Goal: Task Accomplishment & Management: Manage account settings

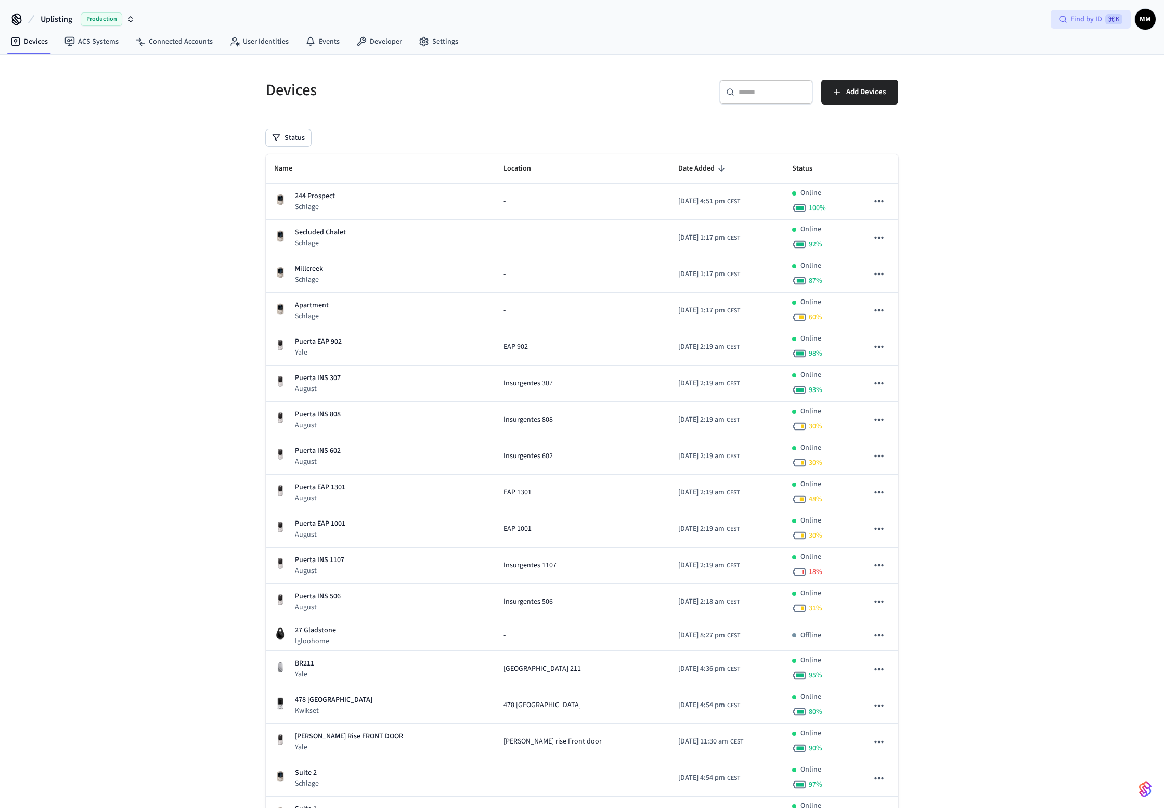
click at [1077, 22] on span "Find by ID" at bounding box center [1086, 19] width 32 height 10
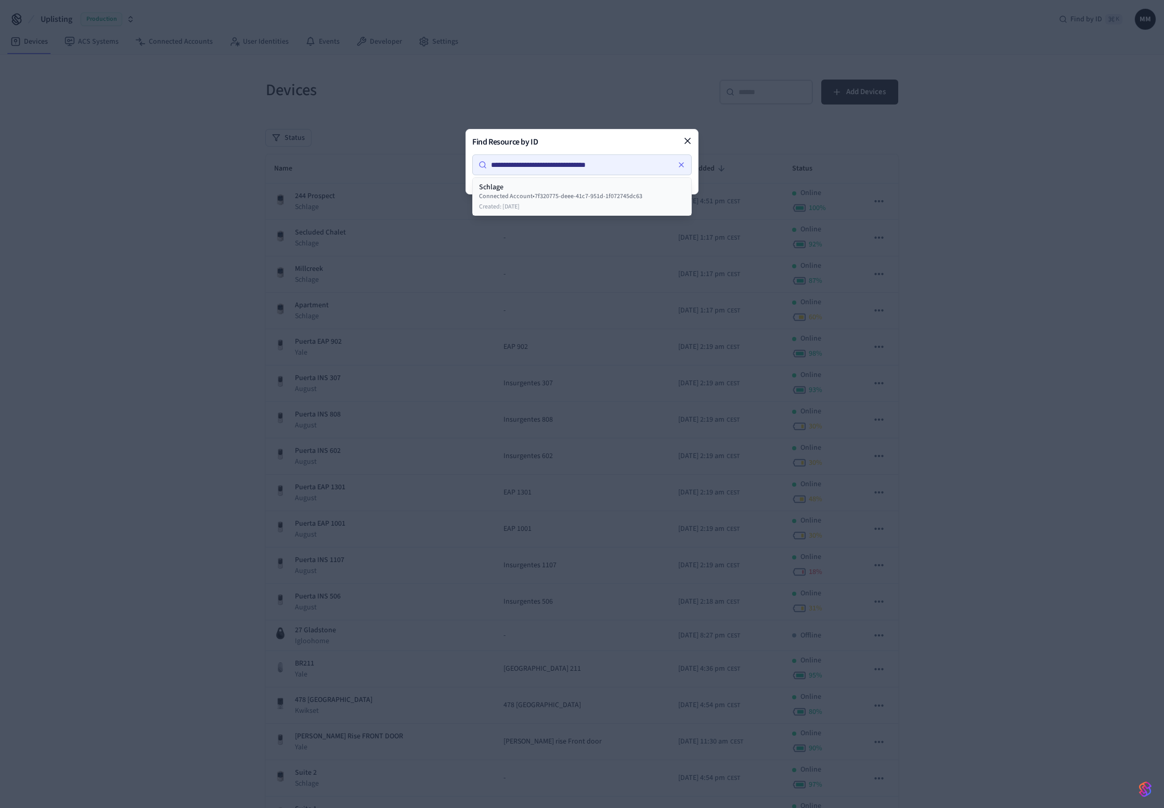
type input "**********"
click at [580, 207] on div "Created: 11/28/2024" at bounding box center [582, 207] width 206 height 8
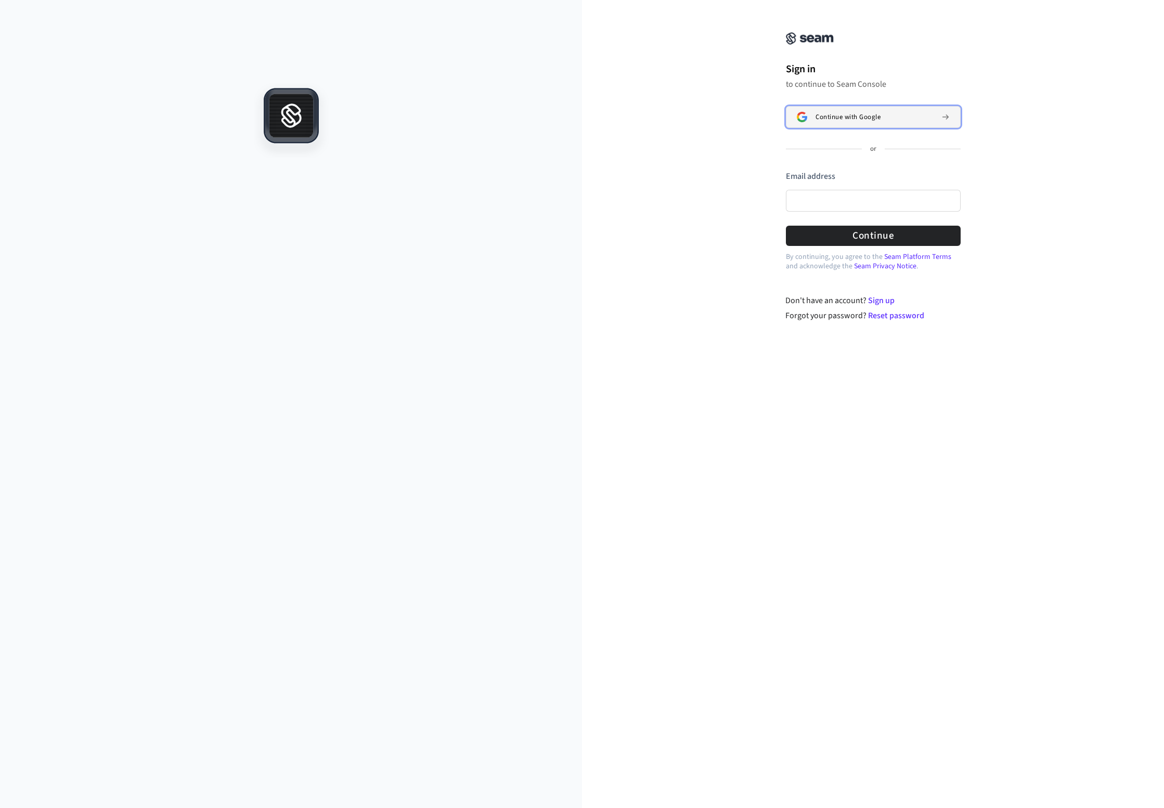
click at [840, 121] on span "Continue with Google" at bounding box center [848, 117] width 65 height 8
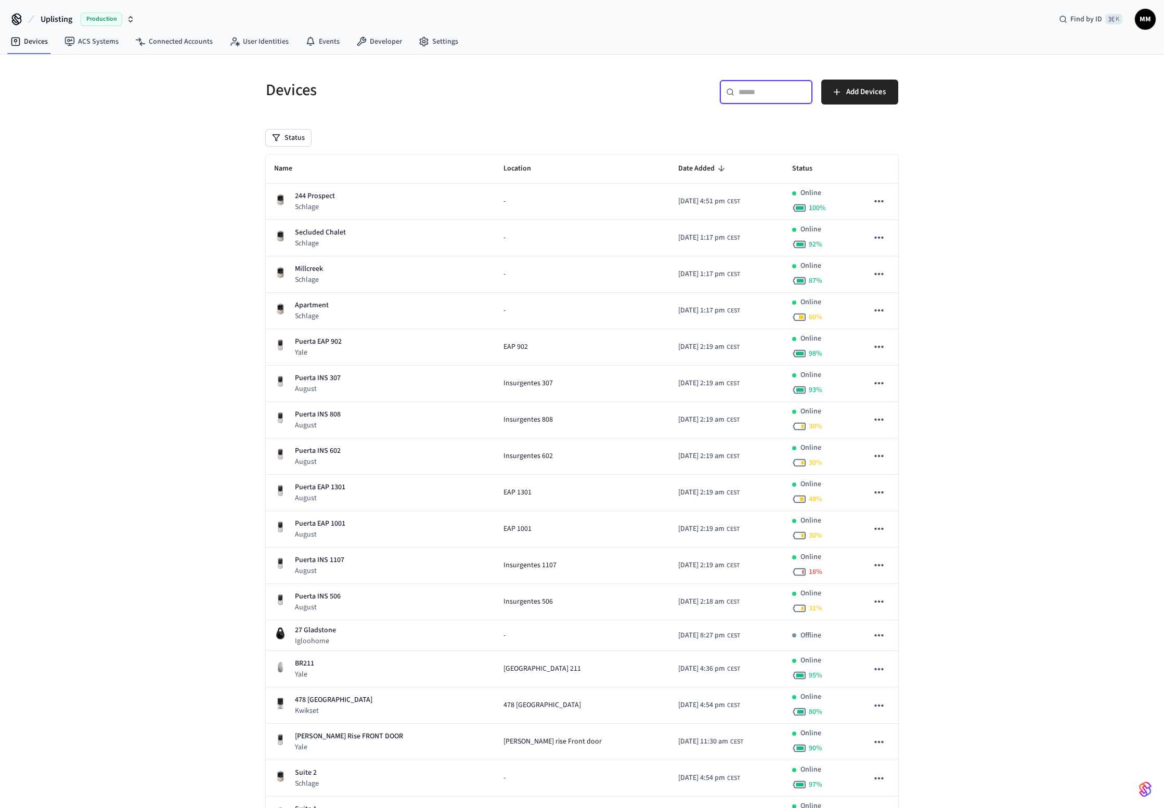
click at [765, 91] on input "text" at bounding box center [773, 92] width 68 height 10
click at [185, 53] on nav "Devices ACS Systems Connected Accounts User Identities Events Developer Settings" at bounding box center [234, 42] width 464 height 24
click at [191, 40] on link "Connected Accounts" at bounding box center [174, 41] width 94 height 19
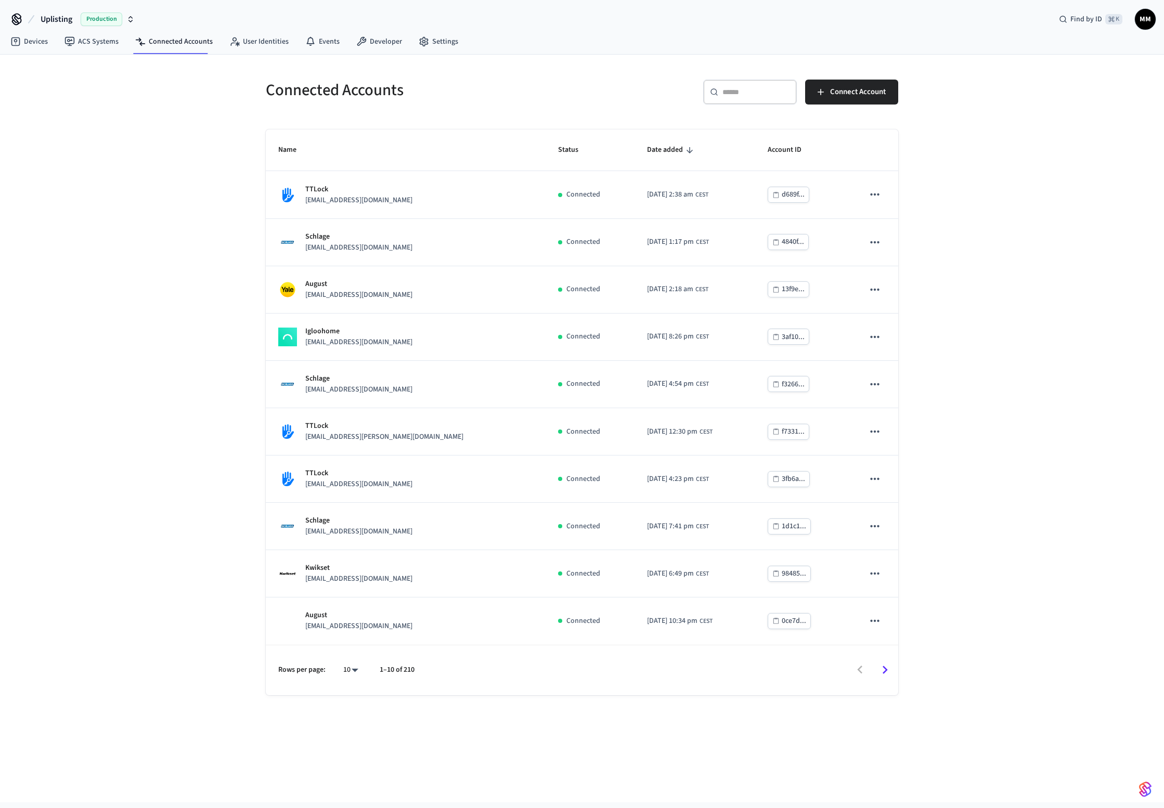
click at [764, 95] on input "text" at bounding box center [756, 92] width 68 height 10
paste input "**********"
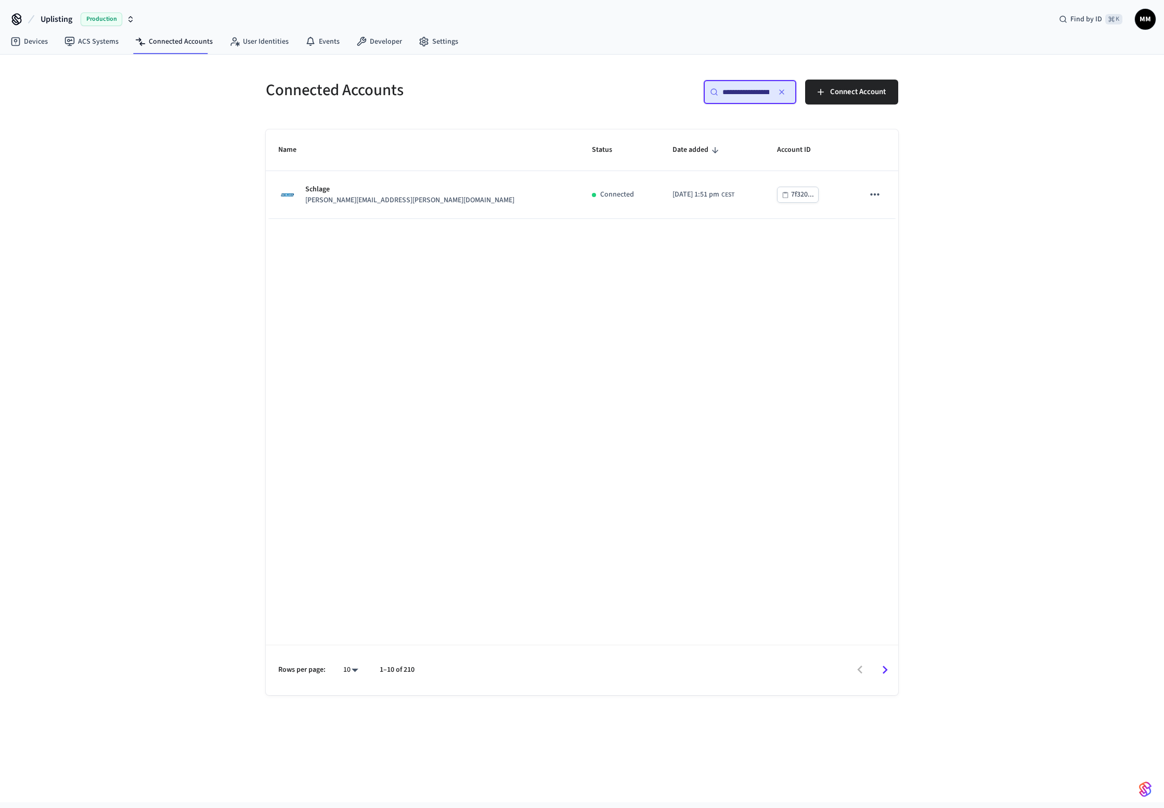
scroll to position [0, 78]
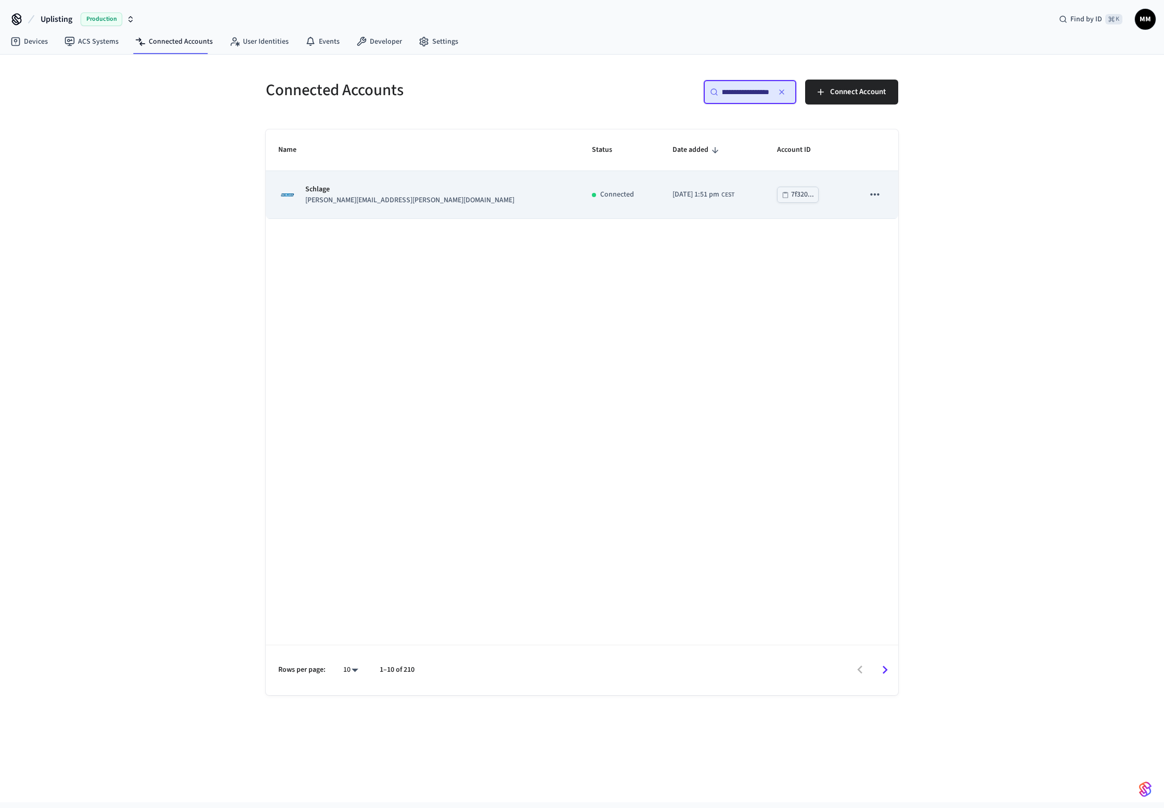
type input "**********"
click at [341, 202] on p "[PERSON_NAME][EMAIL_ADDRESS][PERSON_NAME][DOMAIN_NAME]" at bounding box center [409, 200] width 209 height 11
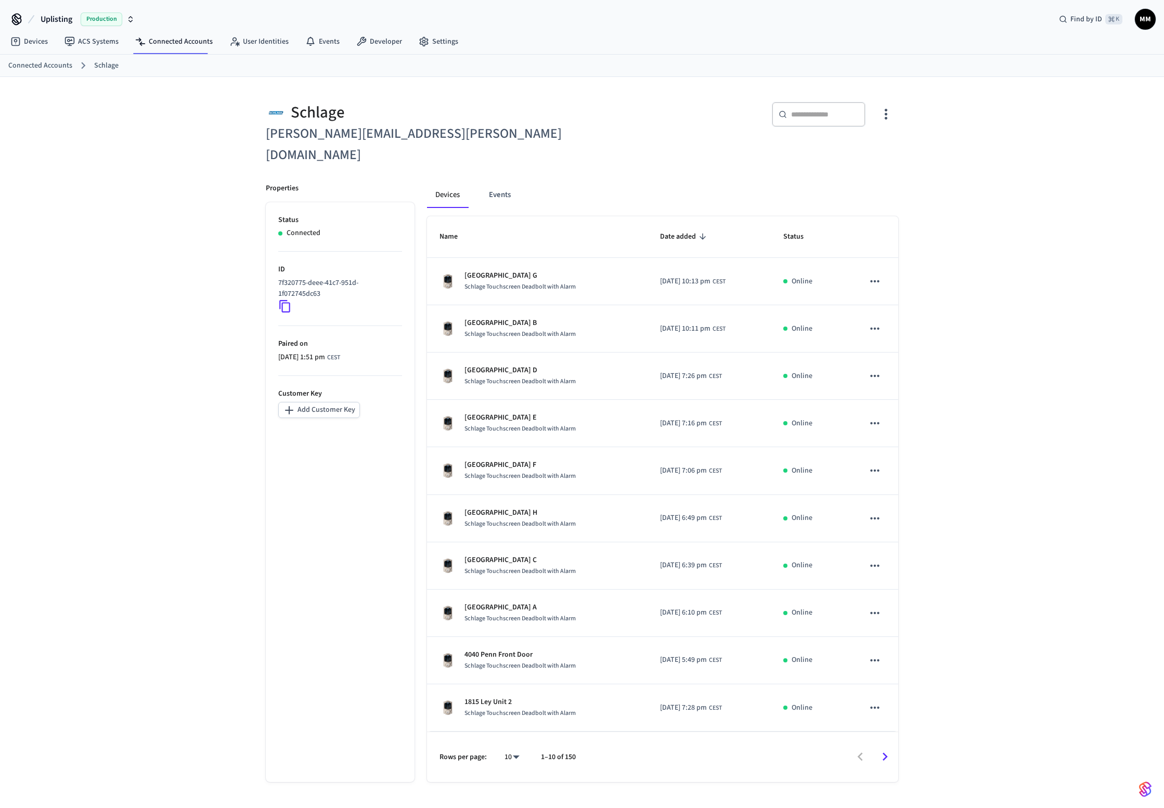
click at [279, 131] on h6 "[PERSON_NAME][EMAIL_ADDRESS][PERSON_NAME][DOMAIN_NAME]" at bounding box center [421, 144] width 310 height 43
drag, startPoint x: 279, startPoint y: 131, endPoint x: 404, endPoint y: 131, distance: 125.4
click at [404, 131] on h6 "[PERSON_NAME][EMAIL_ADDRESS][PERSON_NAME][DOMAIN_NAME]" at bounding box center [421, 144] width 310 height 43
copy h6 "[PERSON_NAME][EMAIL_ADDRESS][PERSON_NAME][DOMAIN_NAME]"
click at [163, 36] on link "Connected Accounts" at bounding box center [174, 41] width 94 height 19
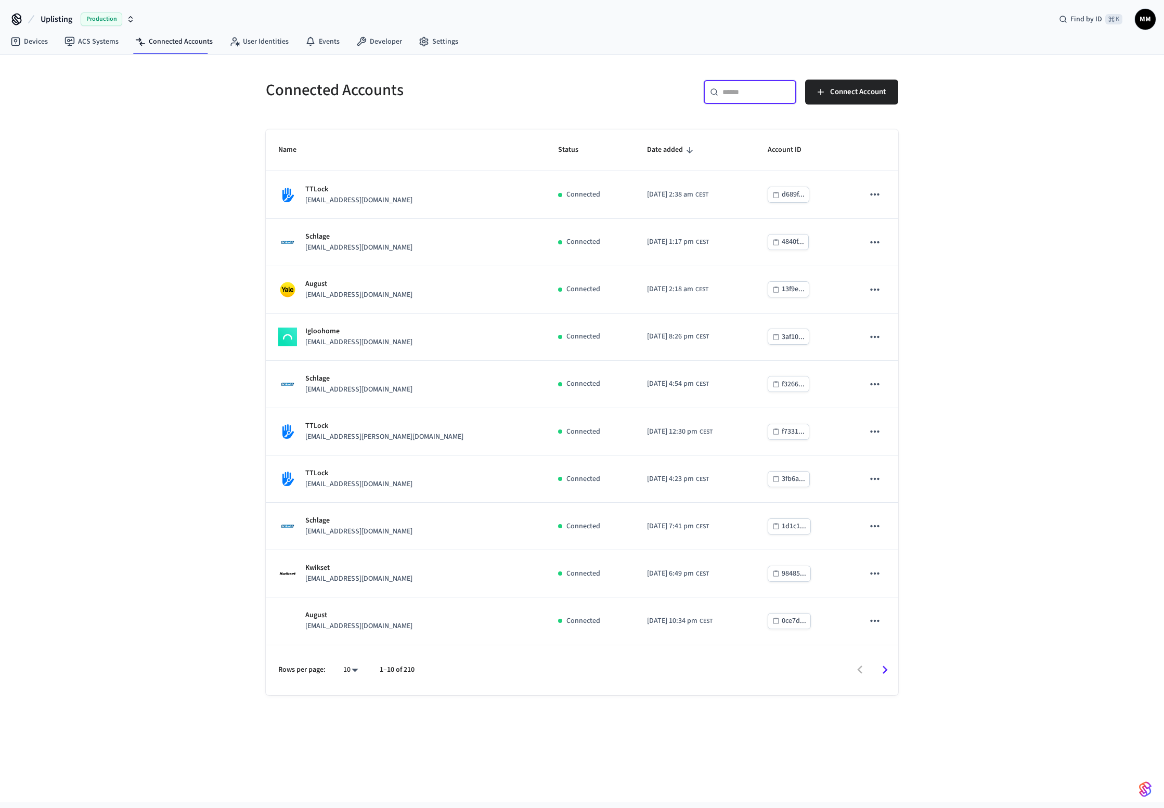
click at [759, 94] on input "text" at bounding box center [756, 92] width 68 height 10
paste input "**********"
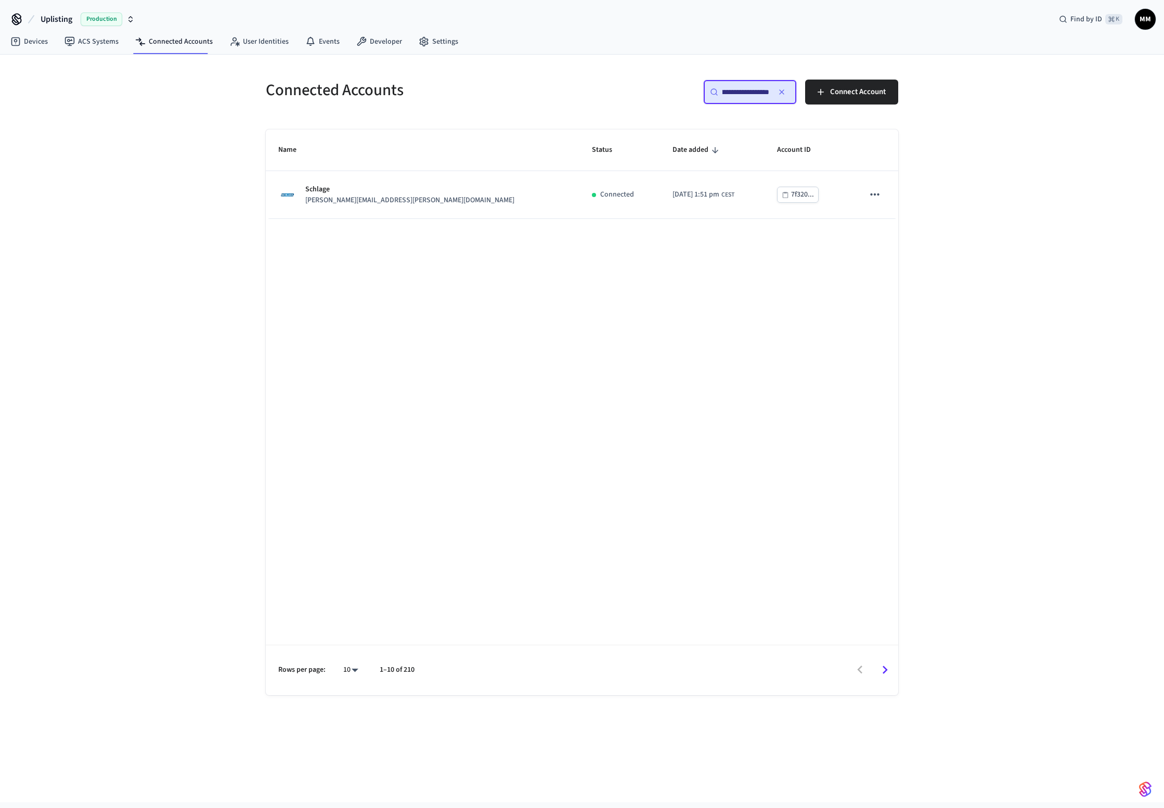
type input "**********"
click at [522, 111] on div "Connected Accounts" at bounding box center [414, 90] width 322 height 46
click at [204, 131] on div "**********" at bounding box center [582, 429] width 1164 height 748
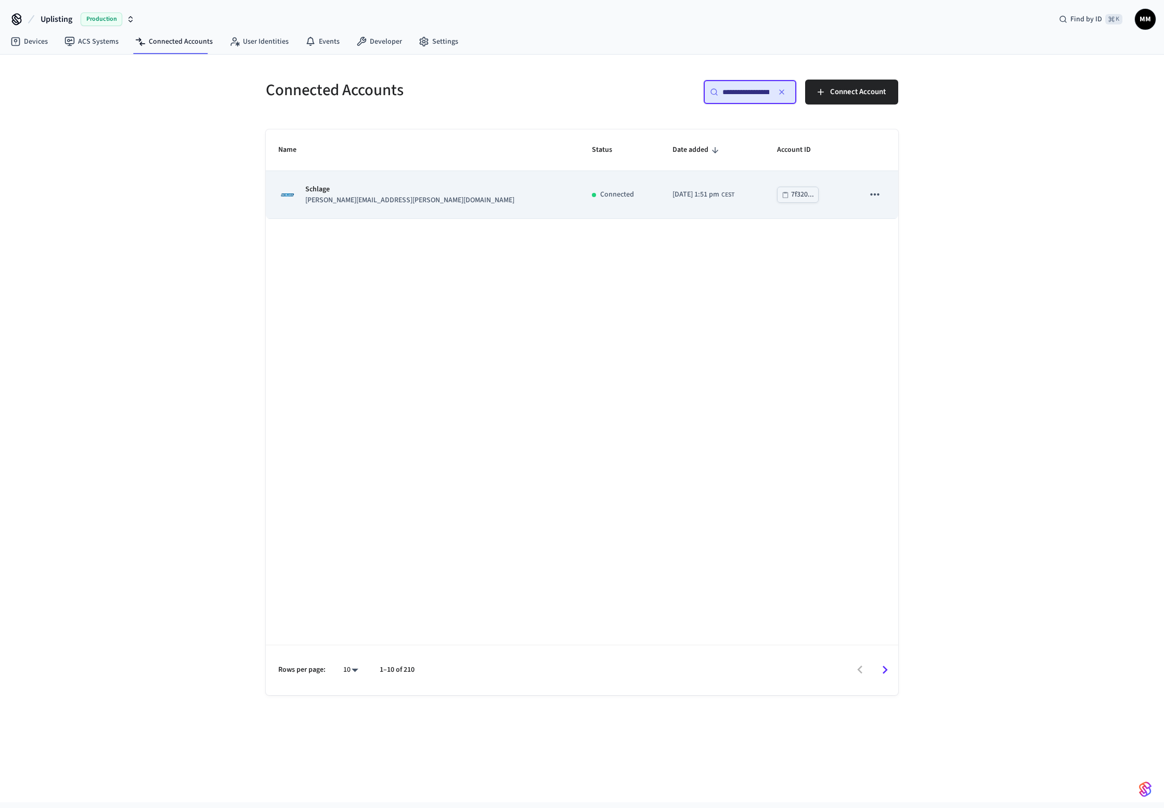
click at [324, 197] on p "[PERSON_NAME][EMAIL_ADDRESS][PERSON_NAME][DOMAIN_NAME]" at bounding box center [409, 200] width 209 height 11
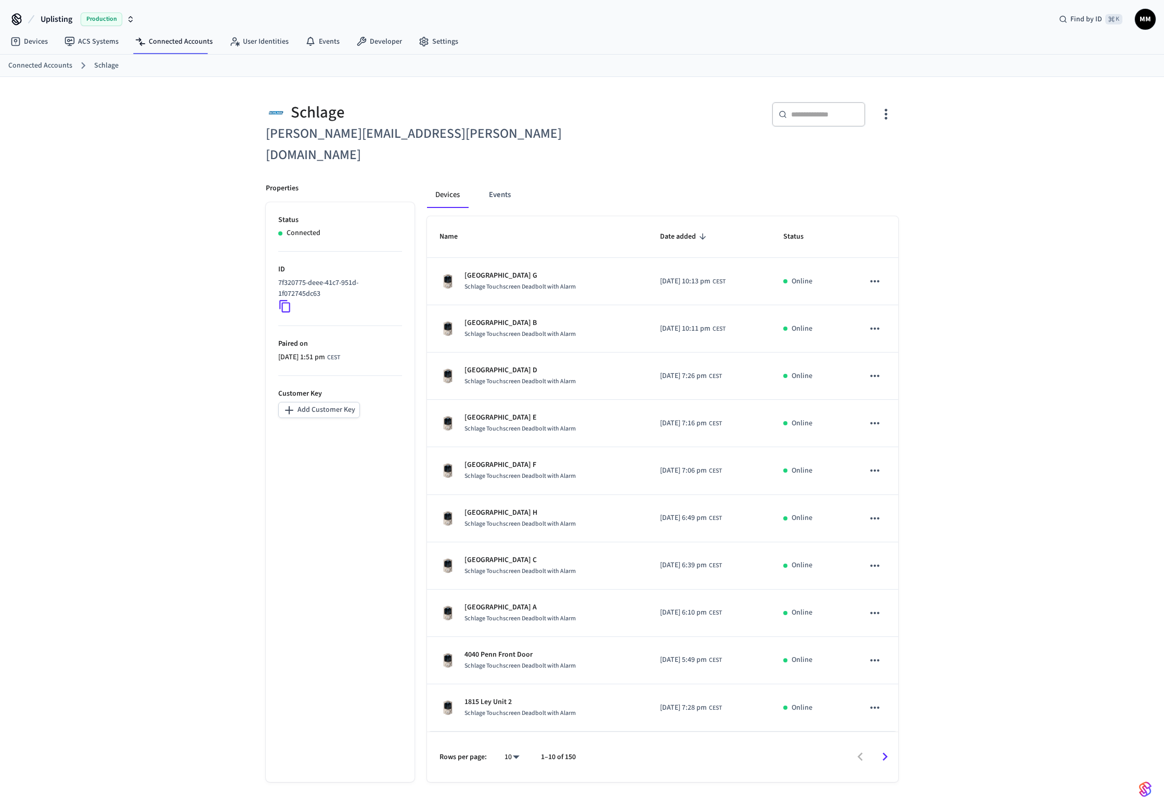
click at [820, 109] on input "text" at bounding box center [825, 114] width 68 height 10
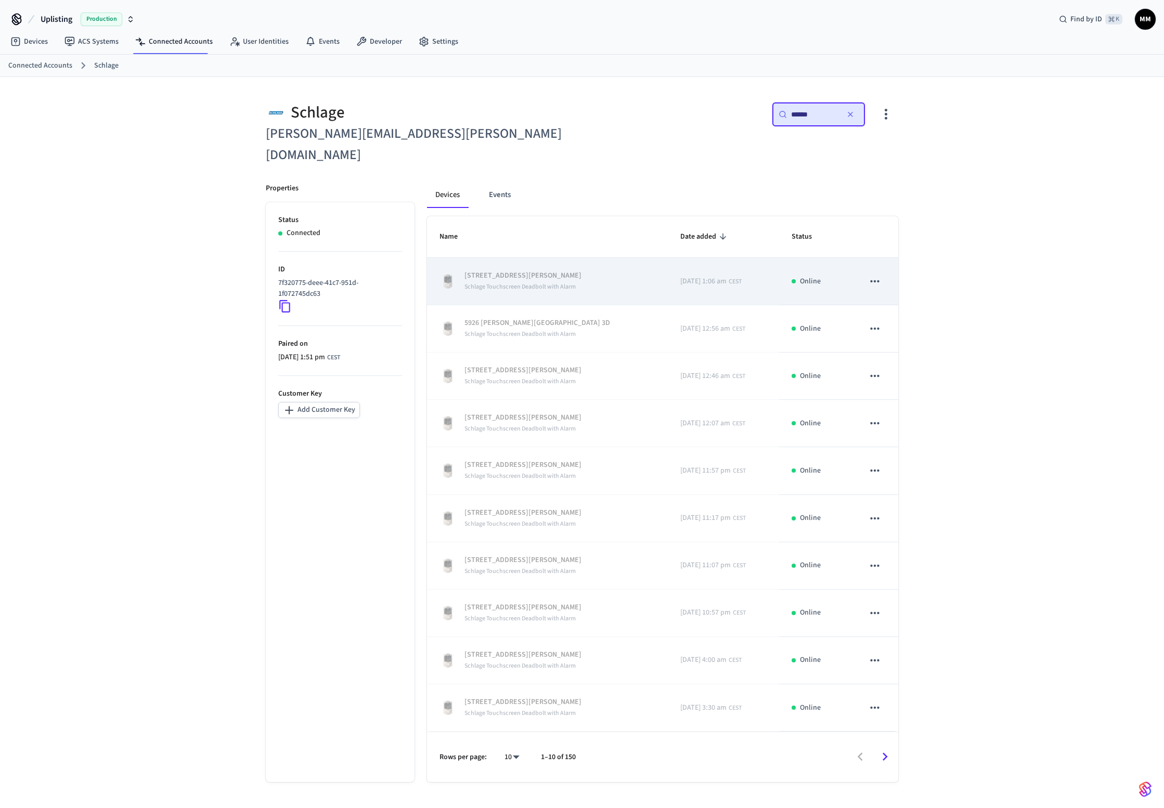
type input "******"
click at [605, 270] on div "5926 [PERSON_NAME][GEOGRAPHIC_DATA] 3E Schlage Touchscreen Deadbolt with Alarm" at bounding box center [548, 281] width 216 height 22
click at [880, 275] on icon "sticky table" at bounding box center [875, 282] width 14 height 14
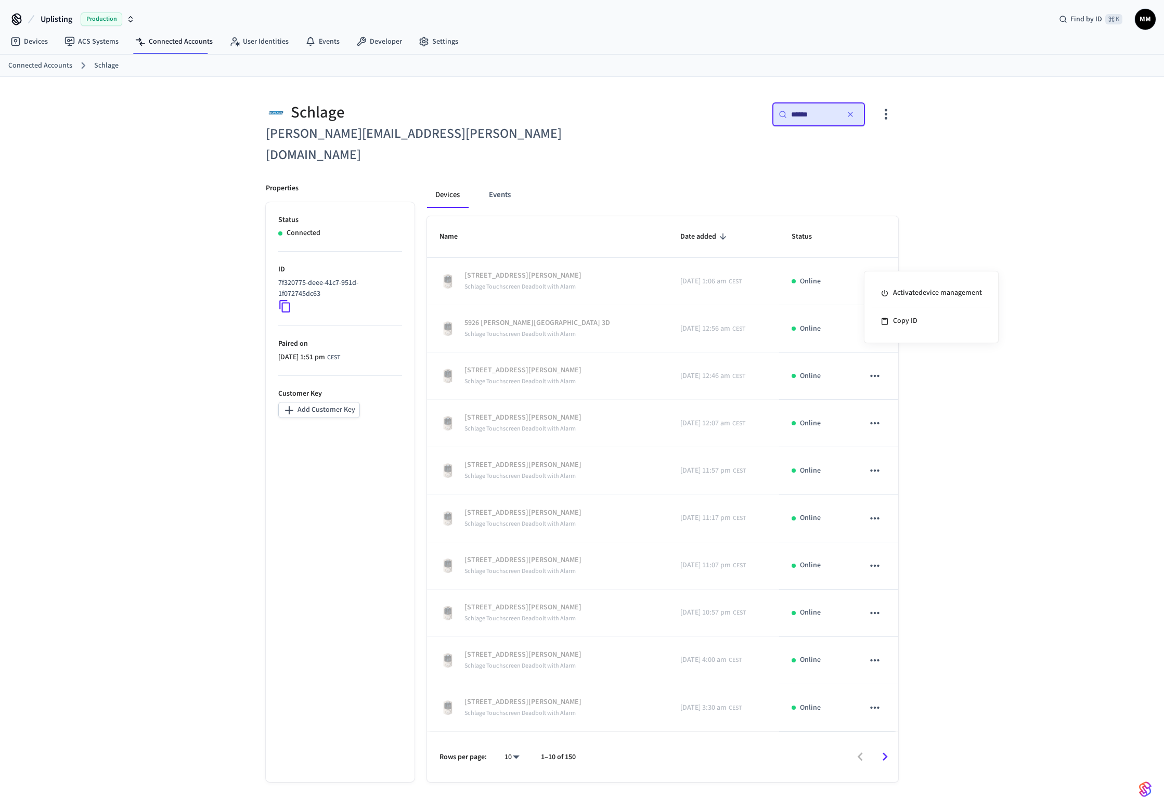
click at [1012, 211] on div at bounding box center [582, 404] width 1164 height 808
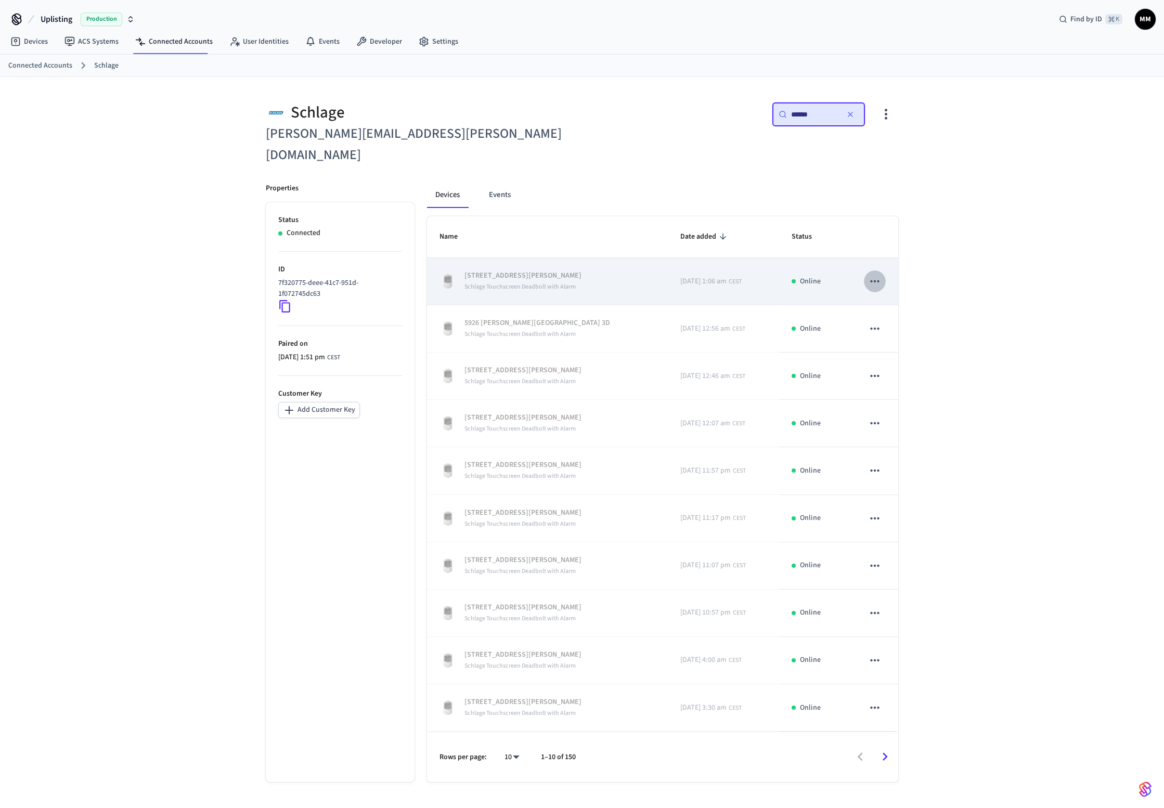
click at [871, 275] on icon "sticky table" at bounding box center [875, 282] width 14 height 14
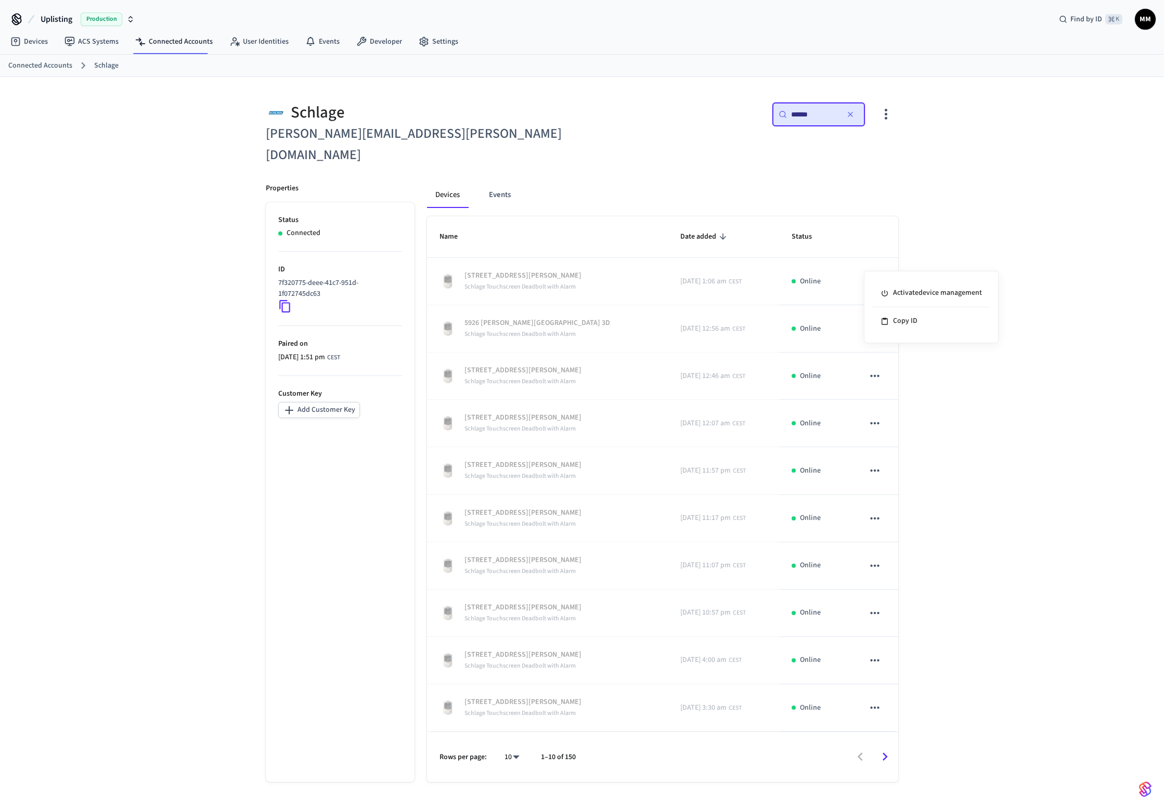
click at [971, 216] on div at bounding box center [582, 404] width 1164 height 808
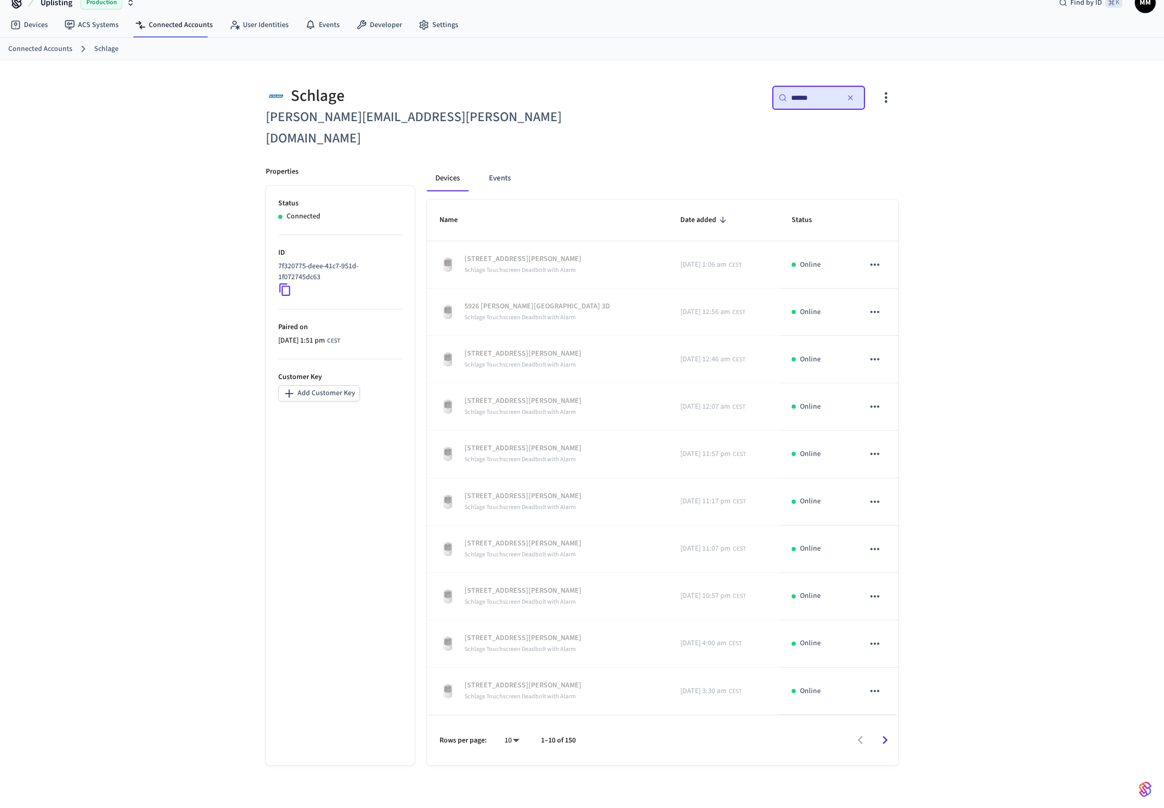
click at [517, 718] on body "Uplisting Production Find by ID ⌘ K MM Devices ACS Systems Connected Accounts U…" at bounding box center [582, 395] width 1164 height 825
click at [511, 774] on li "All" at bounding box center [508, 778] width 28 height 28
type input "**"
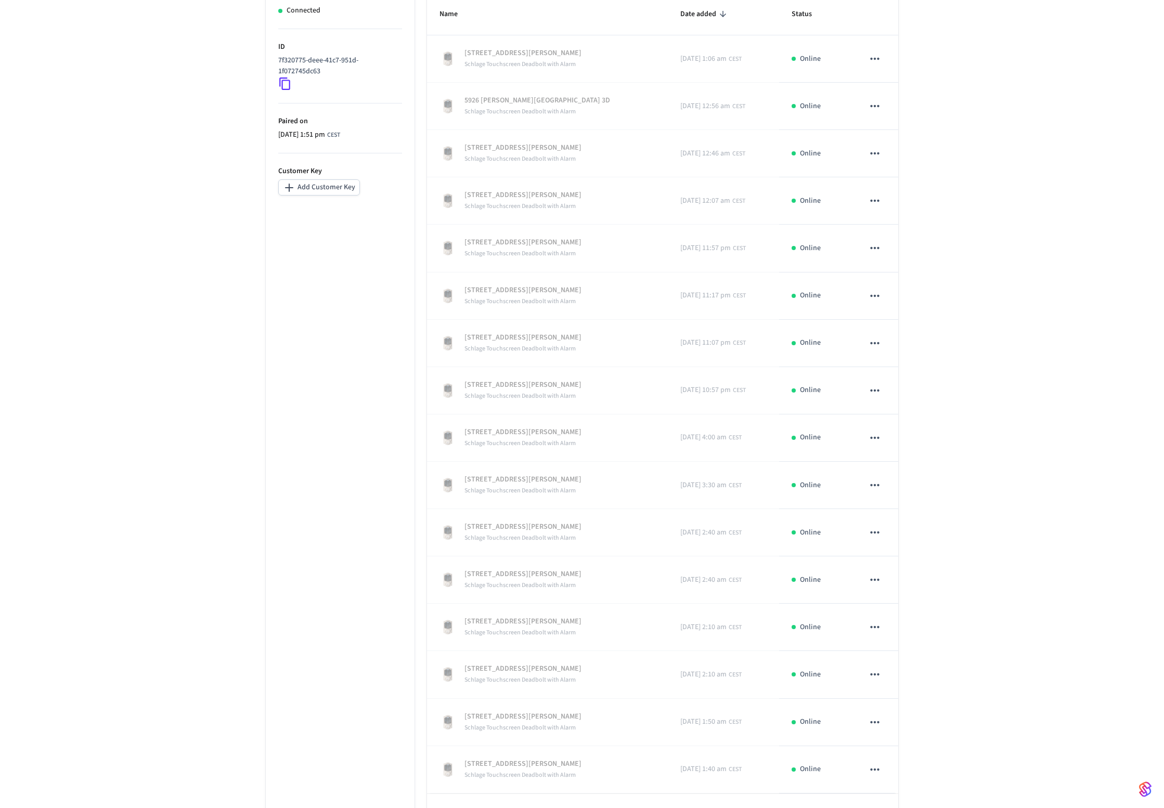
scroll to position [237, 0]
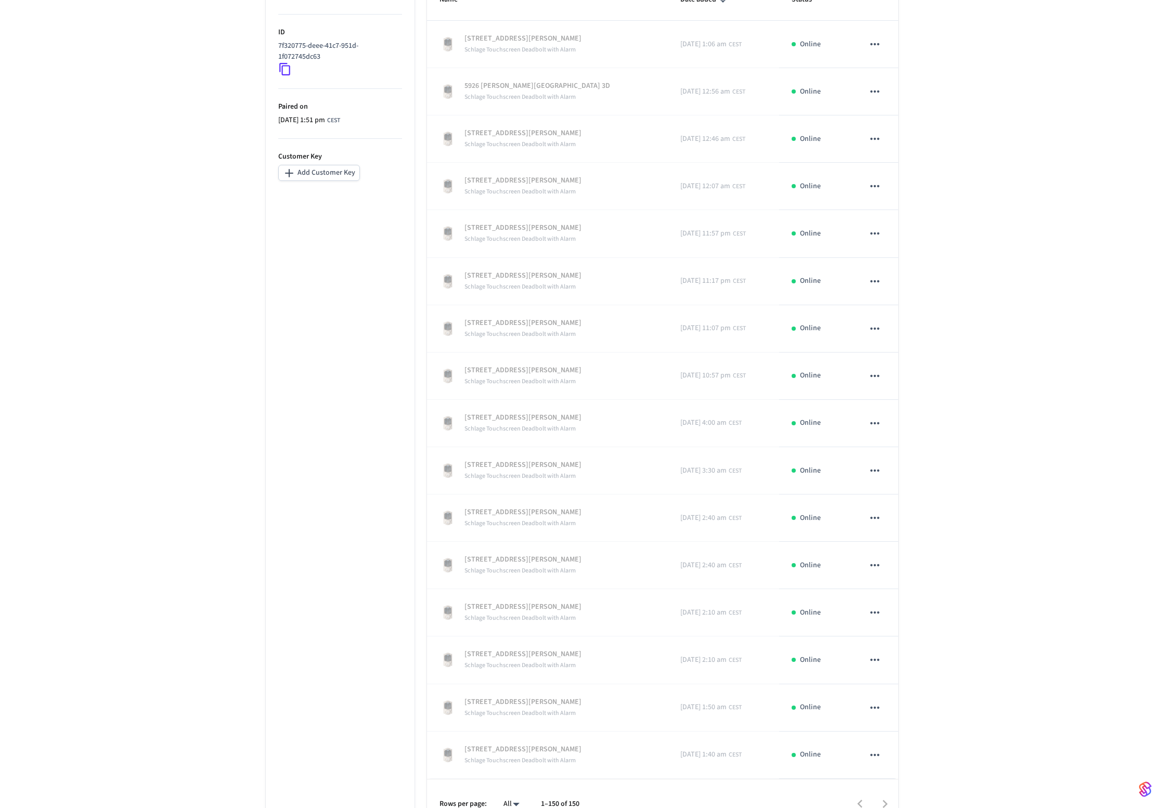
click at [353, 284] on ul "Status Connected ID 7f320775-deee-41c7-951d-1f072745dc63 Paired on [DATE] 1:51 …" at bounding box center [340, 397] width 149 height 864
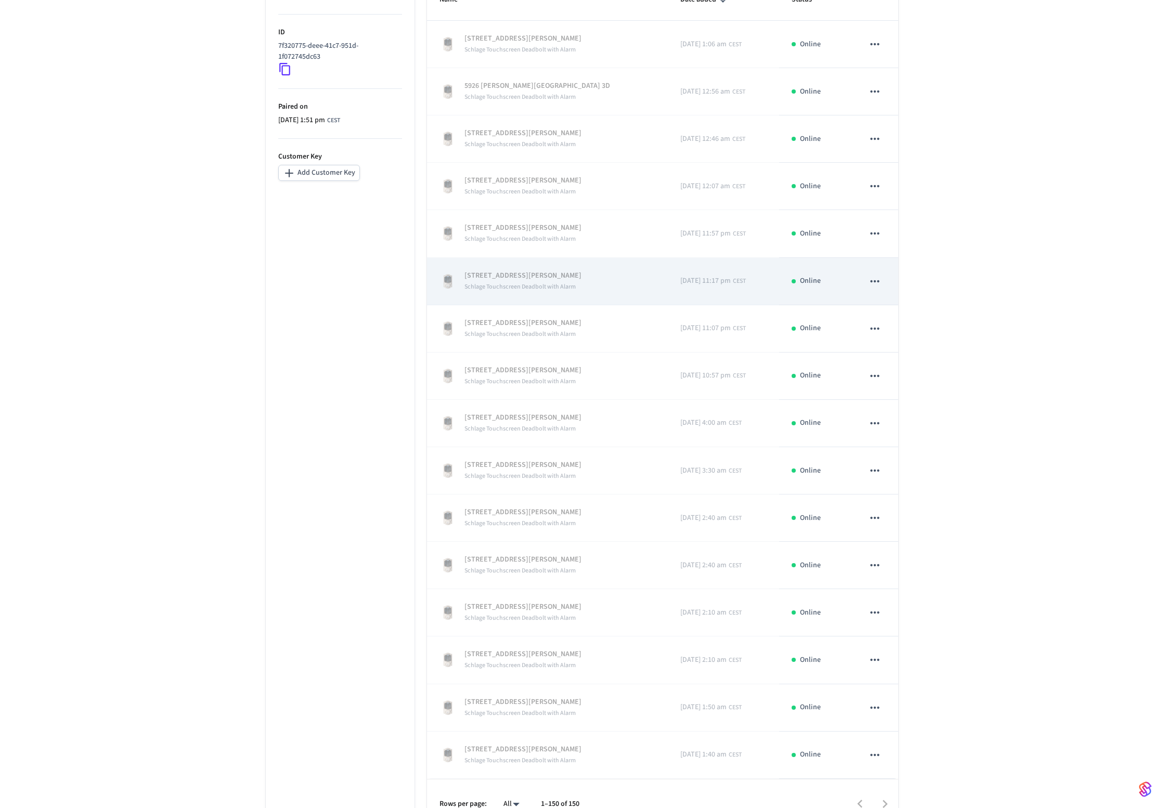
scroll to position [0, 0]
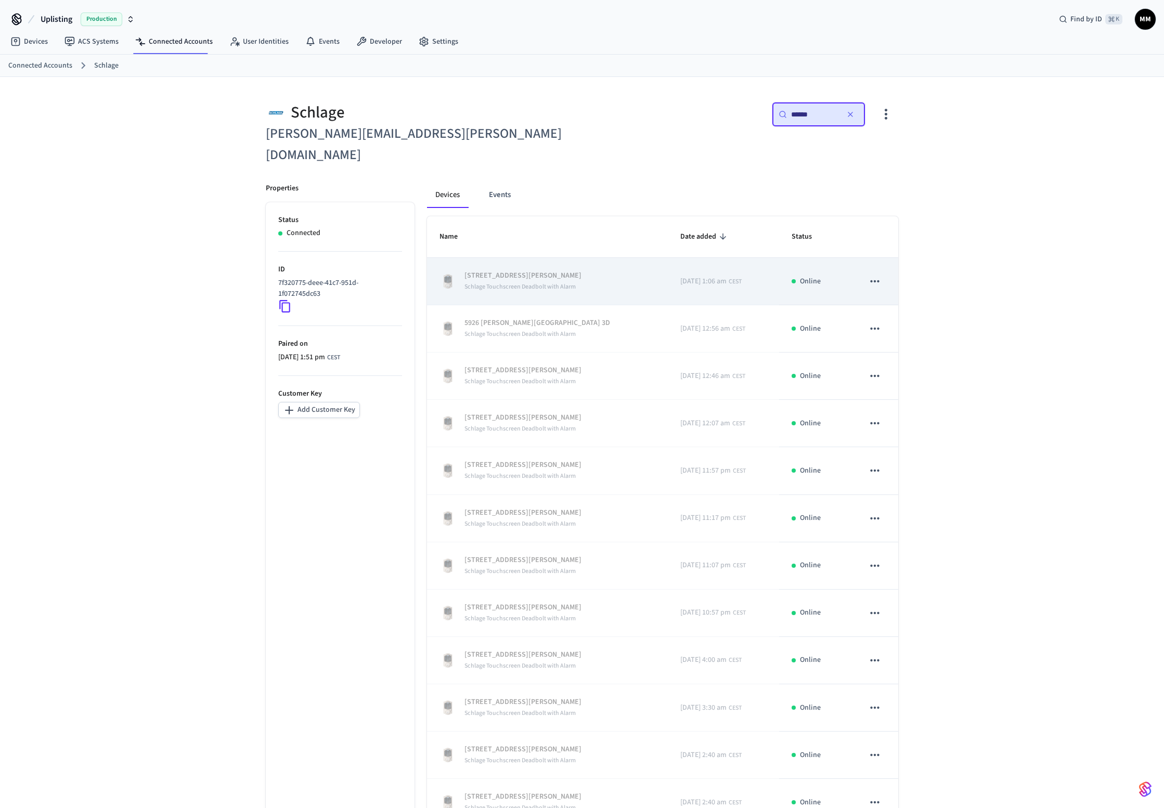
click at [507, 282] on span "Schlage Touchscreen Deadbolt with Alarm" at bounding box center [519, 286] width 111 height 9
click at [630, 266] on td "5926 [PERSON_NAME][GEOGRAPHIC_DATA] 3E Schlage Touchscreen Deadbolt with Alarm" at bounding box center [547, 281] width 241 height 47
click at [877, 275] on icon "sticky table" at bounding box center [875, 282] width 14 height 14
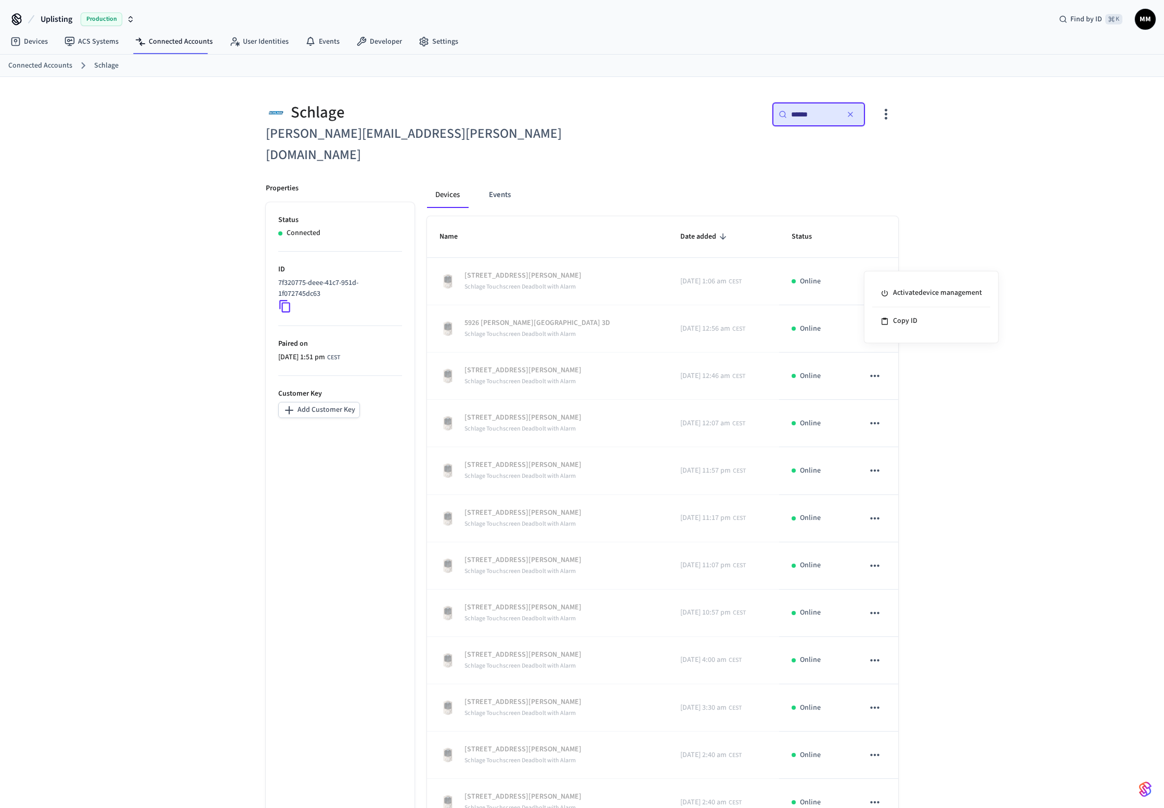
click at [972, 237] on div at bounding box center [582, 404] width 1164 height 808
click at [503, 183] on button "Events" at bounding box center [500, 195] width 38 height 25
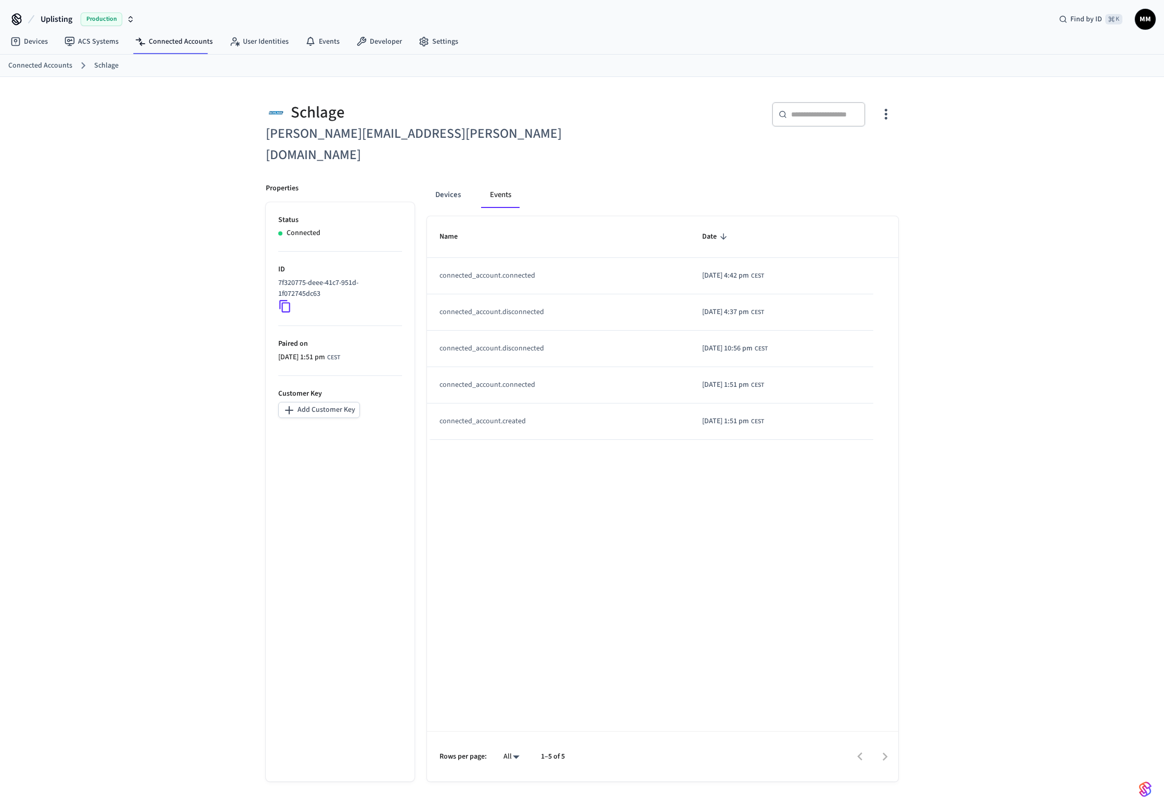
click at [539, 497] on div "Name Date connected_account.connected [DATE] 4:42 pm CEST connected_account.dis…" at bounding box center [662, 499] width 471 height 566
click at [614, 569] on div "Name Date connected_account.connected [DATE] 4:42 pm CEST connected_account.dis…" at bounding box center [662, 499] width 471 height 566
click at [447, 183] on button "Devices" at bounding box center [448, 195] width 42 height 25
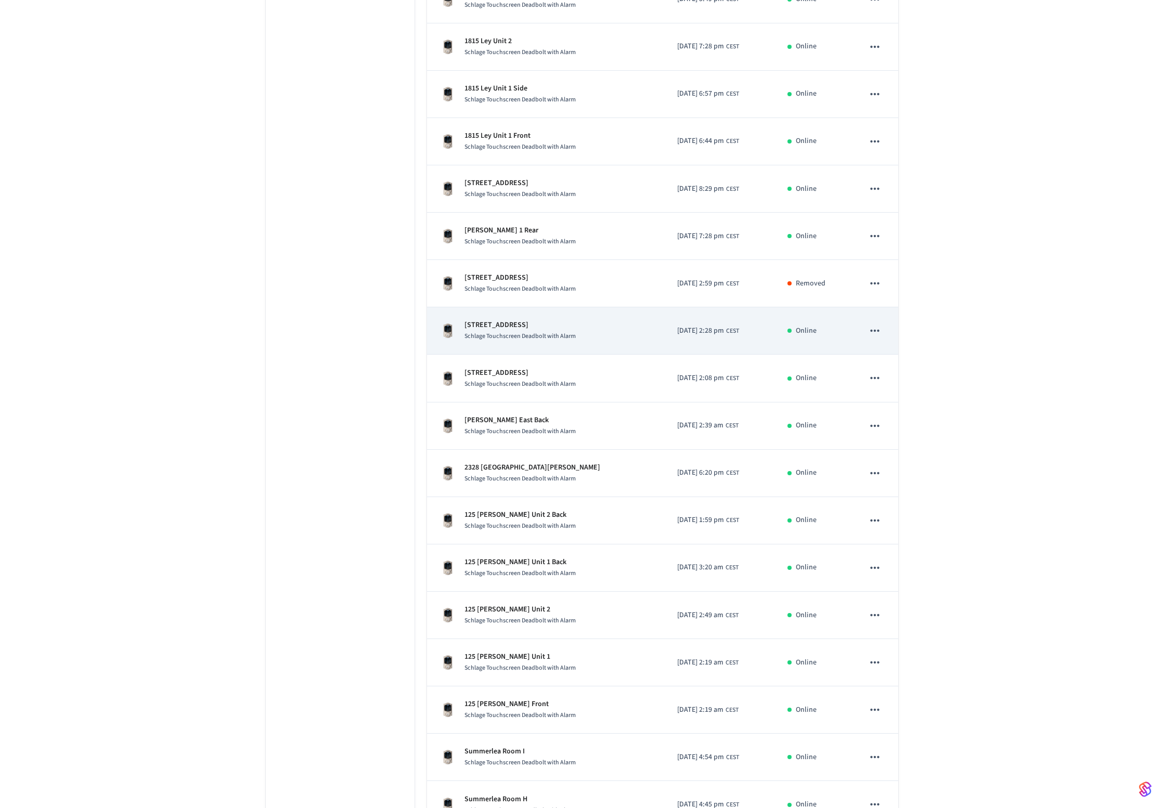
scroll to position [1421, 0]
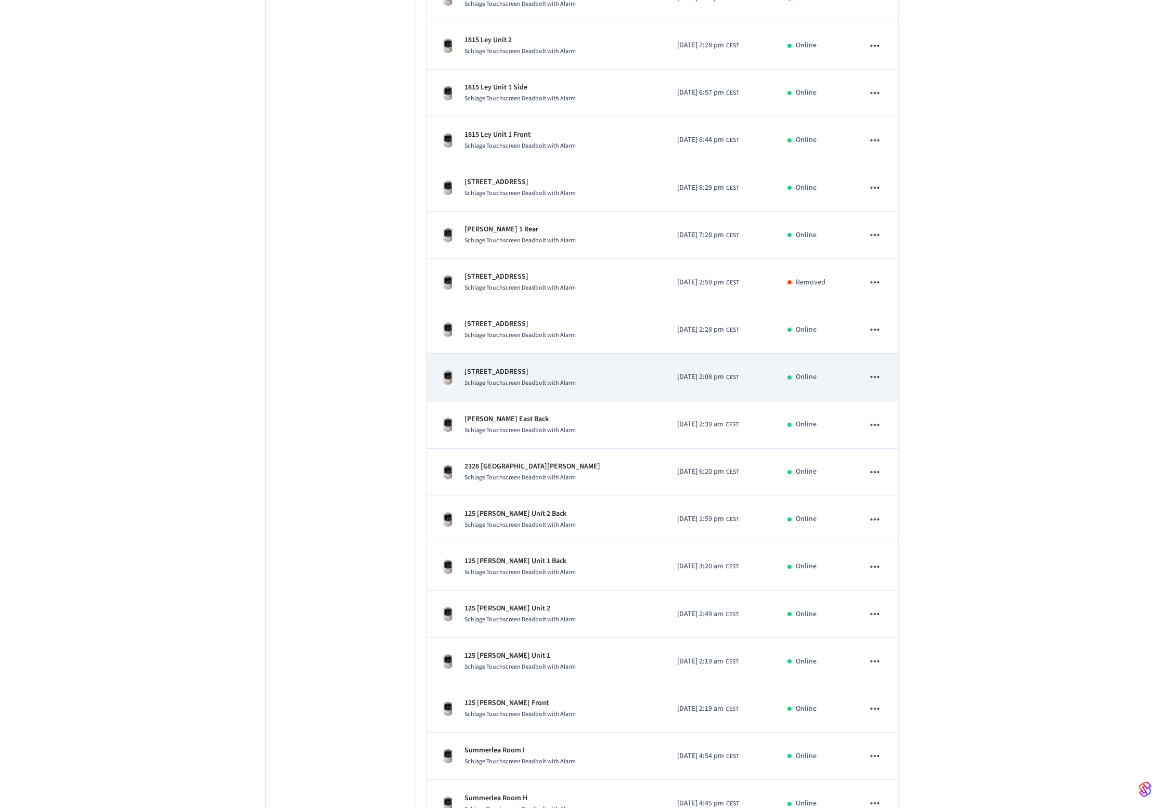
click at [619, 363] on td "[STREET_ADDRESS] Schlage Touchscreen Deadbolt with Alarm" at bounding box center [546, 377] width 238 height 47
click at [517, 367] on p "[STREET_ADDRESS]" at bounding box center [519, 372] width 111 height 11
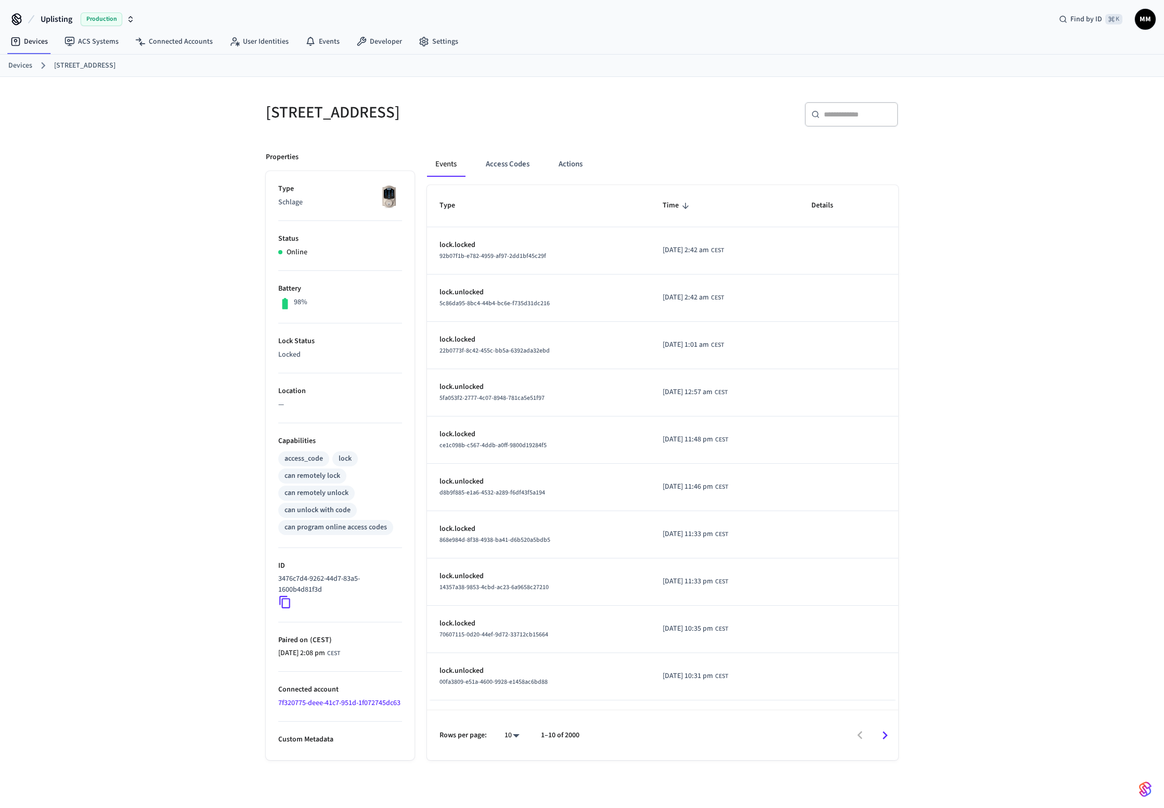
scroll to position [17, 0]
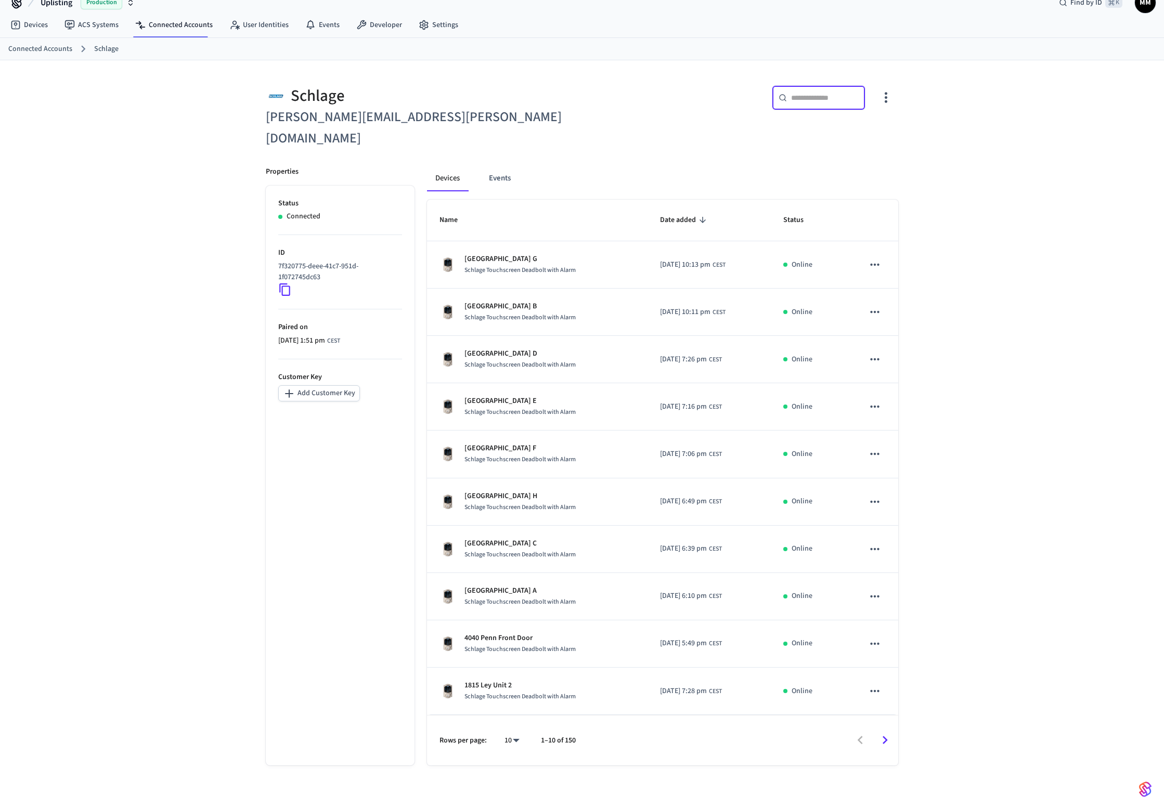
click at [815, 95] on input "text" at bounding box center [825, 98] width 68 height 10
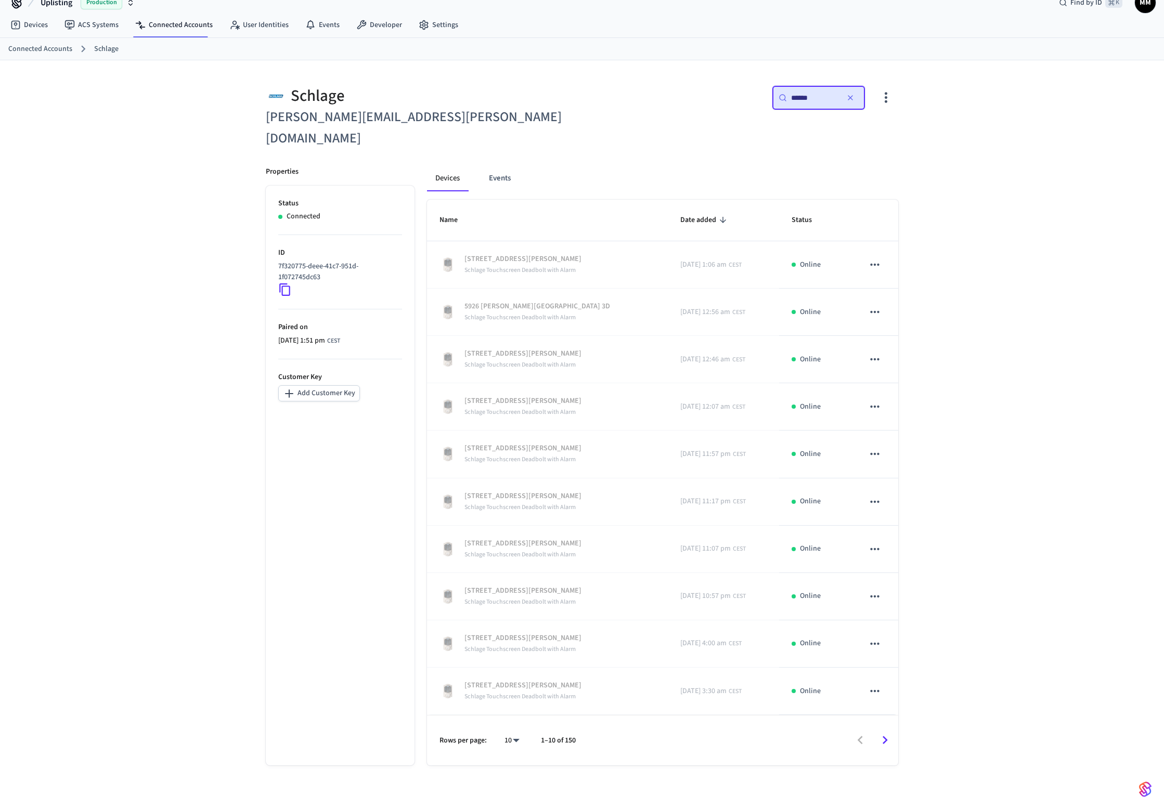
type input "******"
click at [516, 718] on body "Uplisting Production Find by ID ⌘ K MM Devices ACS Systems Connected Accounts U…" at bounding box center [582, 395] width 1164 height 825
click at [509, 773] on li "All" at bounding box center [508, 778] width 28 height 28
type input "**"
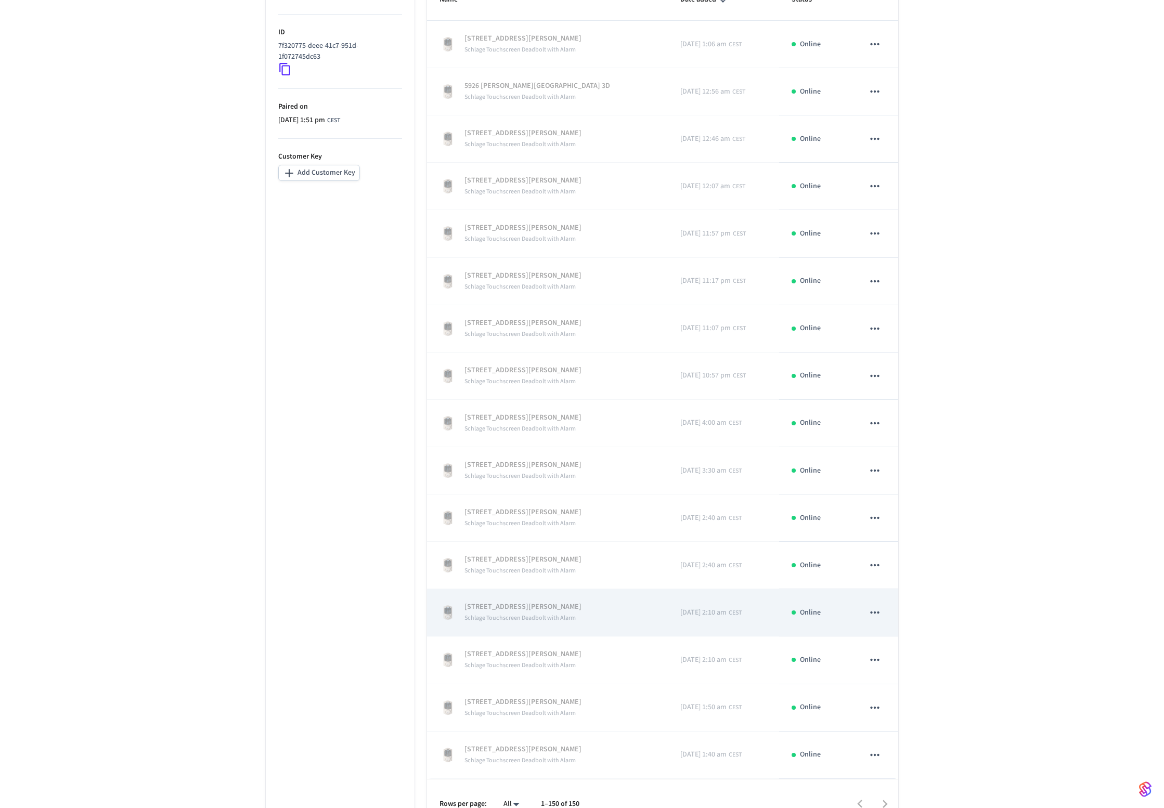
click at [525, 602] on p "[STREET_ADDRESS][PERSON_NAME]" at bounding box center [522, 607] width 117 height 11
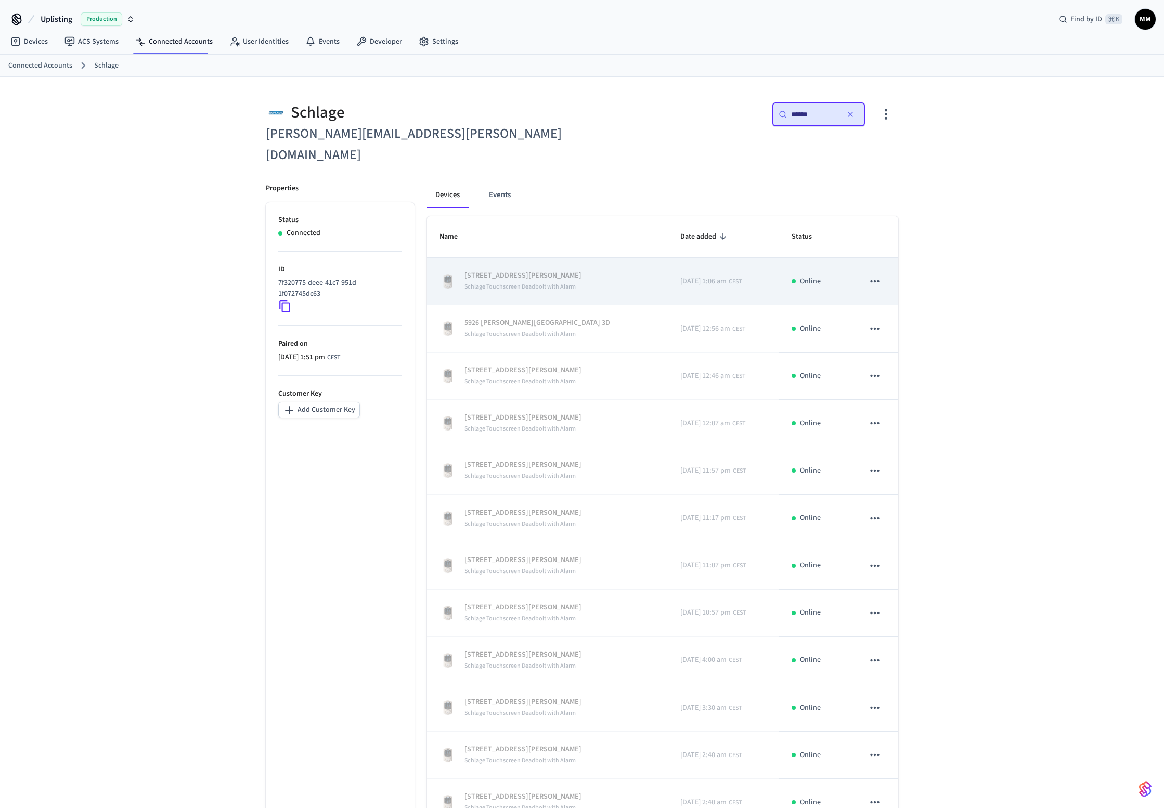
click at [876, 275] on icon "sticky table" at bounding box center [875, 282] width 14 height 14
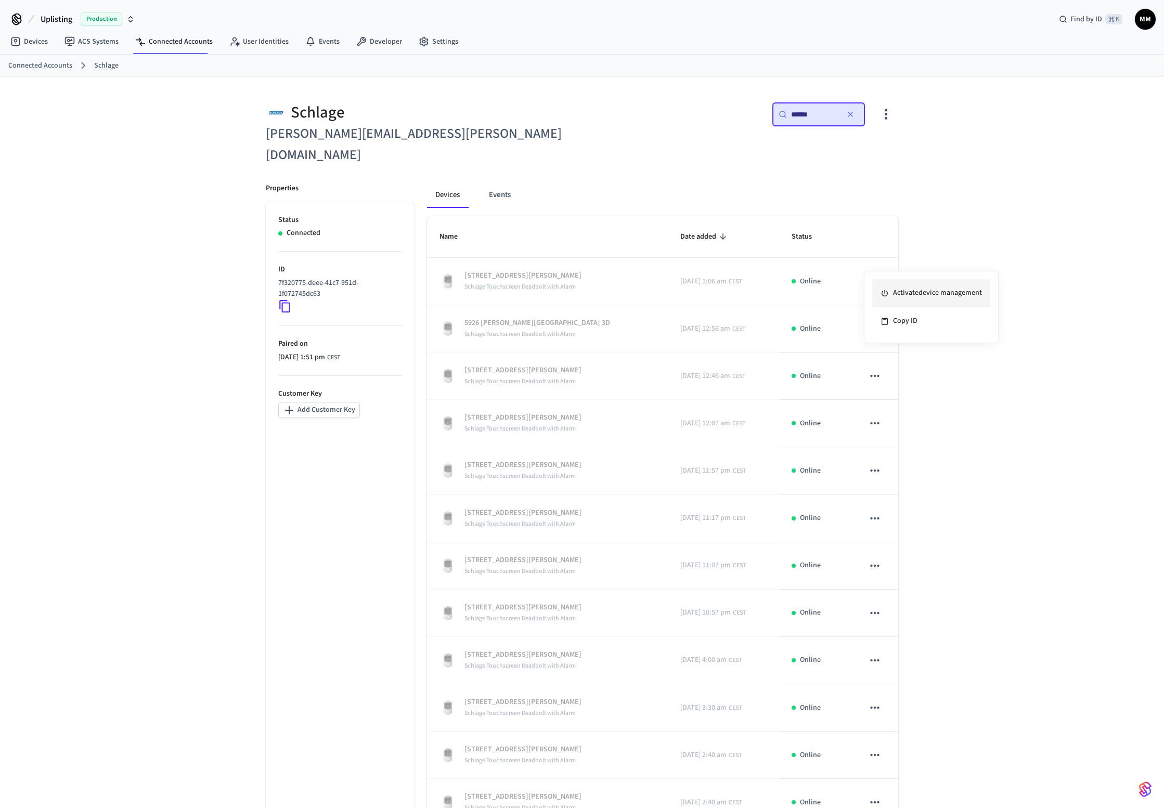
click at [939, 293] on li "Activate device management" at bounding box center [931, 293] width 118 height 28
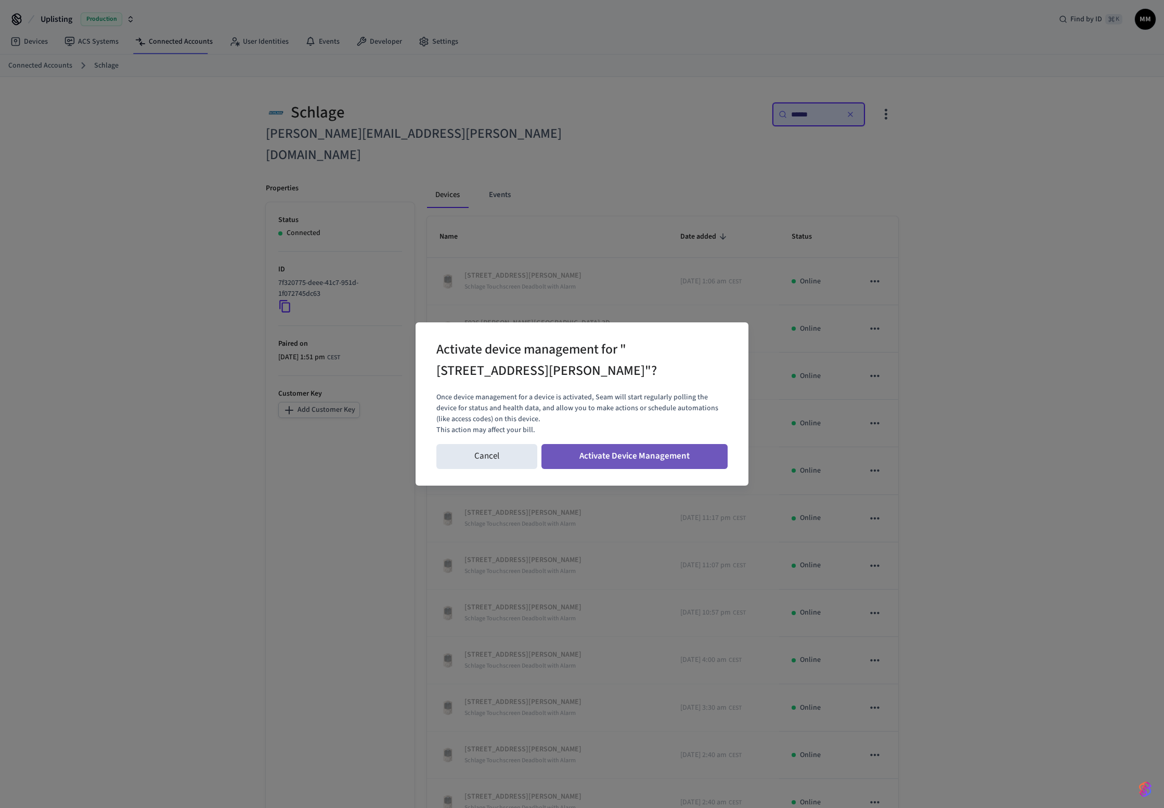
click at [610, 461] on button "Activate Device Management" at bounding box center [634, 456] width 186 height 25
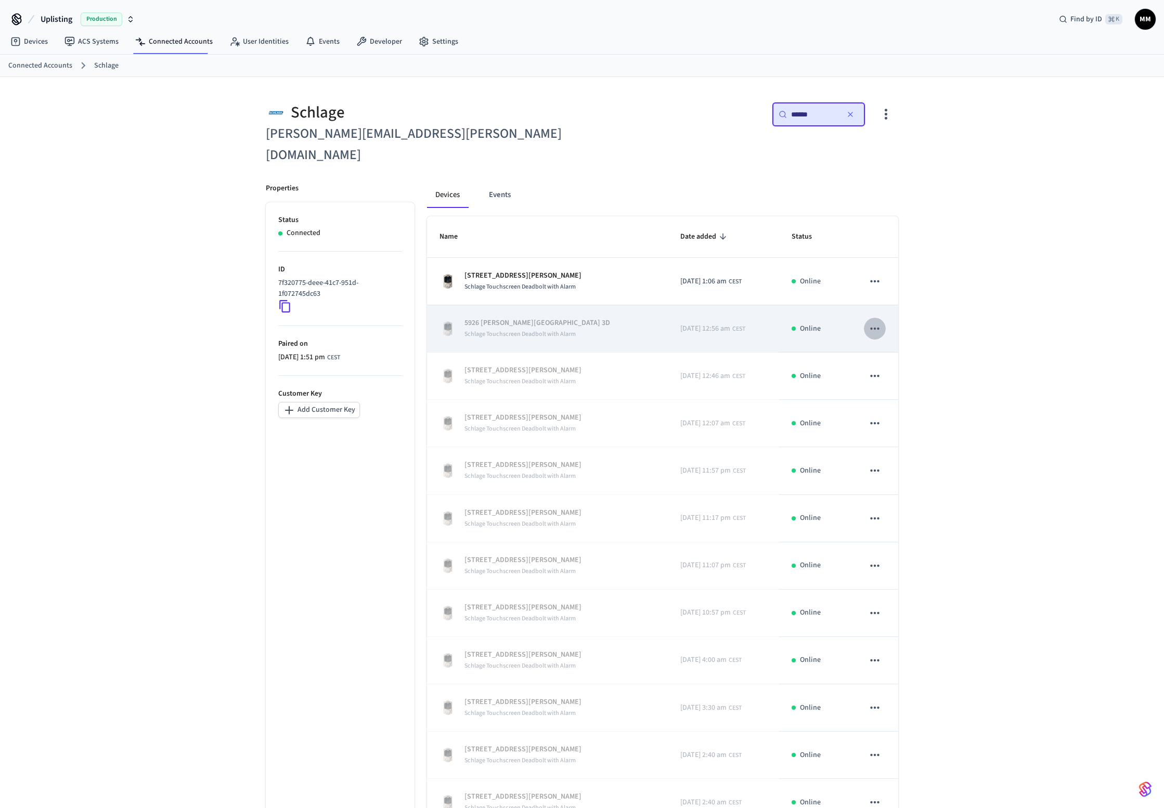
click at [884, 318] on button "sticky table" at bounding box center [875, 329] width 22 height 22
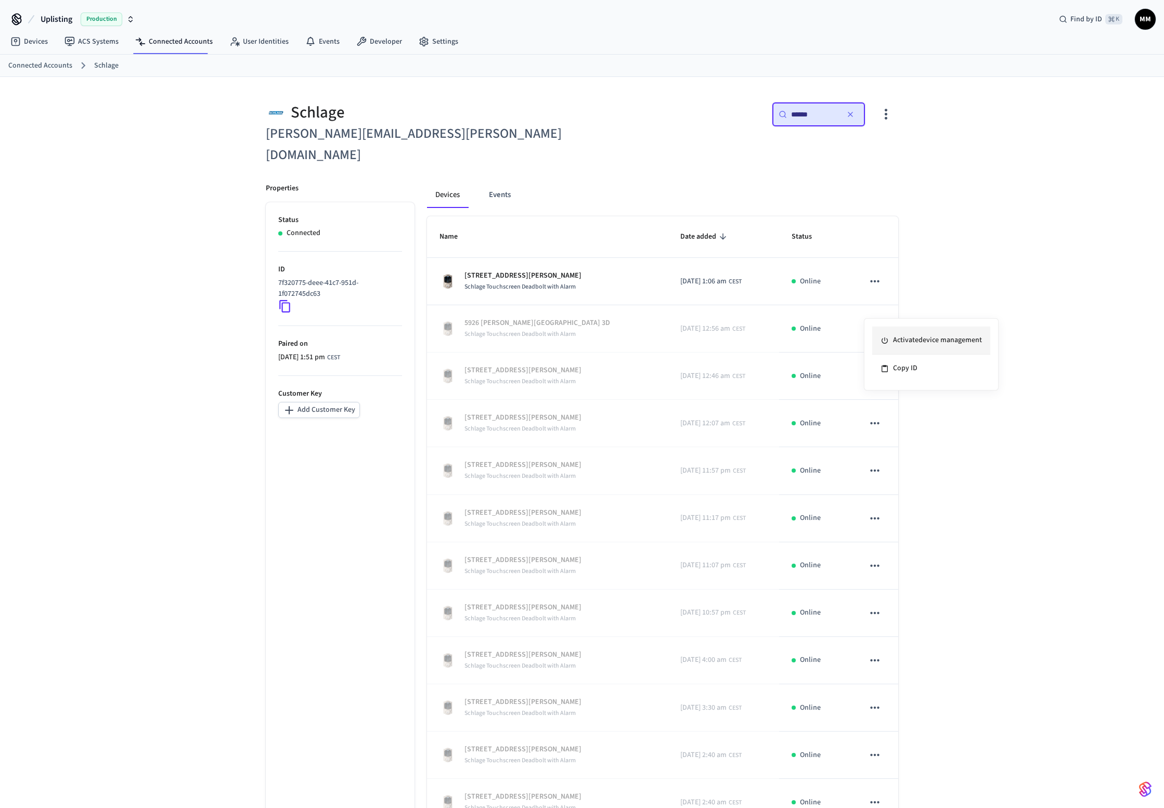
click at [897, 334] on li "Activate device management" at bounding box center [931, 341] width 118 height 28
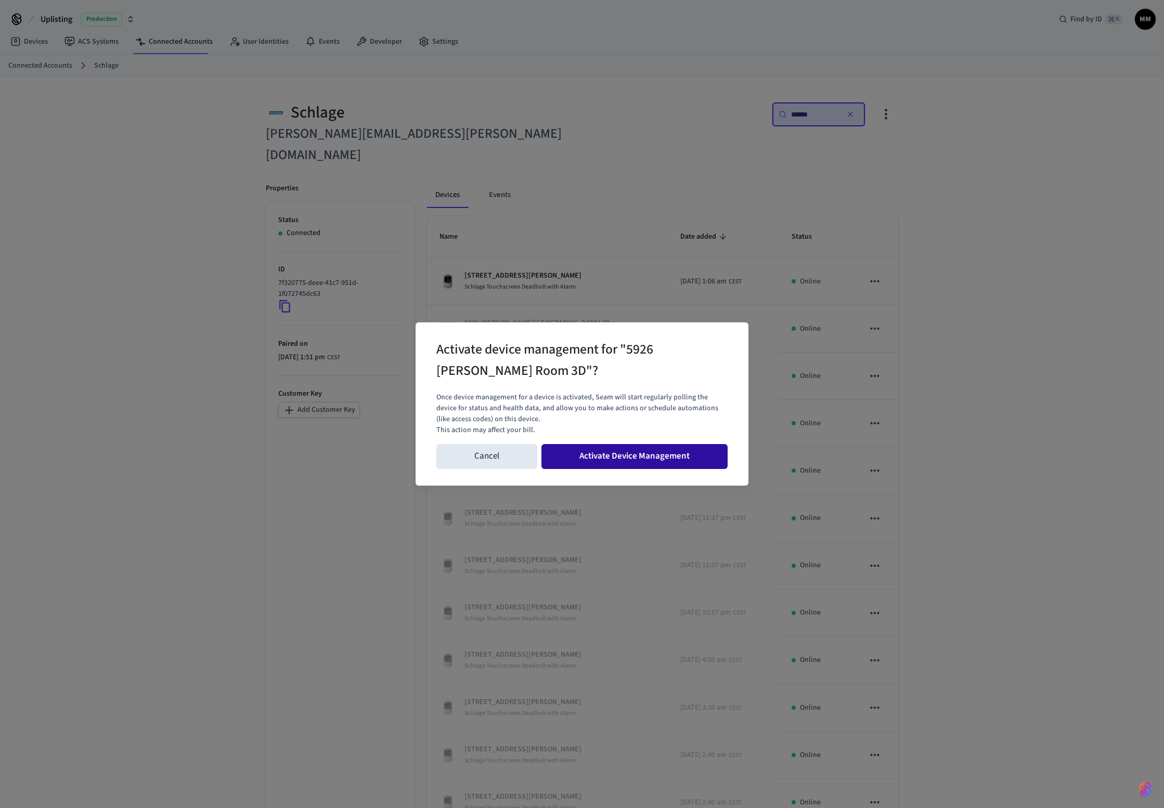
click at [686, 458] on button "Activate Device Management" at bounding box center [634, 456] width 186 height 25
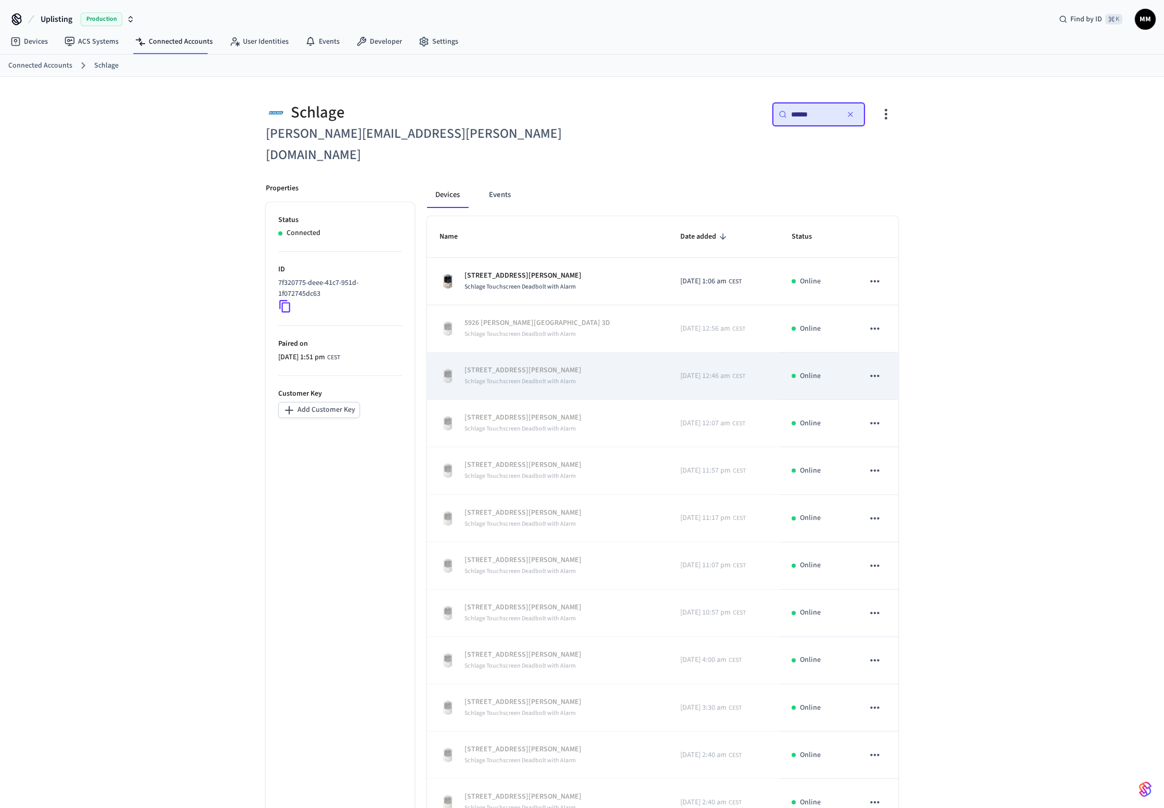
click at [877, 355] on tbody "[GEOGRAPHIC_DATA][PERSON_NAME] 3E Schlage Touchscreen Deadbolt with Alarm [DATE…" at bounding box center [662, 637] width 471 height 758
click at [879, 369] on icon "sticky table" at bounding box center [875, 376] width 14 height 14
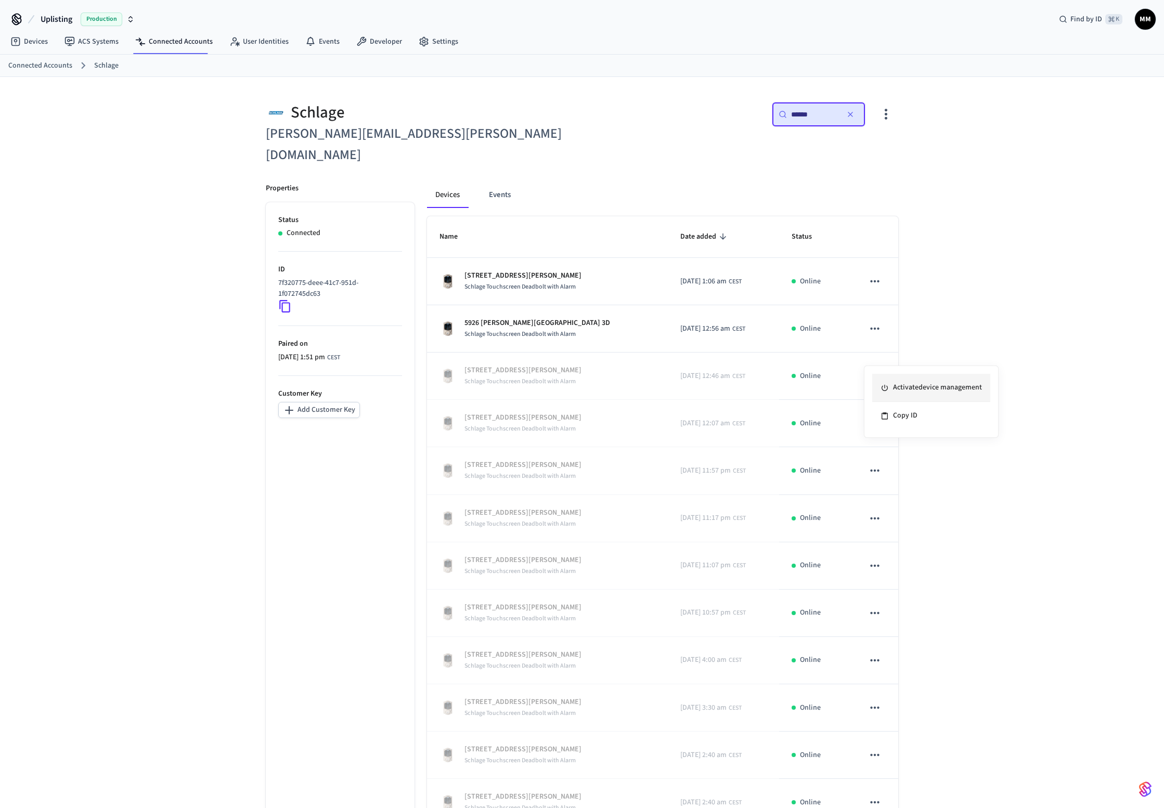
click at [900, 383] on li "Activate device management" at bounding box center [931, 388] width 118 height 28
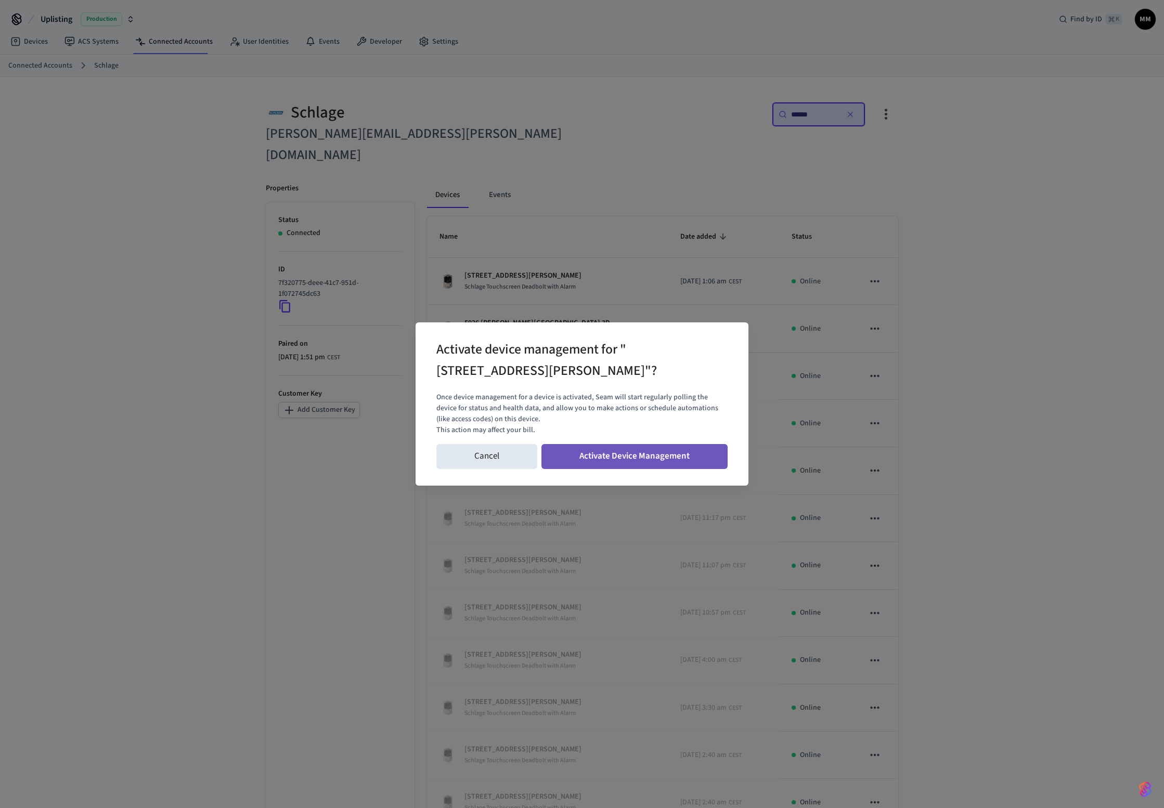
click at [679, 461] on button "Activate Device Management" at bounding box center [634, 456] width 186 height 25
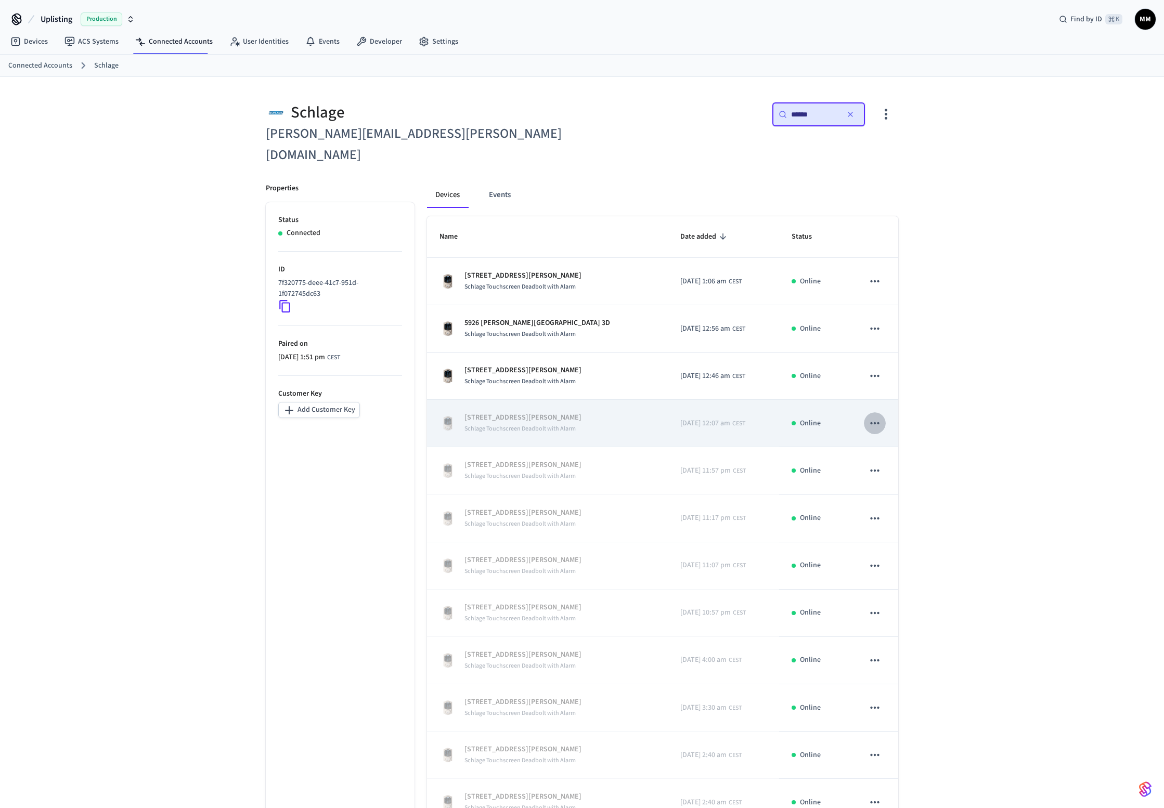
click at [882, 412] on button "sticky table" at bounding box center [875, 423] width 22 height 22
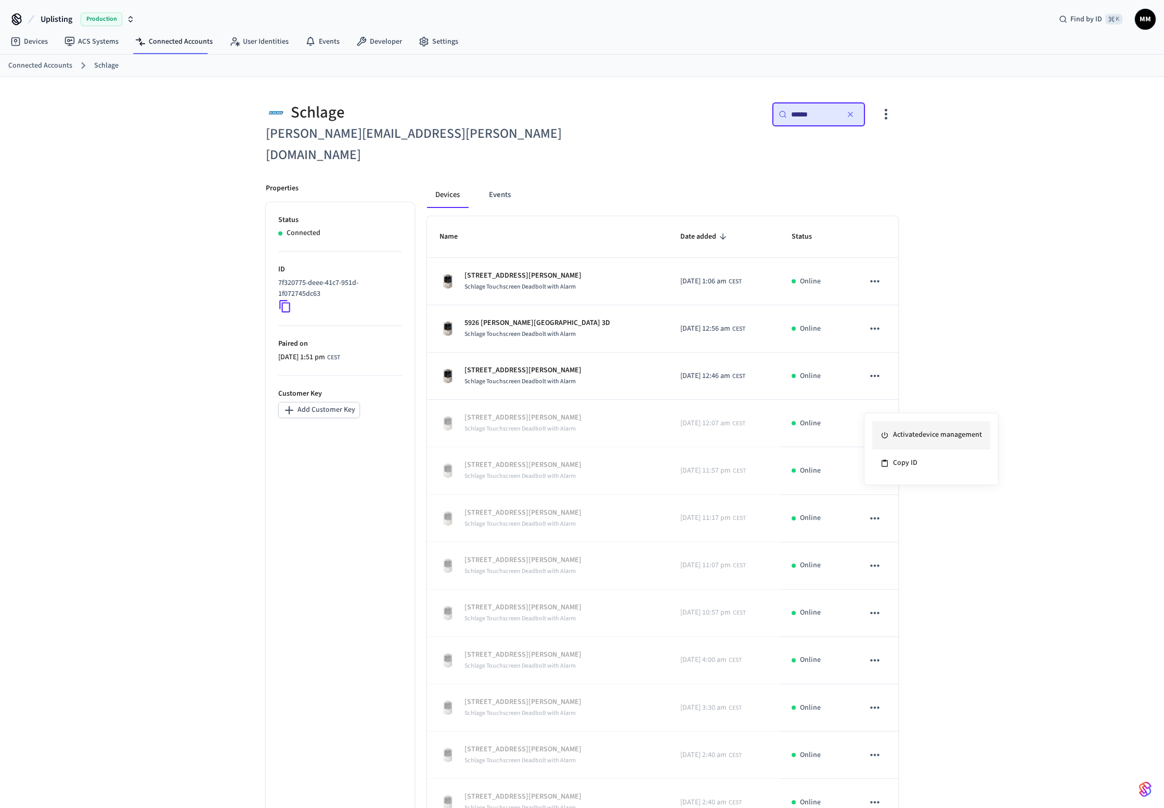
click at [912, 438] on li "Activate device management" at bounding box center [931, 435] width 118 height 28
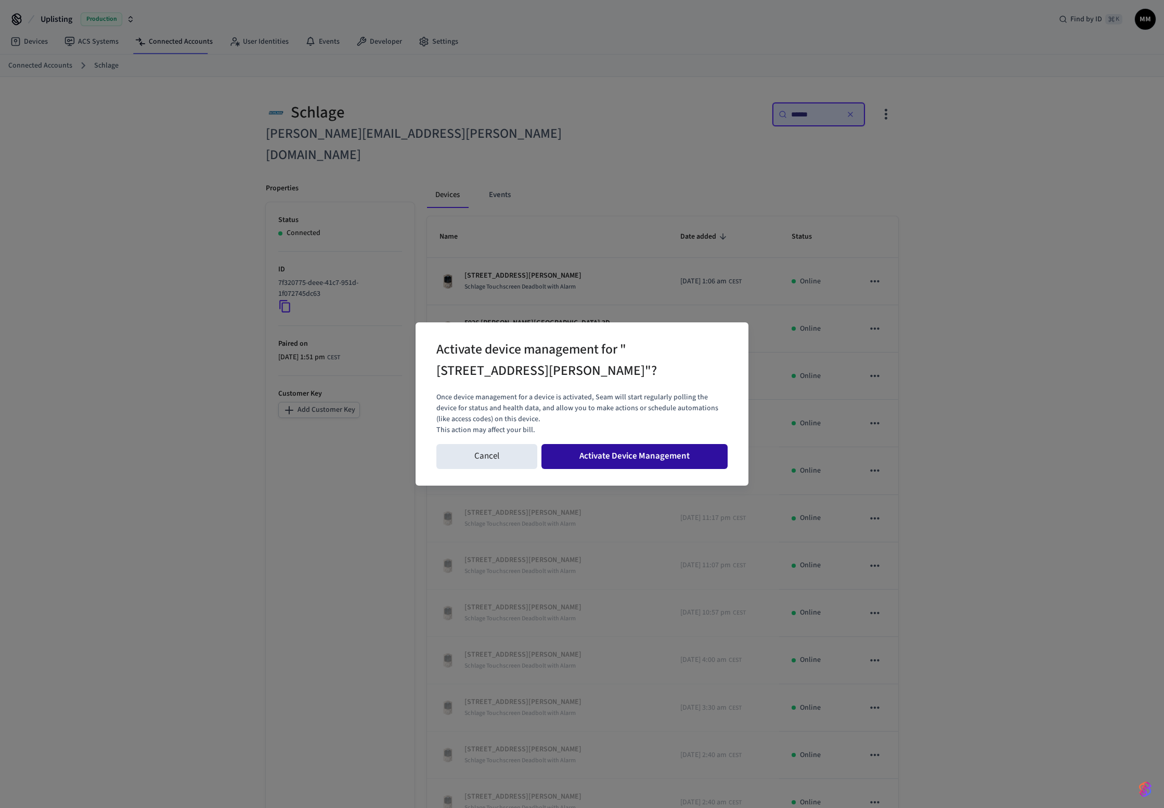
click at [680, 461] on button "Activate Device Management" at bounding box center [634, 456] width 186 height 25
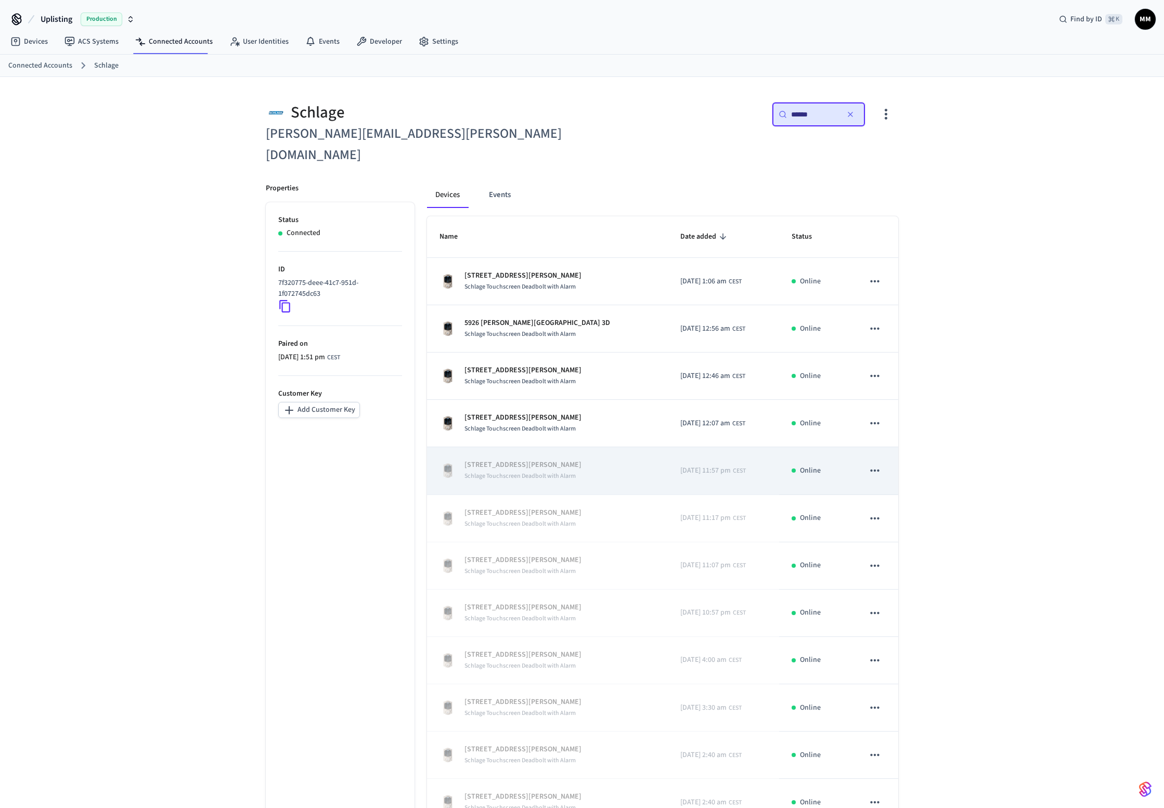
click at [877, 464] on icon "sticky table" at bounding box center [875, 471] width 14 height 14
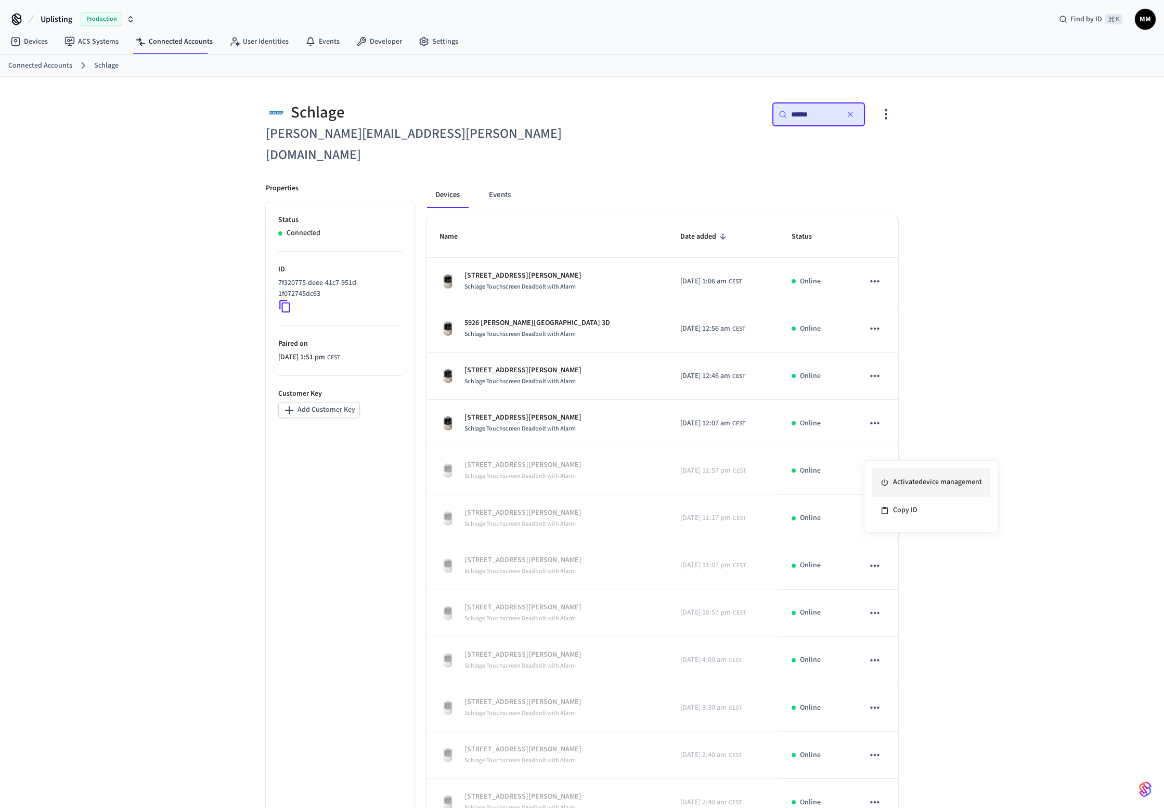
click at [893, 488] on li "Activate device management" at bounding box center [931, 483] width 118 height 28
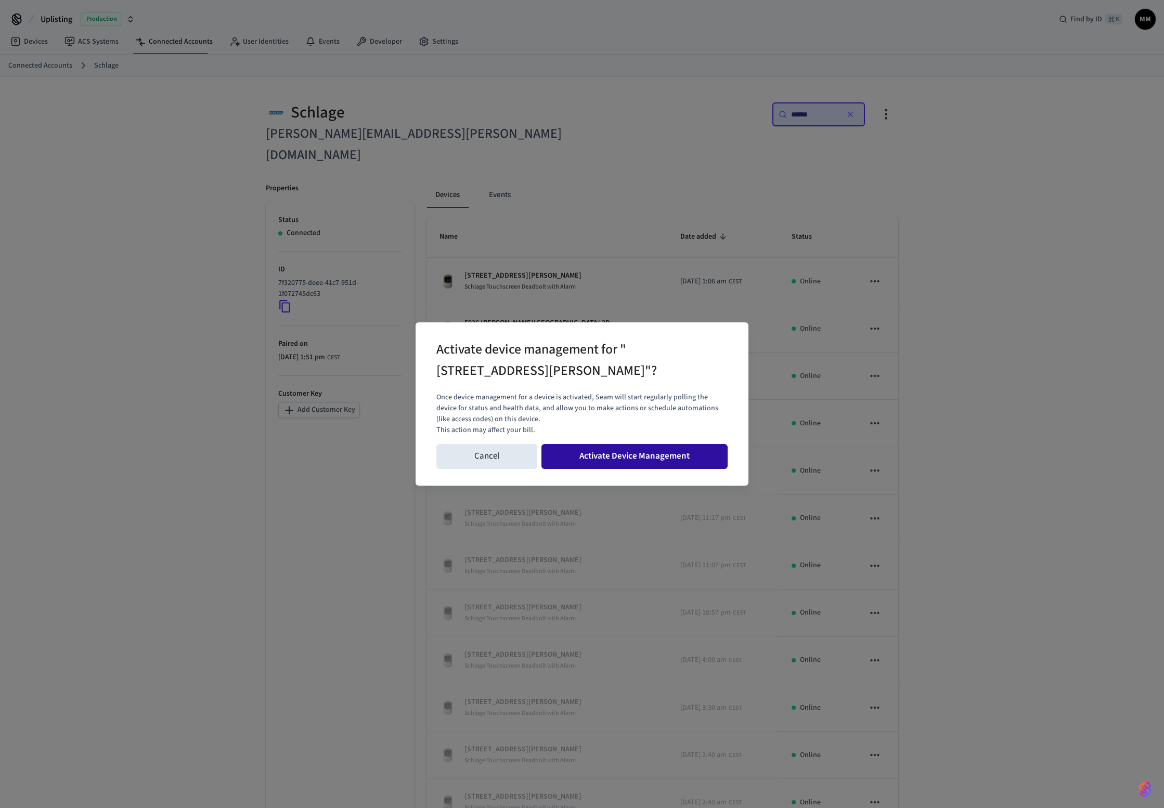
click at [685, 464] on button "Activate Device Management" at bounding box center [634, 456] width 186 height 25
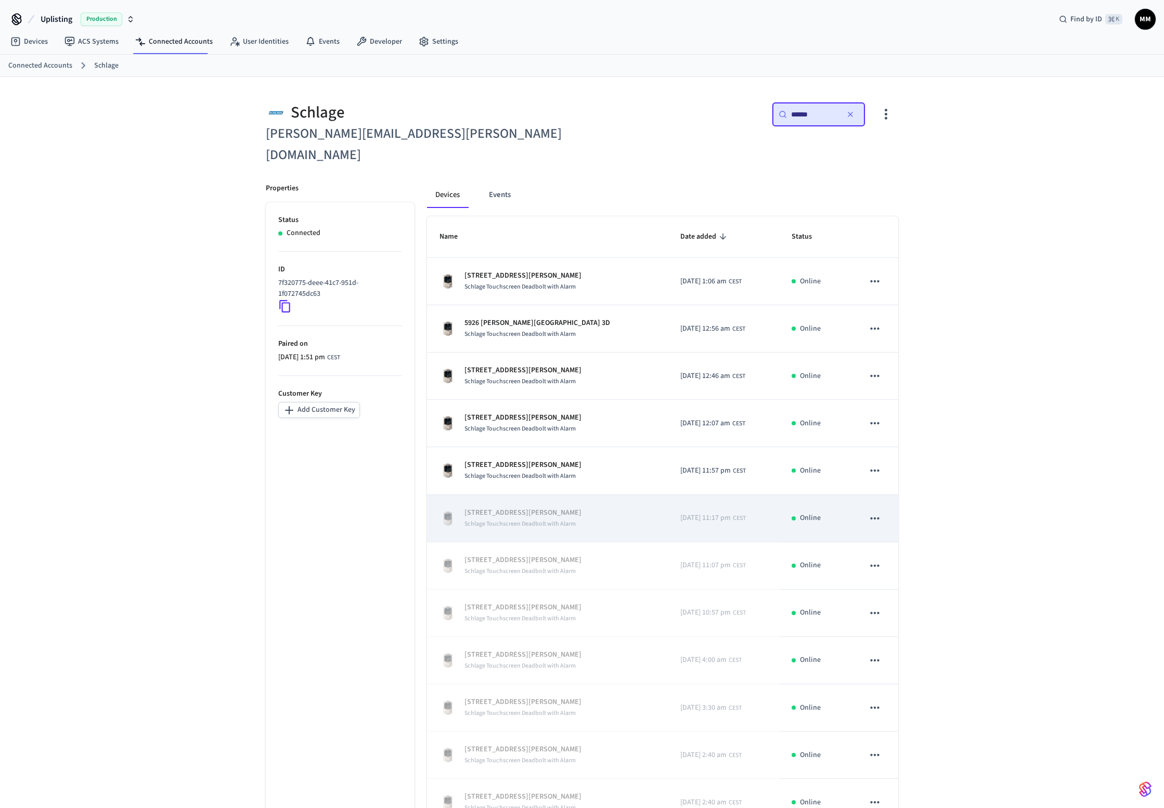
click at [876, 512] on icon "sticky table" at bounding box center [875, 519] width 14 height 14
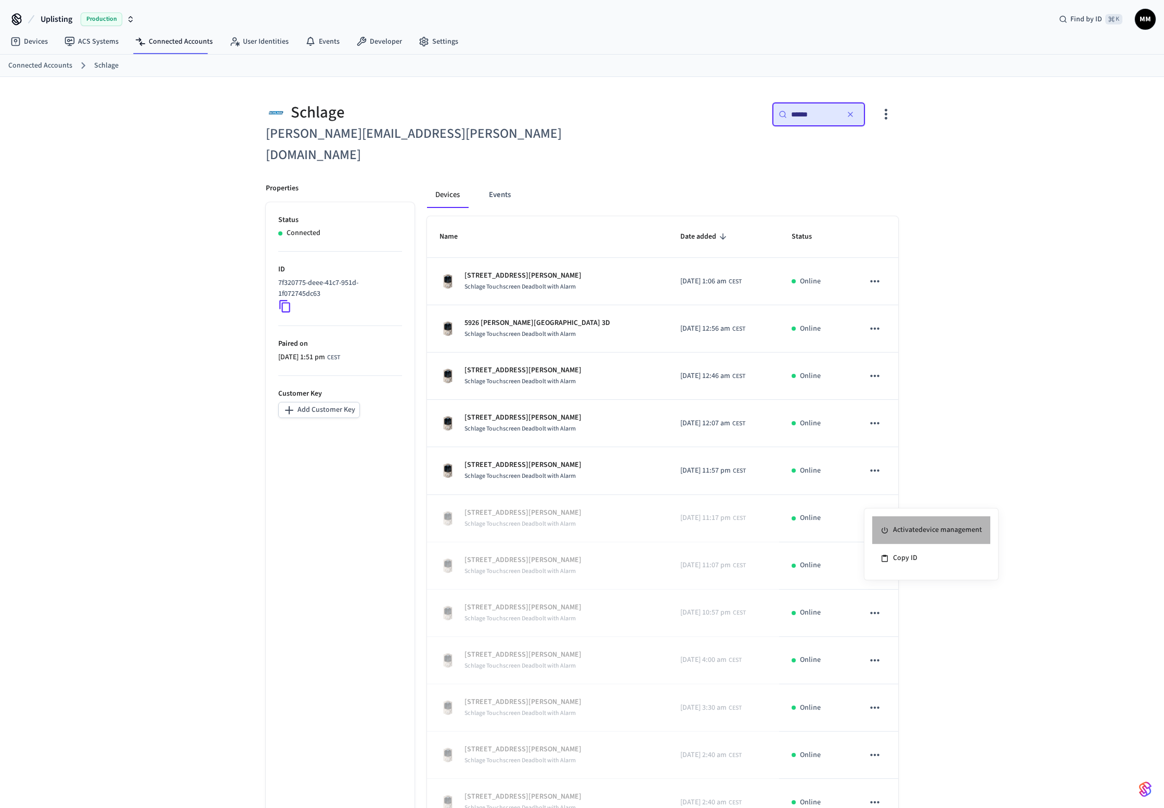
click at [900, 528] on li "Activate device management" at bounding box center [931, 531] width 118 height 28
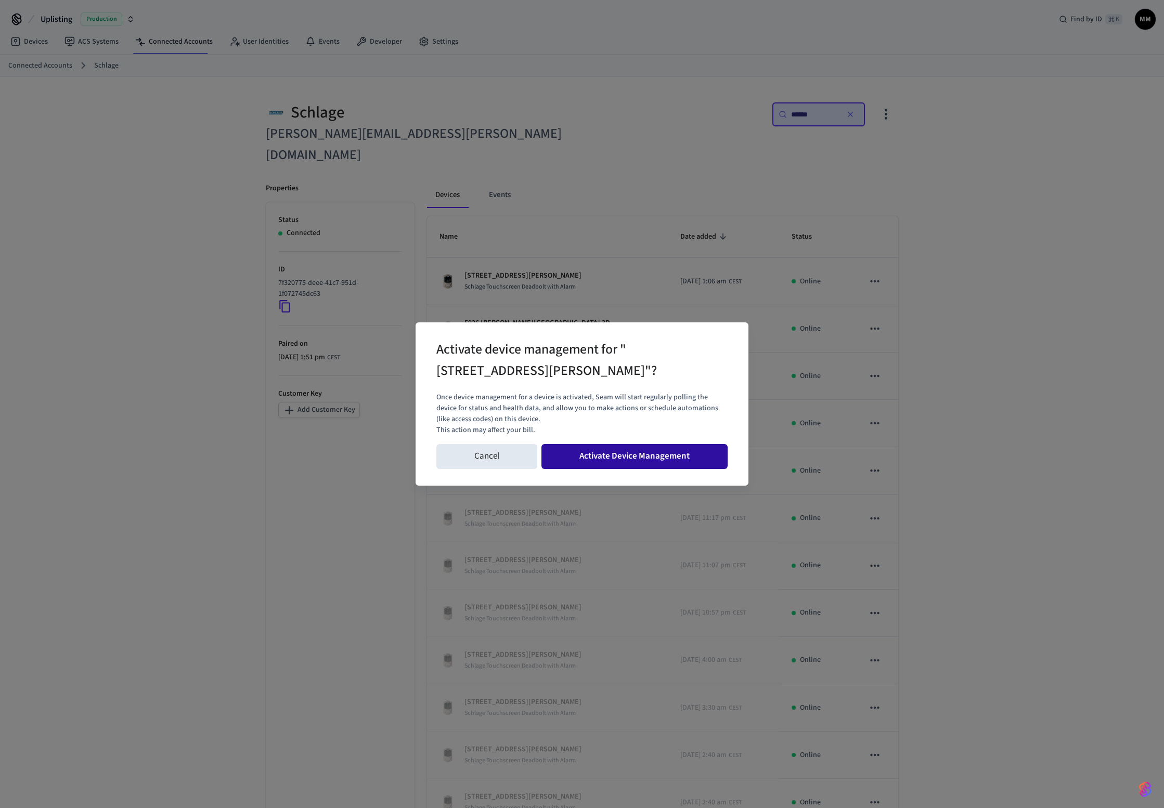
click at [679, 449] on button "Activate Device Management" at bounding box center [634, 456] width 186 height 25
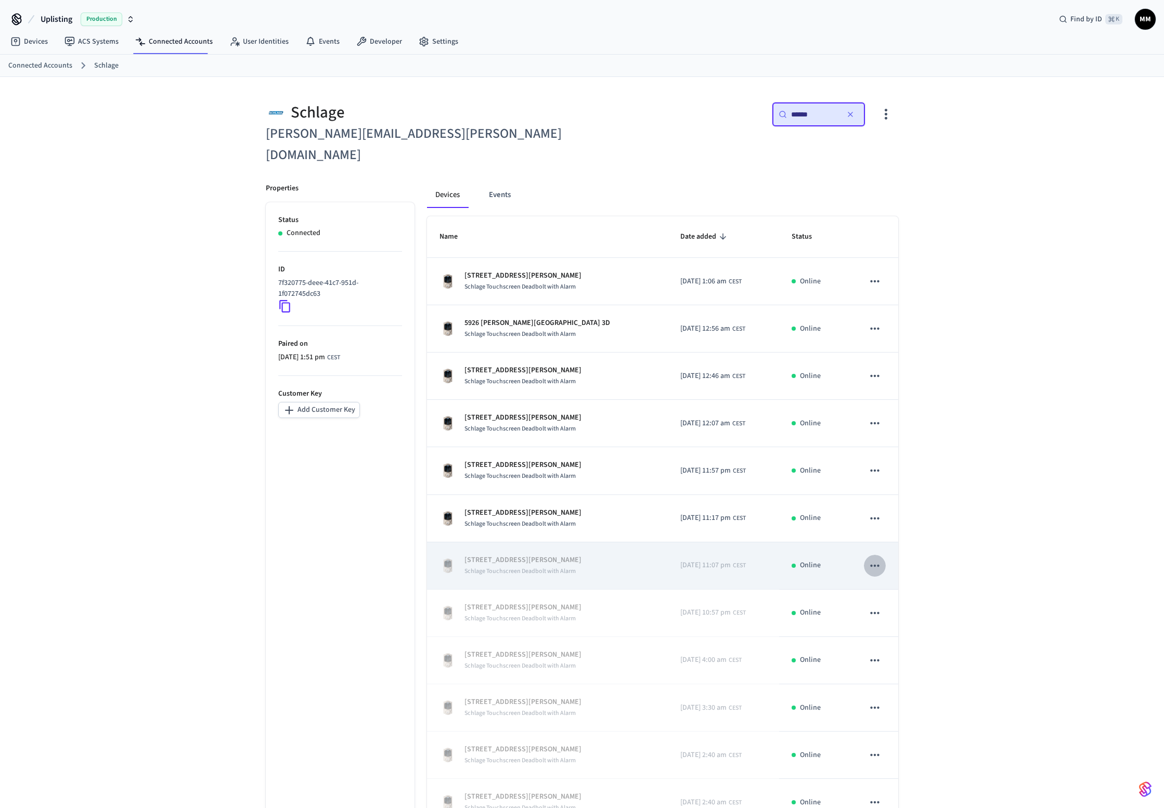
click at [881, 559] on icon "sticky table" at bounding box center [875, 566] width 14 height 14
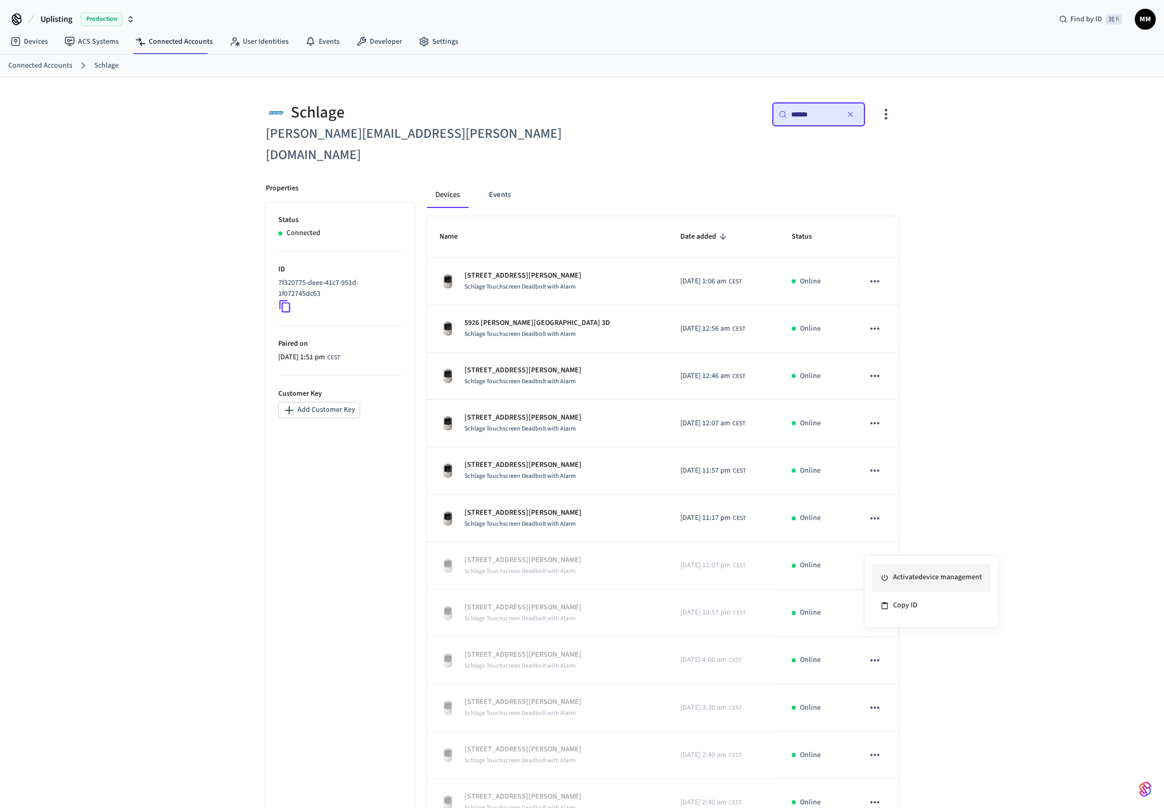
click at [909, 584] on li "Activate device management" at bounding box center [931, 578] width 118 height 28
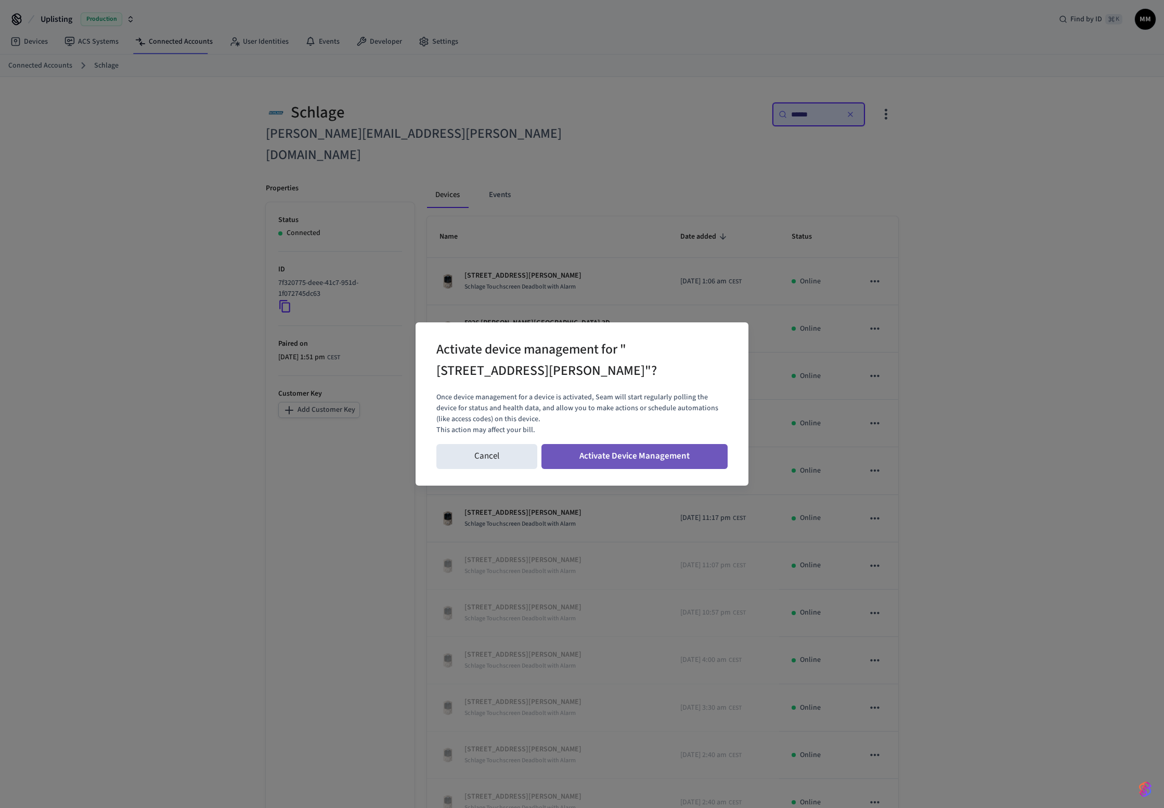
click at [657, 460] on button "Activate Device Management" at bounding box center [634, 456] width 186 height 25
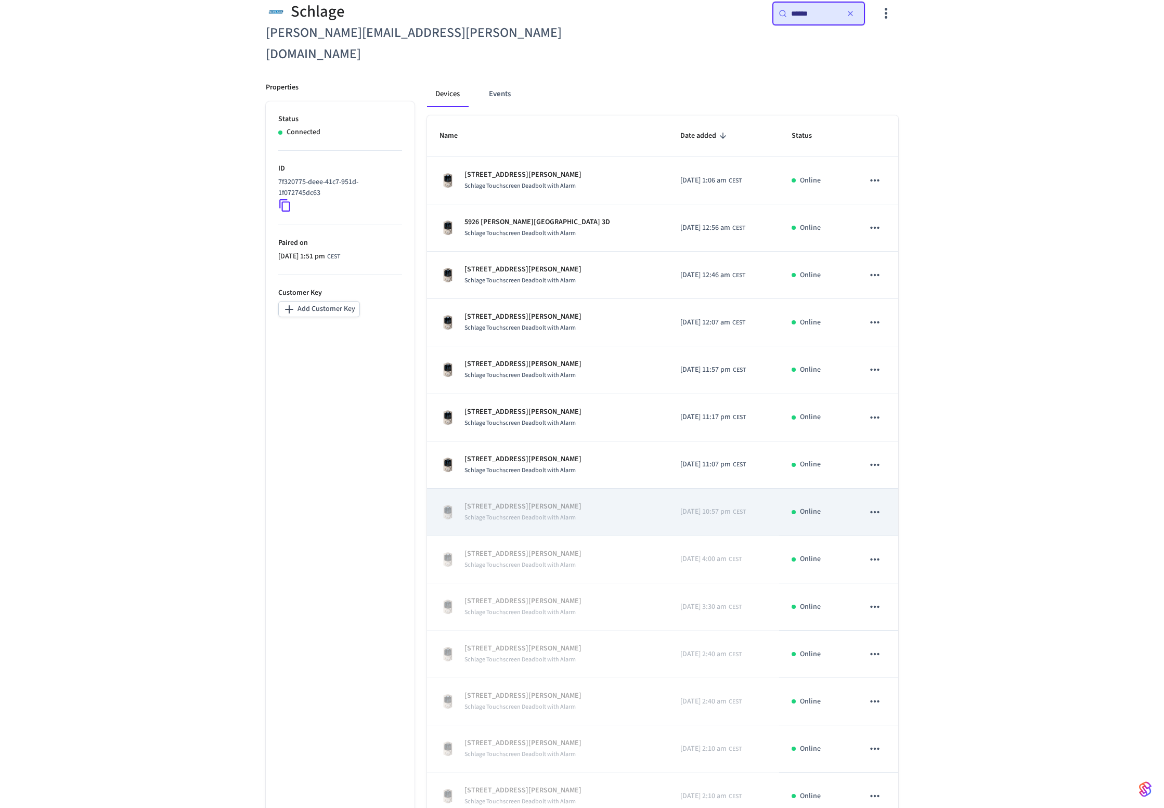
scroll to position [102, 0]
click at [876, 504] on icon "sticky table" at bounding box center [875, 511] width 14 height 14
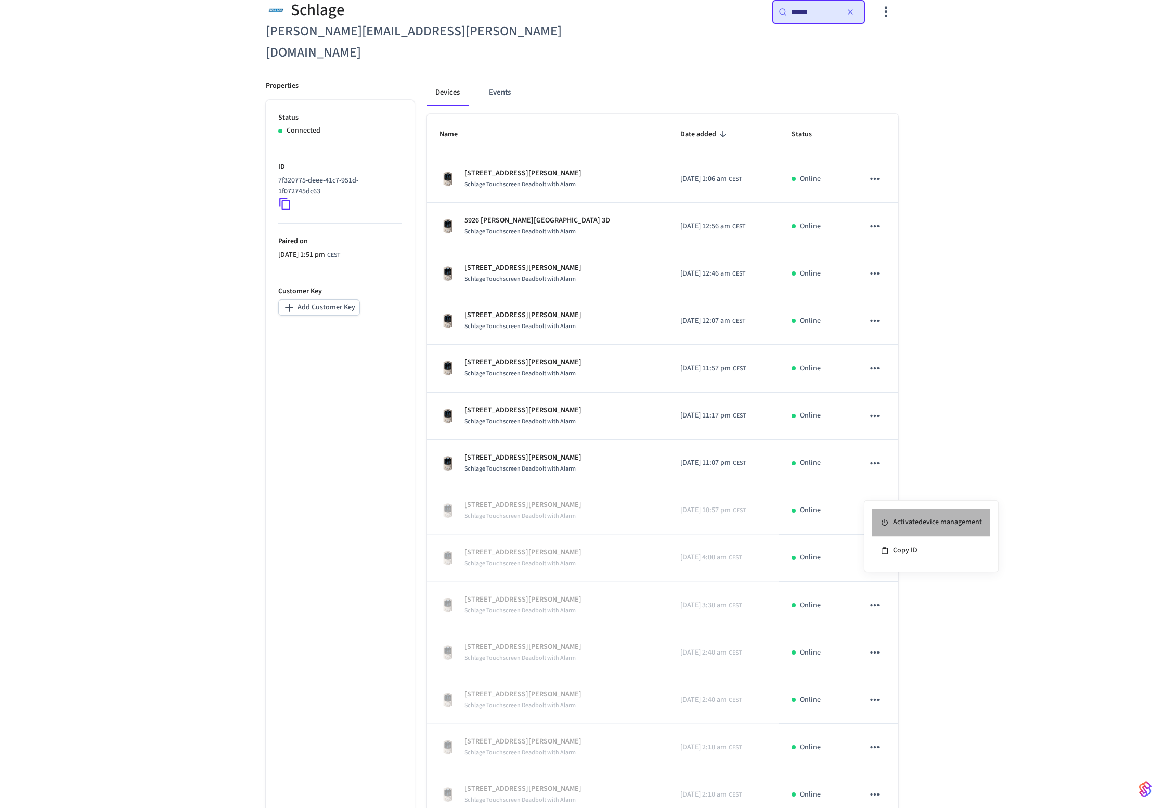
click at [899, 523] on li "Activate device management" at bounding box center [931, 523] width 118 height 28
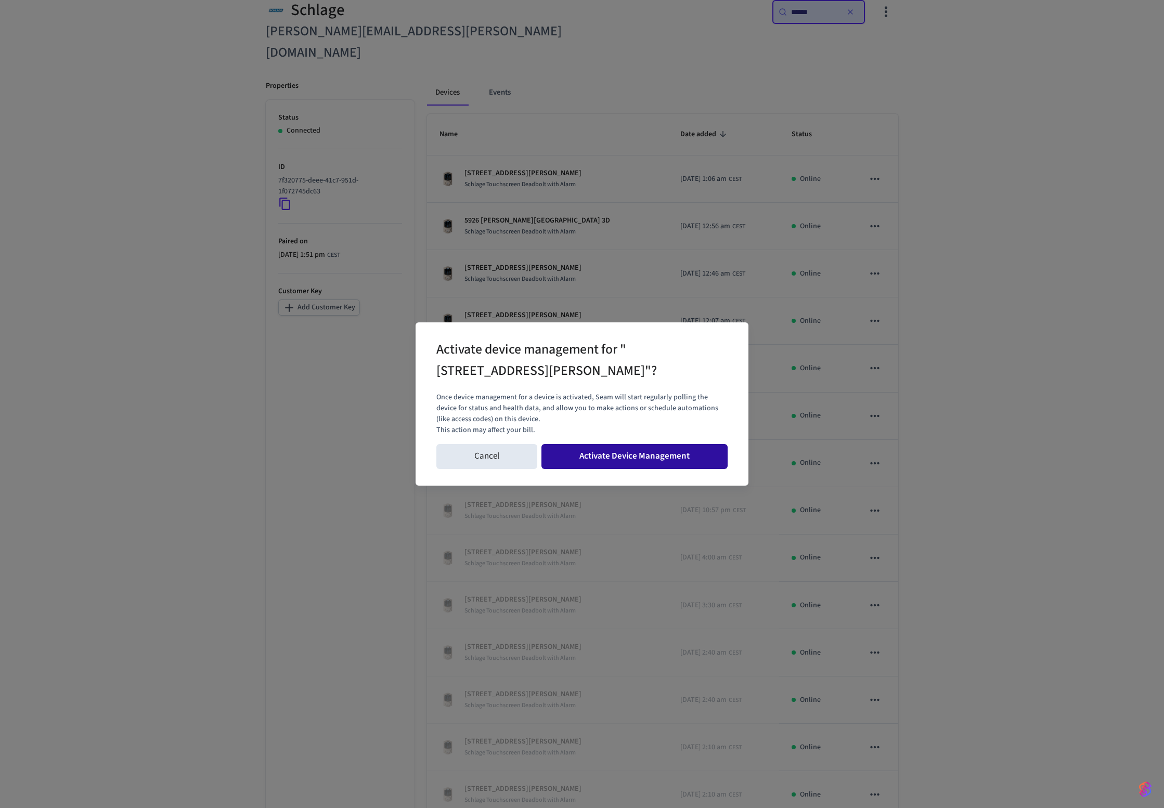
click at [702, 461] on button "Activate Device Management" at bounding box center [634, 456] width 186 height 25
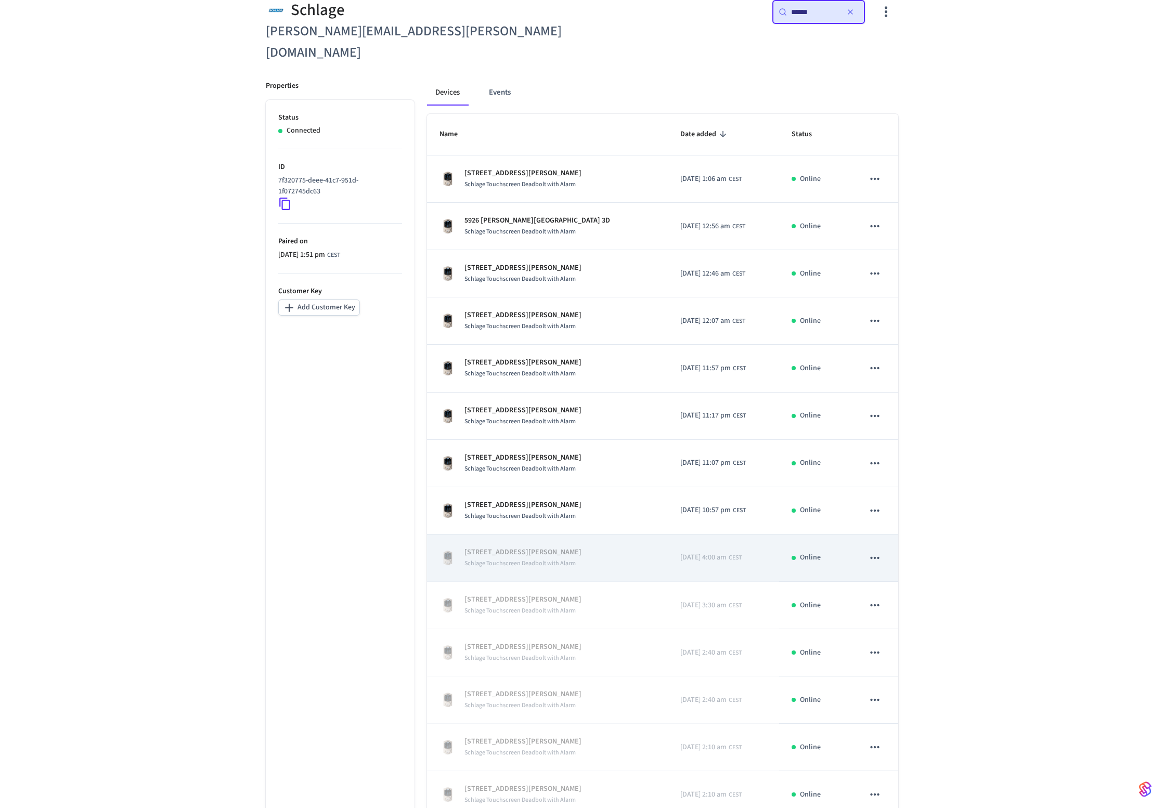
click at [875, 551] on icon "sticky table" at bounding box center [875, 558] width 14 height 14
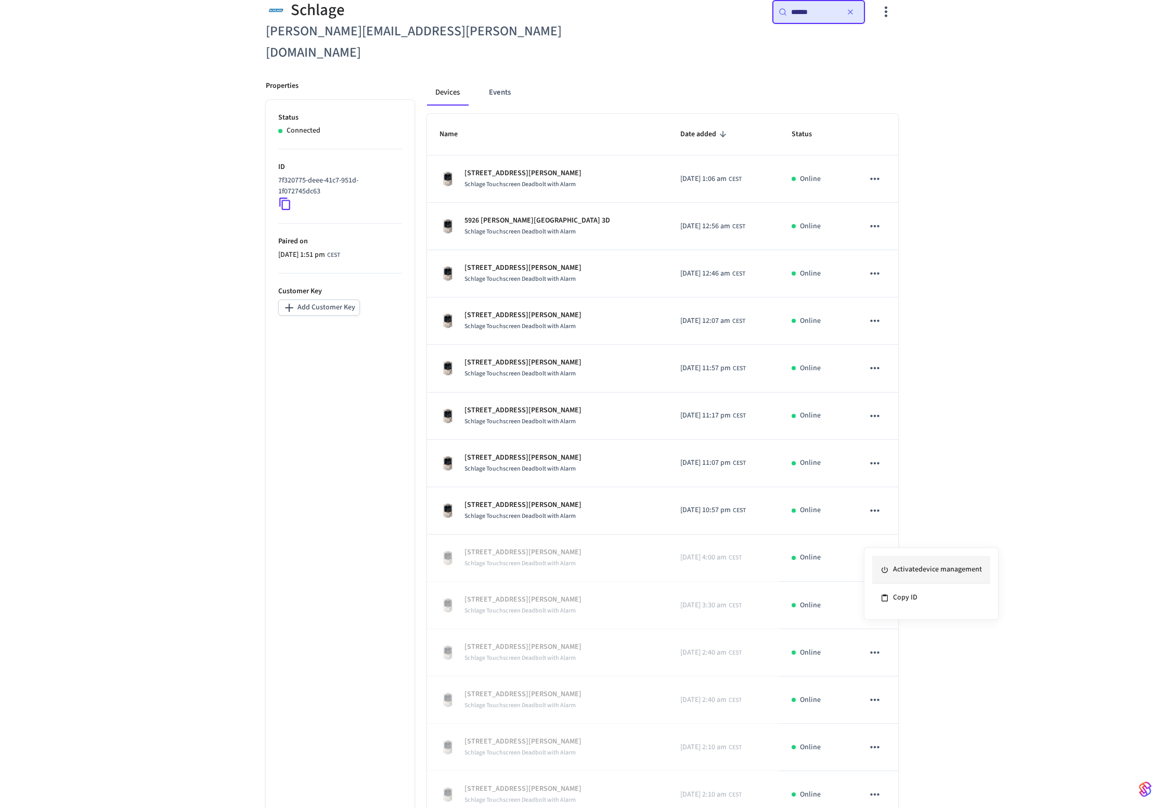
click at [905, 565] on li "Activate device management" at bounding box center [931, 570] width 118 height 28
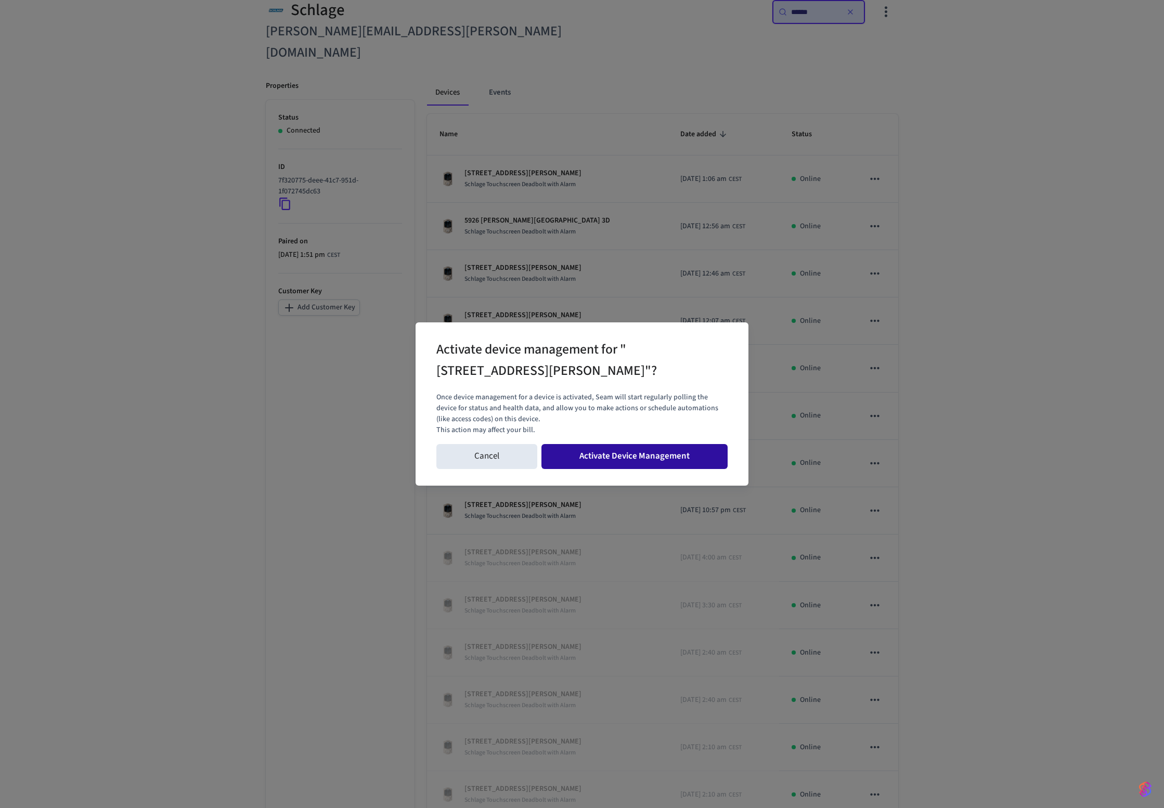
click at [655, 453] on button "Activate Device Management" at bounding box center [634, 456] width 186 height 25
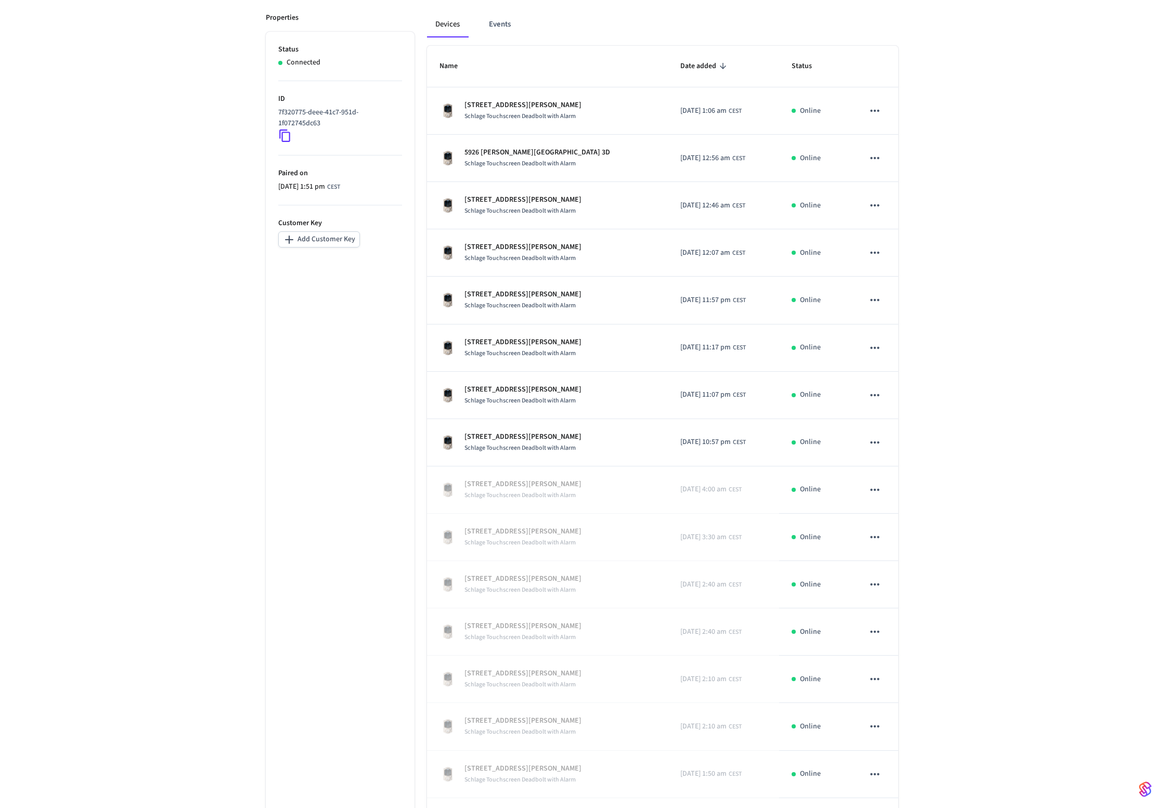
scroll to position [194, 0]
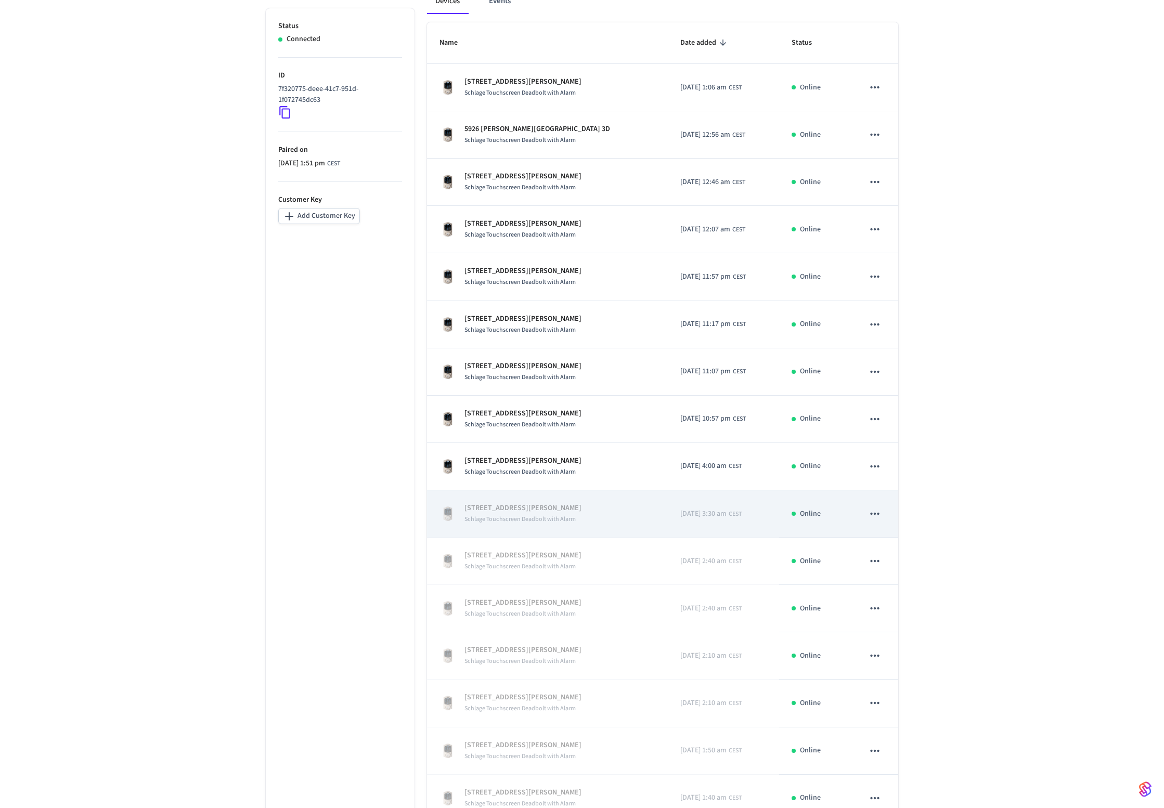
click at [869, 507] on icon "sticky table" at bounding box center [875, 514] width 14 height 14
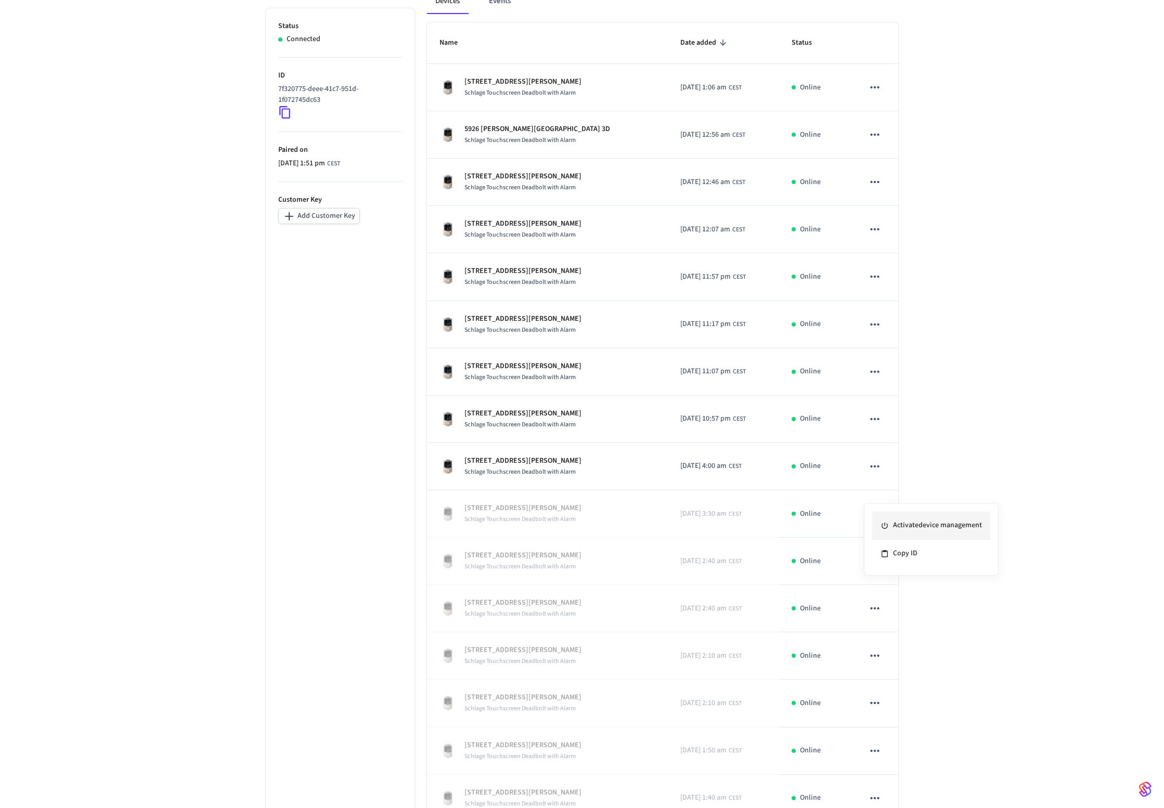
click at [905, 525] on li "Activate device management" at bounding box center [931, 526] width 118 height 28
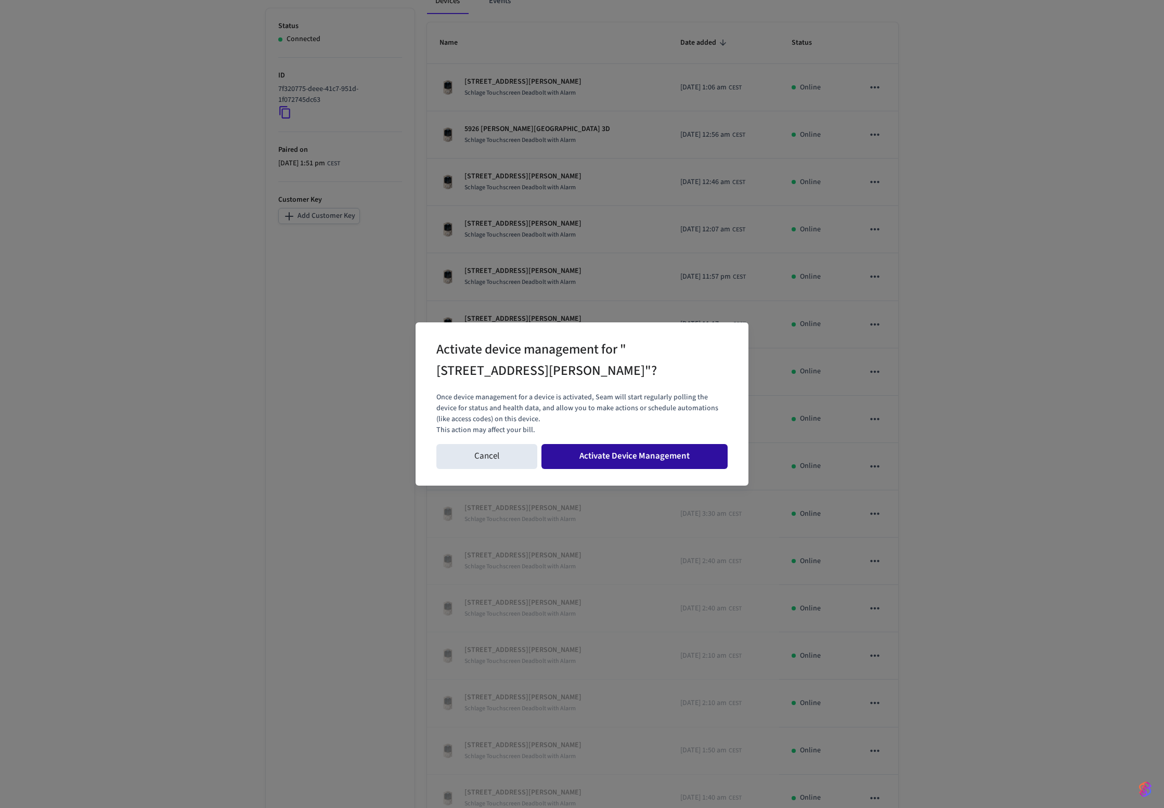
click at [711, 462] on button "Activate Device Management" at bounding box center [634, 456] width 186 height 25
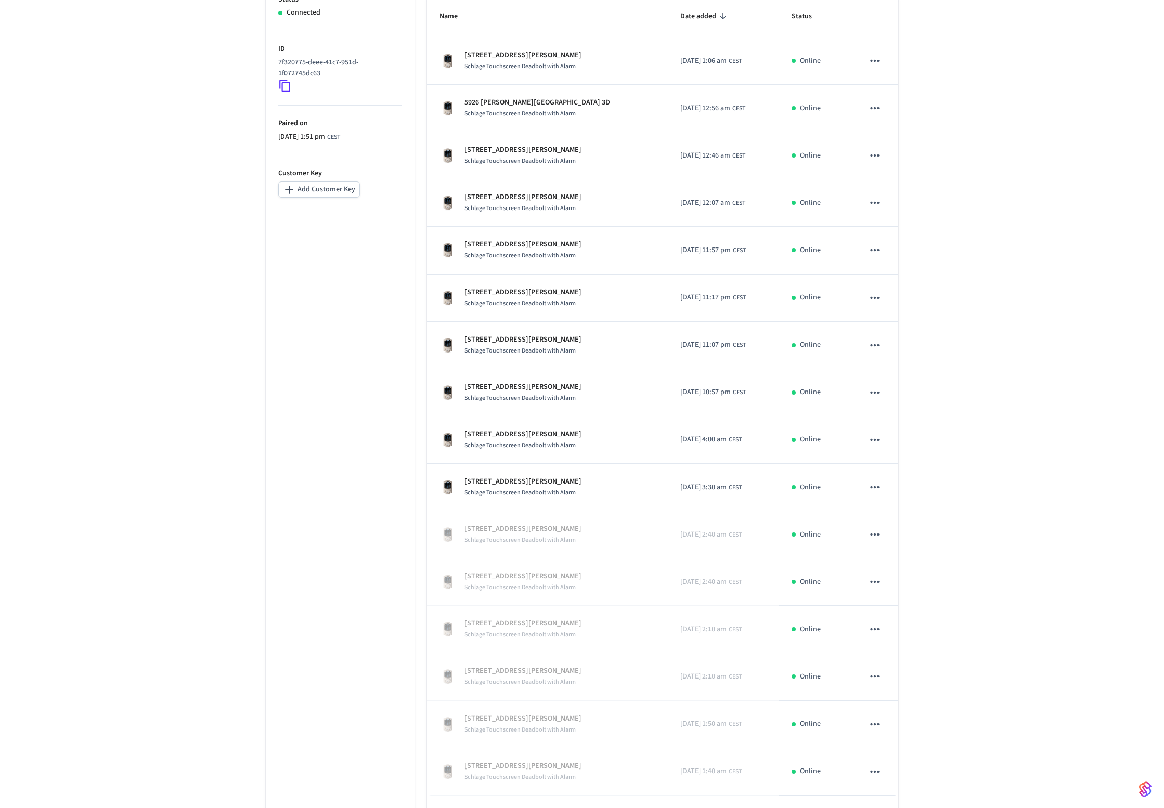
scroll to position [237, 0]
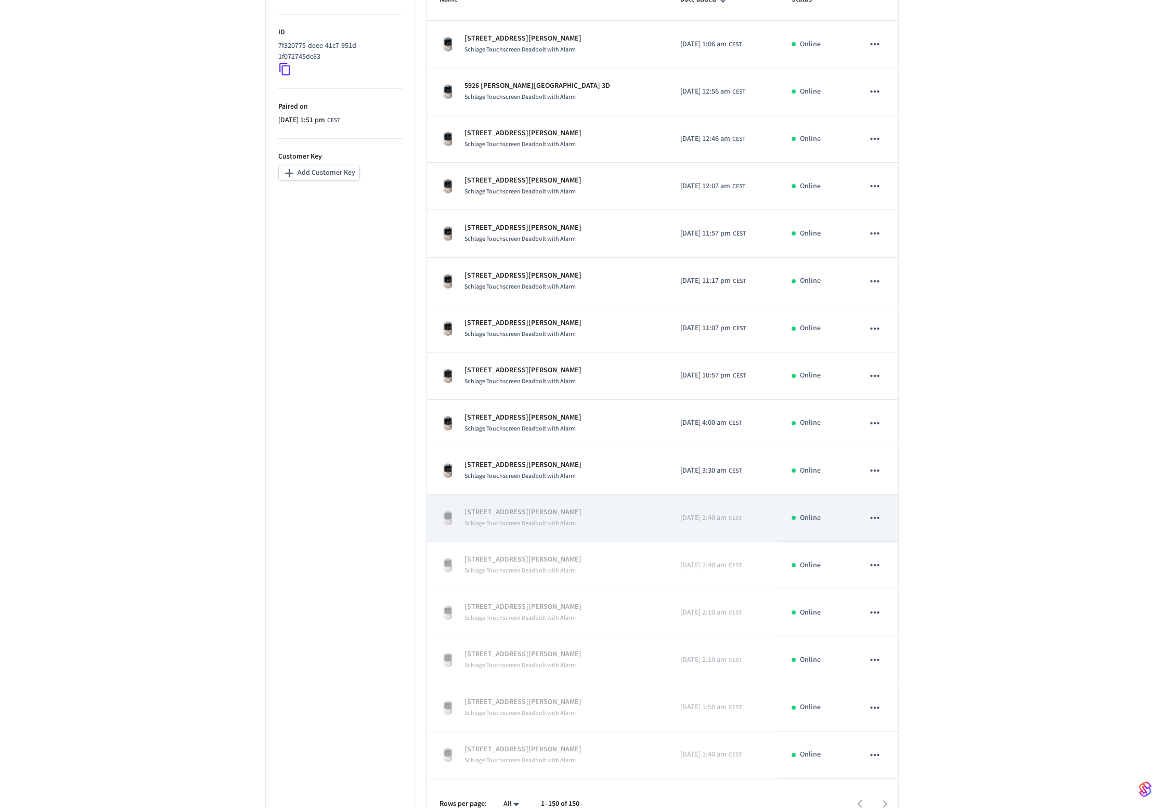
click at [879, 511] on icon "sticky table" at bounding box center [875, 518] width 14 height 14
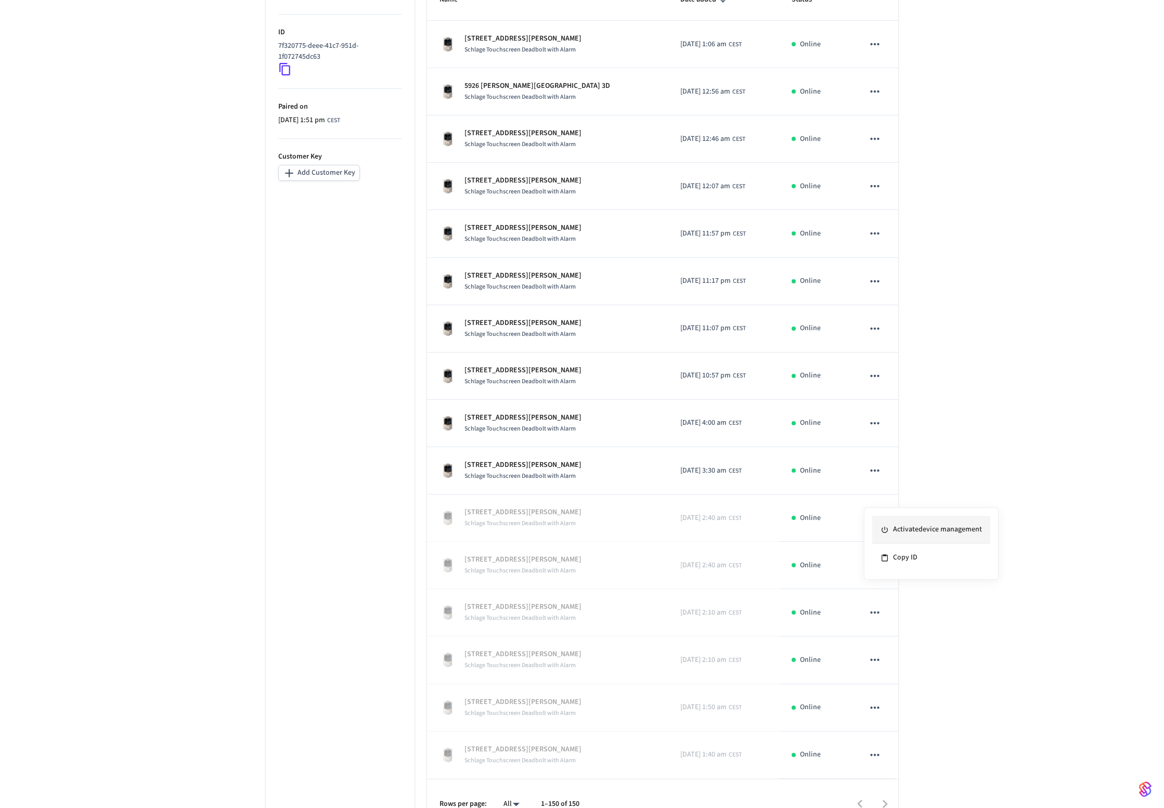
click at [895, 528] on li "Activate device management" at bounding box center [931, 530] width 118 height 28
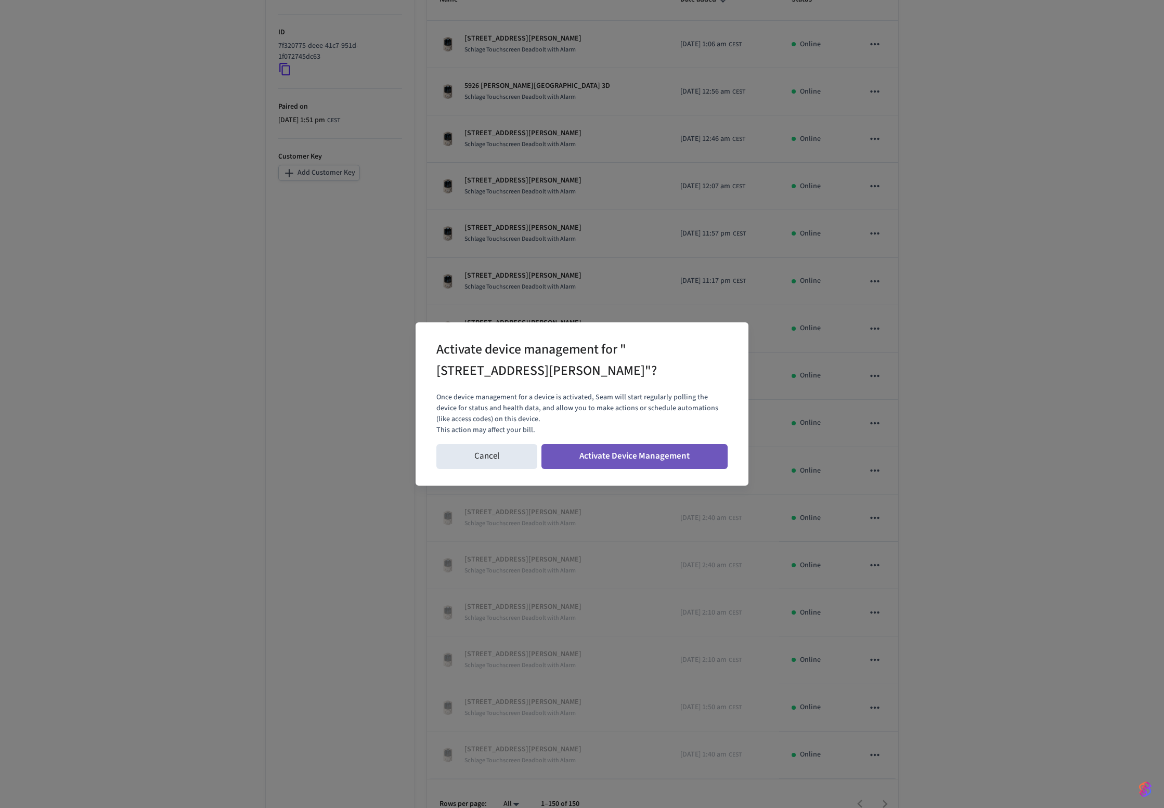
click at [702, 460] on button "Activate Device Management" at bounding box center [634, 456] width 186 height 25
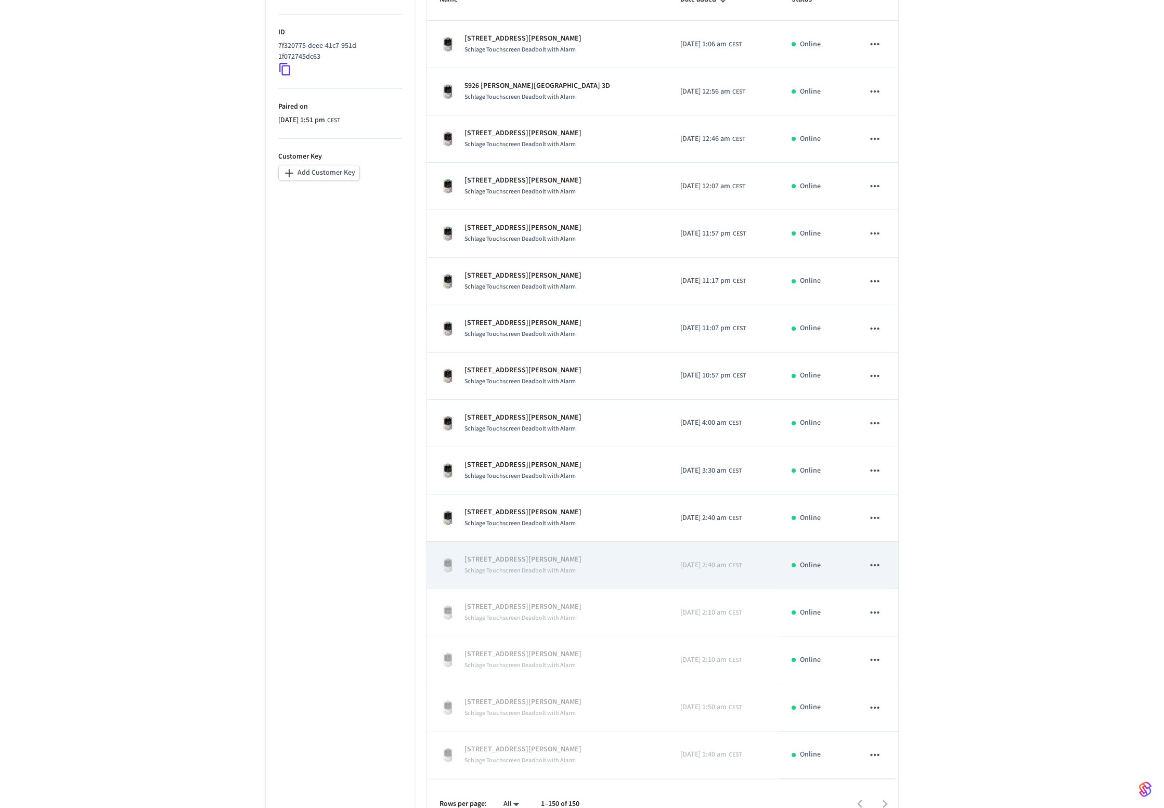
click at [877, 559] on icon "sticky table" at bounding box center [875, 566] width 14 height 14
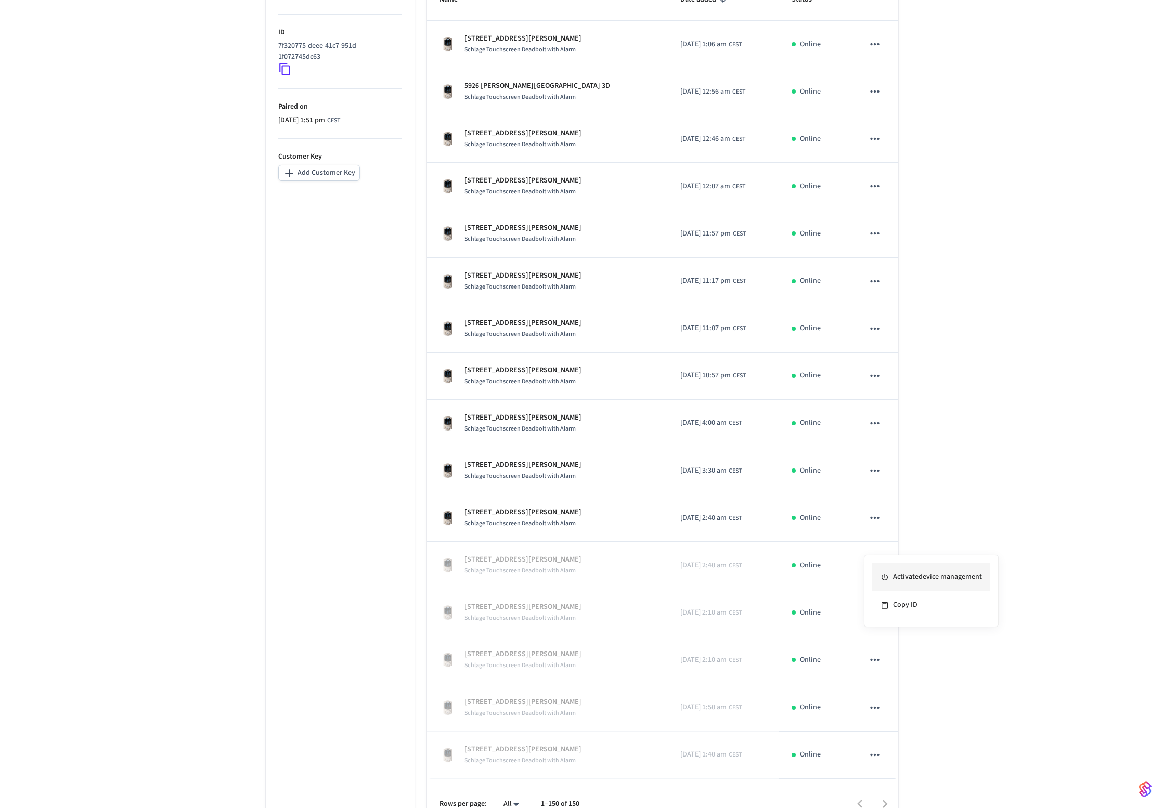
click at [903, 581] on li "Activate device management" at bounding box center [931, 577] width 118 height 28
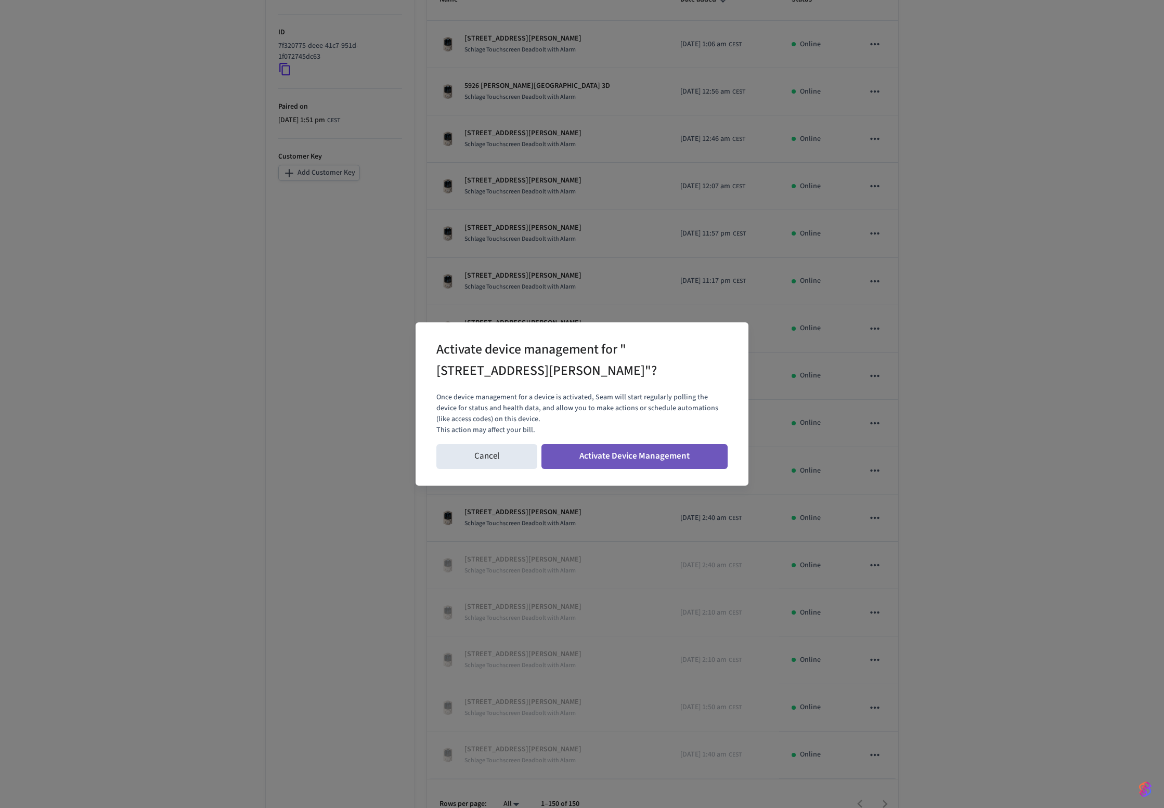
click at [678, 453] on button "Activate Device Management" at bounding box center [634, 456] width 186 height 25
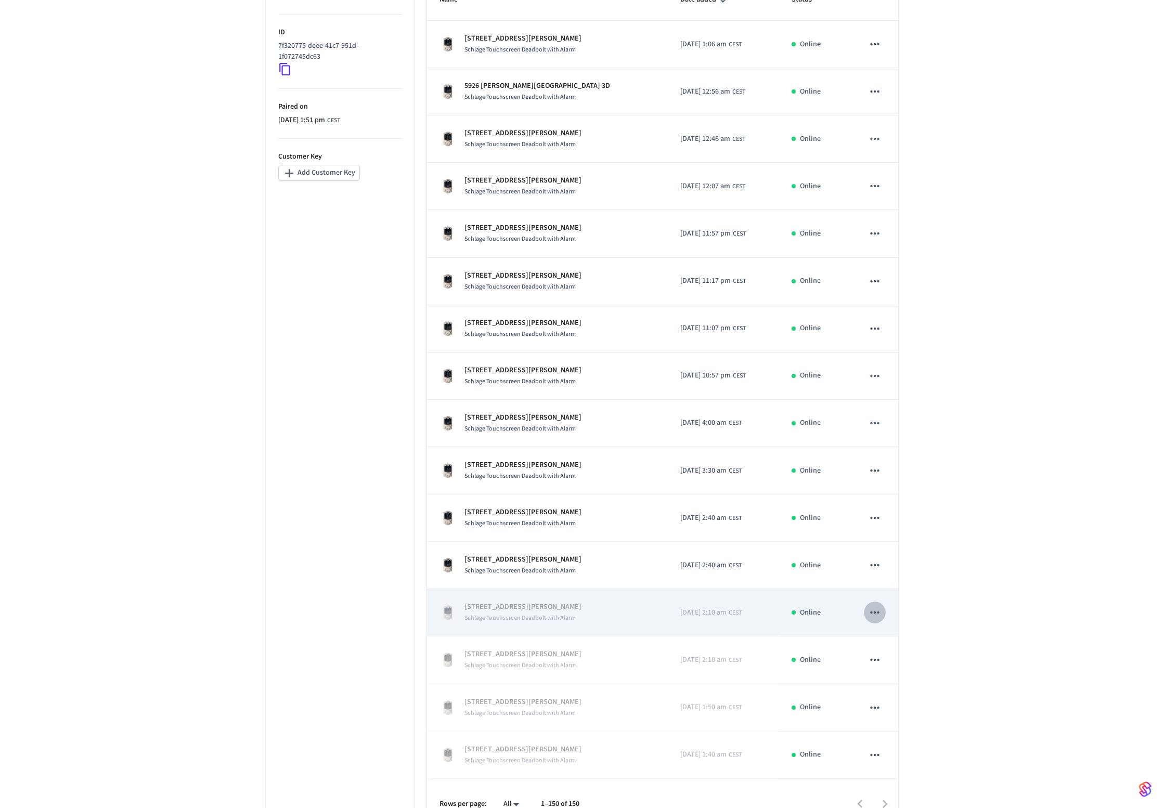
click at [871, 606] on icon "sticky table" at bounding box center [875, 613] width 14 height 14
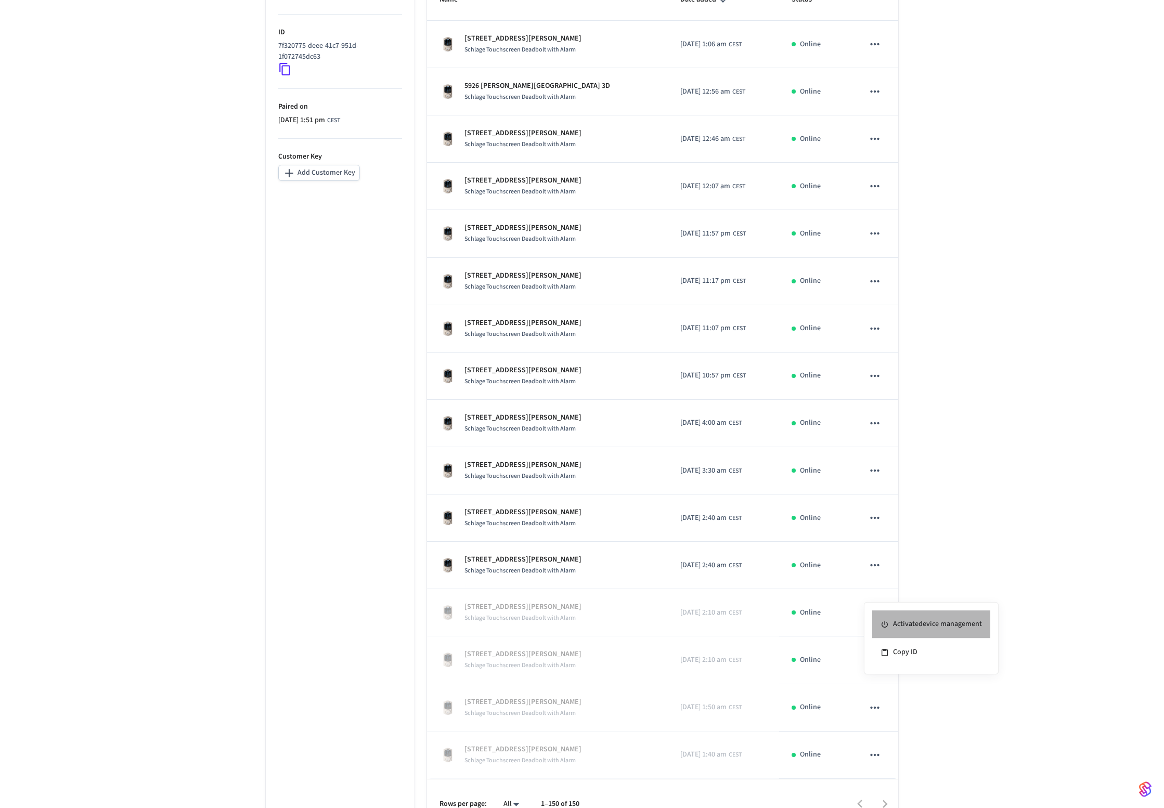
click at [896, 618] on li "Activate device management" at bounding box center [931, 625] width 118 height 28
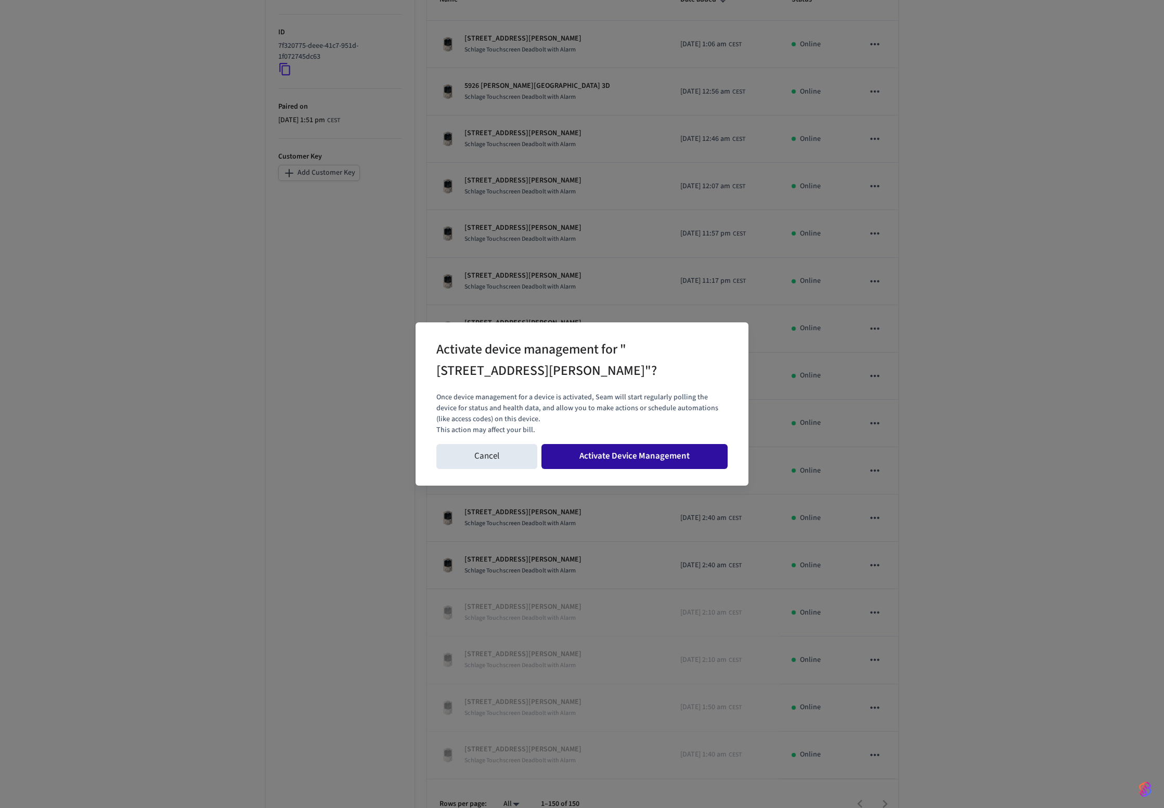
click at [690, 461] on button "Activate Device Management" at bounding box center [634, 456] width 186 height 25
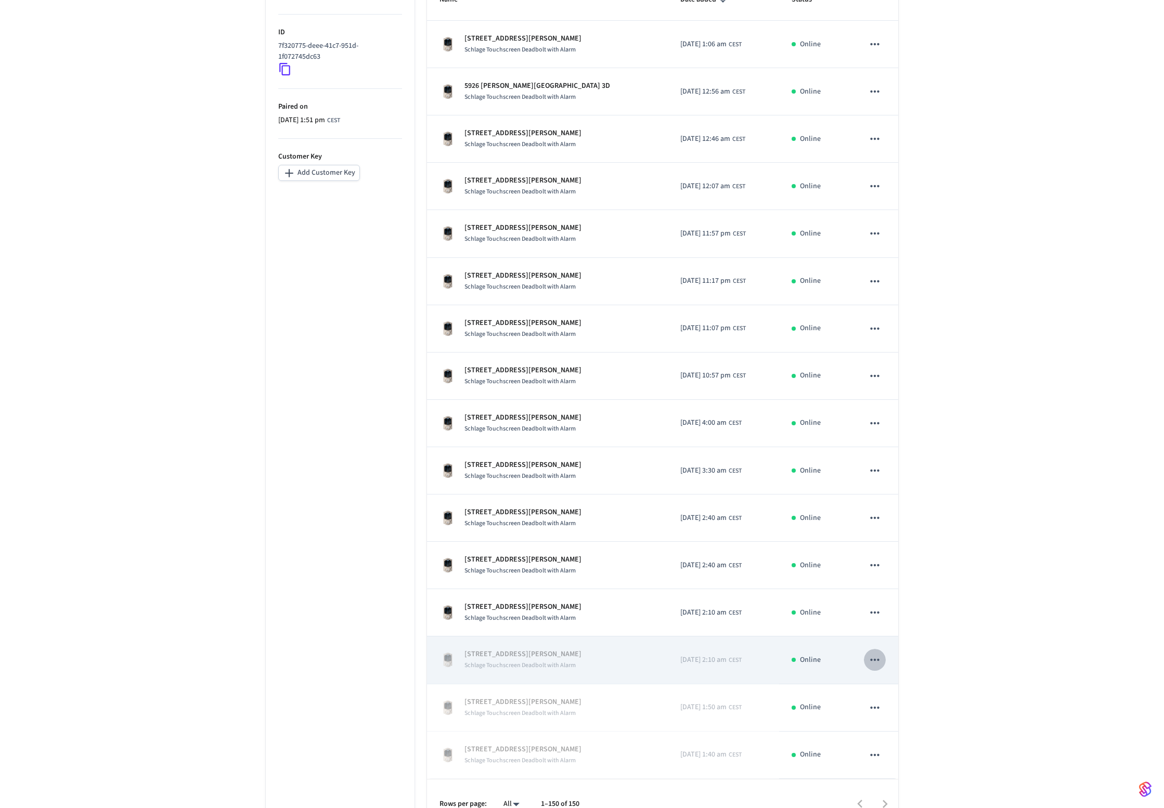
click at [878, 653] on icon "sticky table" at bounding box center [875, 660] width 14 height 14
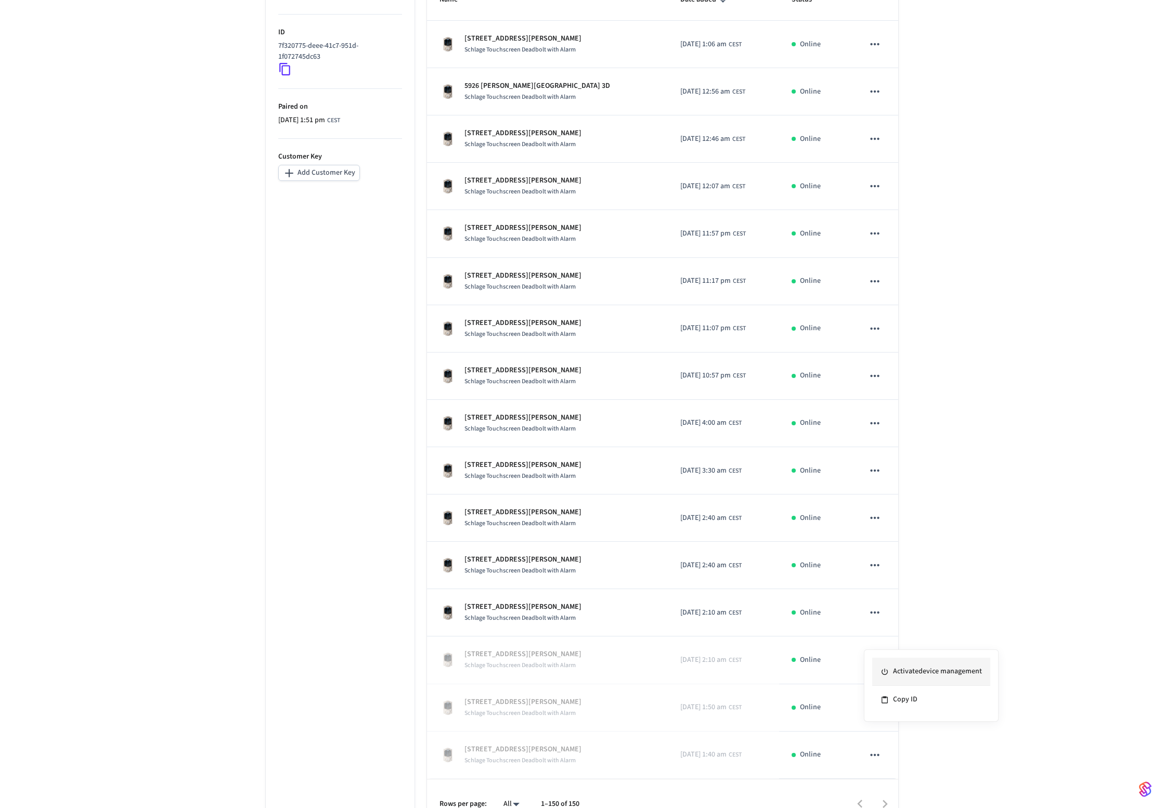
click at [931, 666] on li "Activate device management" at bounding box center [931, 672] width 118 height 28
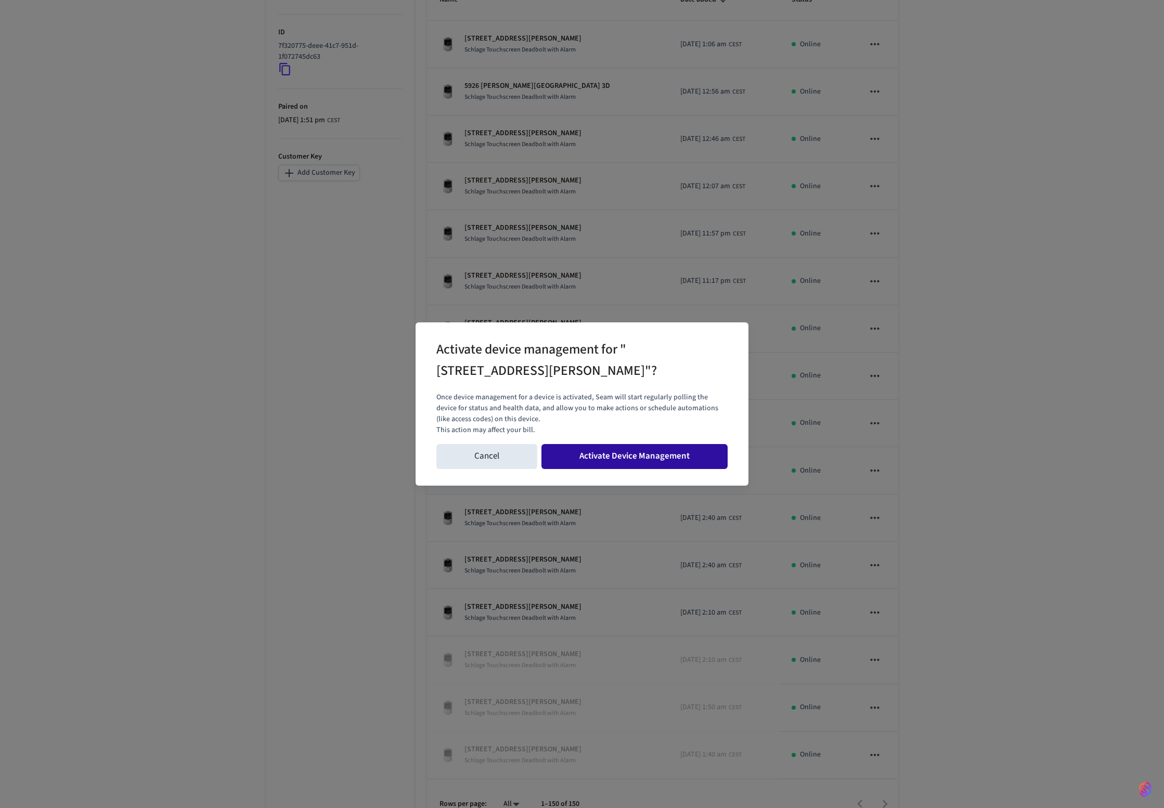
click at [685, 461] on button "Activate Device Management" at bounding box center [634, 456] width 186 height 25
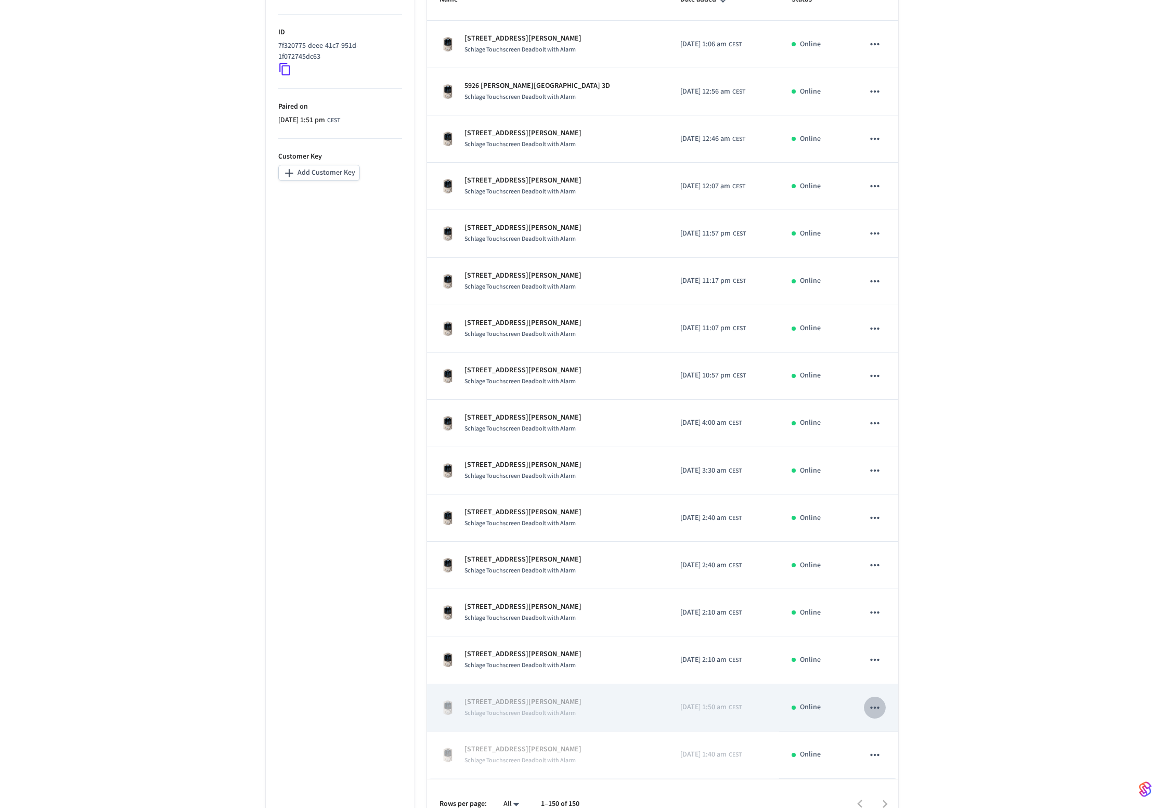
click at [879, 701] on icon "sticky table" at bounding box center [875, 708] width 14 height 14
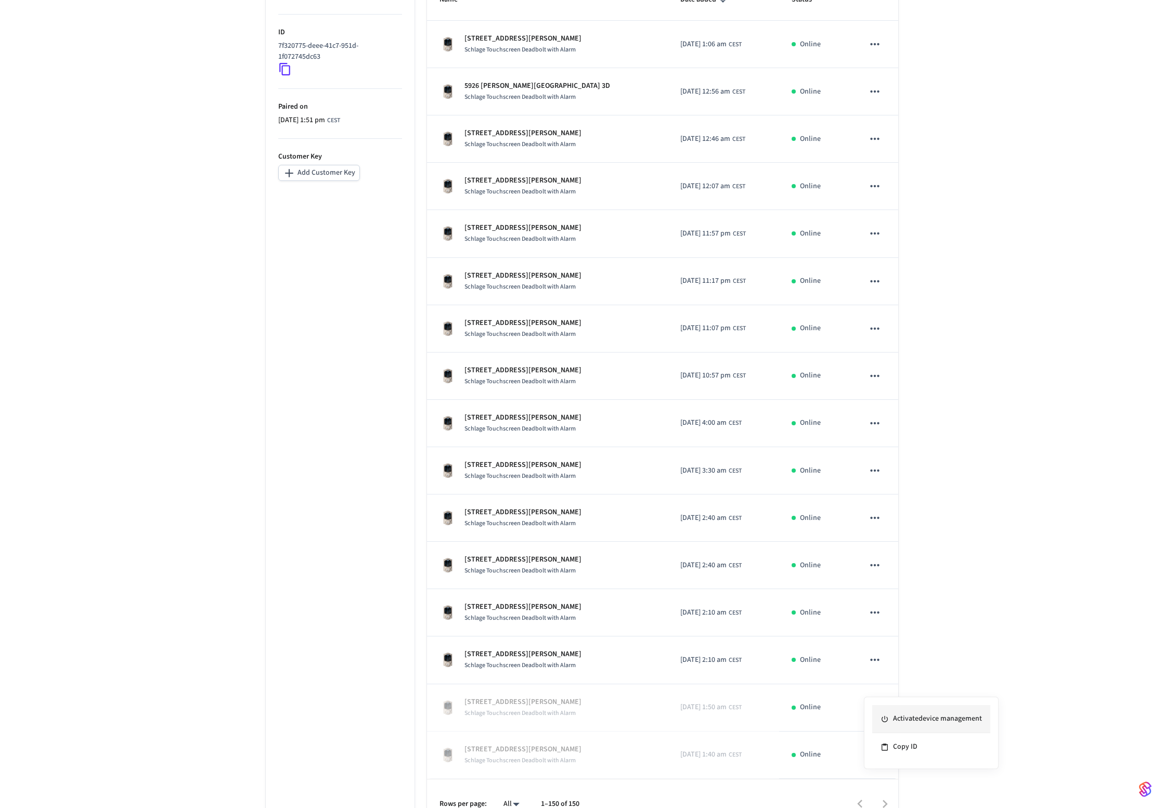
click at [921, 714] on li "Activate device management" at bounding box center [931, 719] width 118 height 28
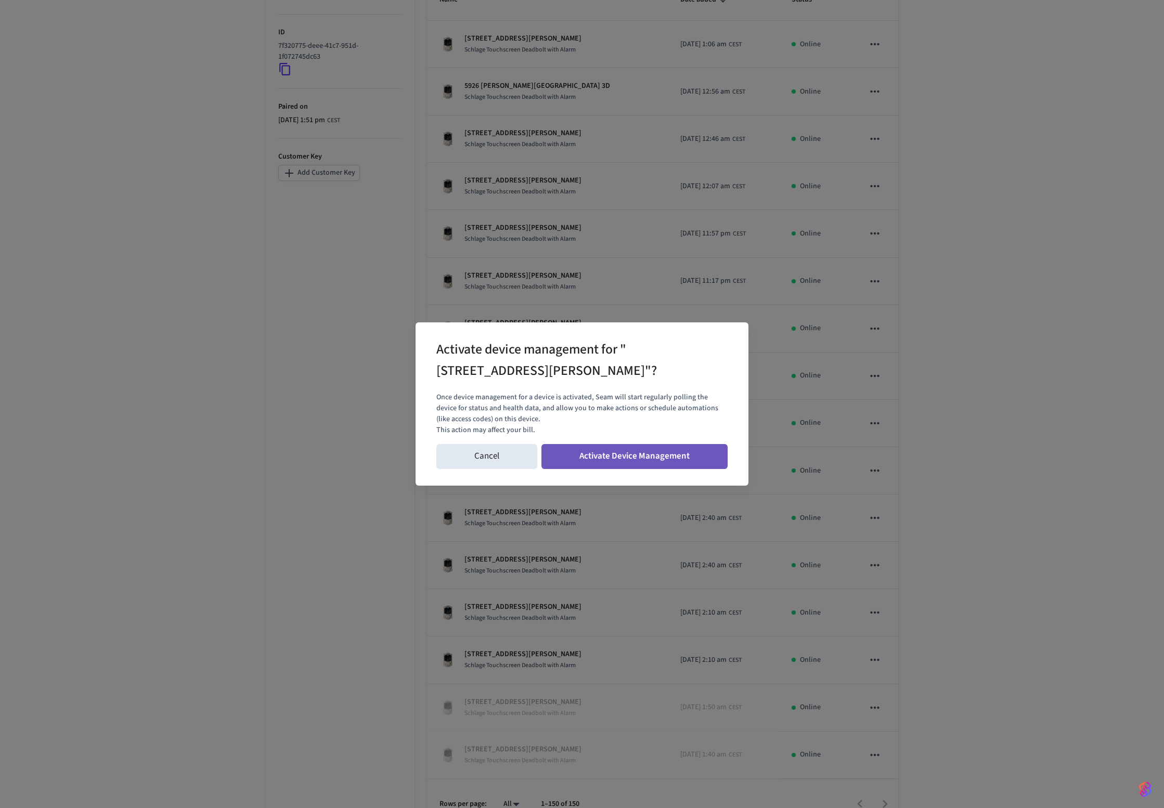
click at [687, 468] on button "Activate Device Management" at bounding box center [634, 456] width 186 height 25
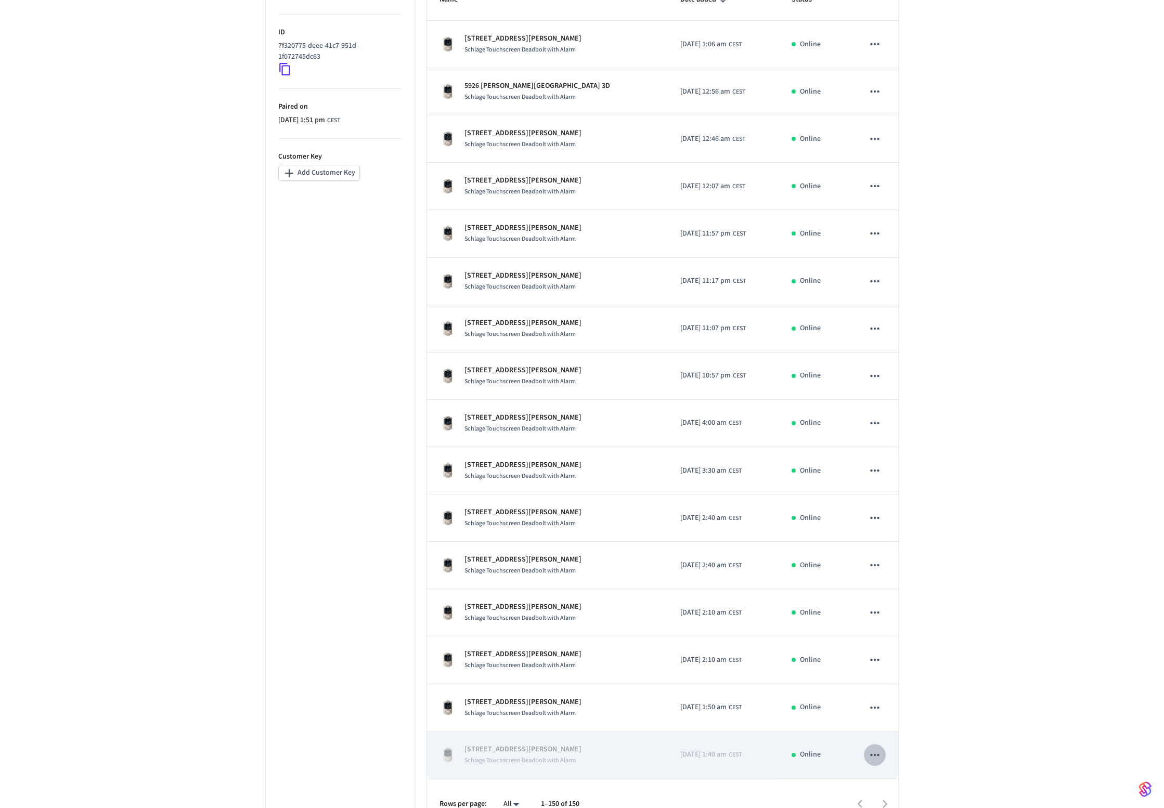
click at [876, 748] on icon "sticky table" at bounding box center [875, 755] width 14 height 14
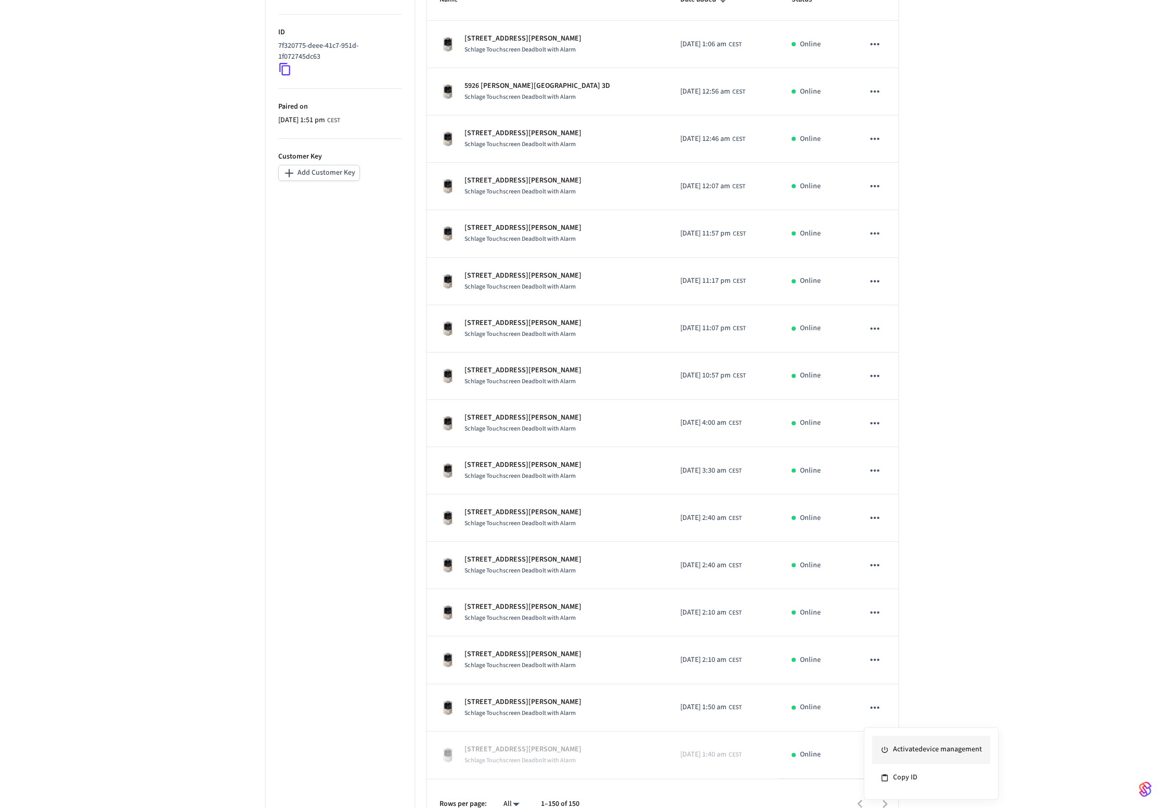
click at [921, 754] on li "Activate device management" at bounding box center [931, 750] width 118 height 28
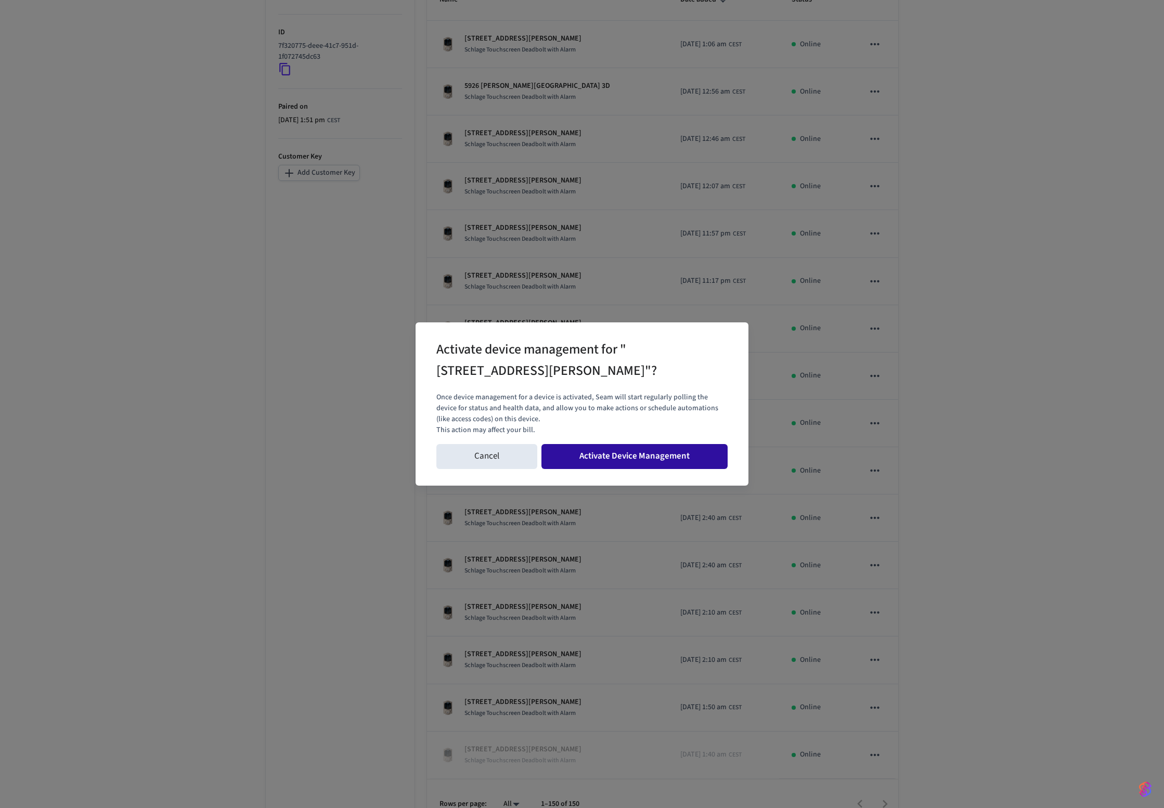
click at [653, 458] on button "Activate Device Management" at bounding box center [634, 456] width 186 height 25
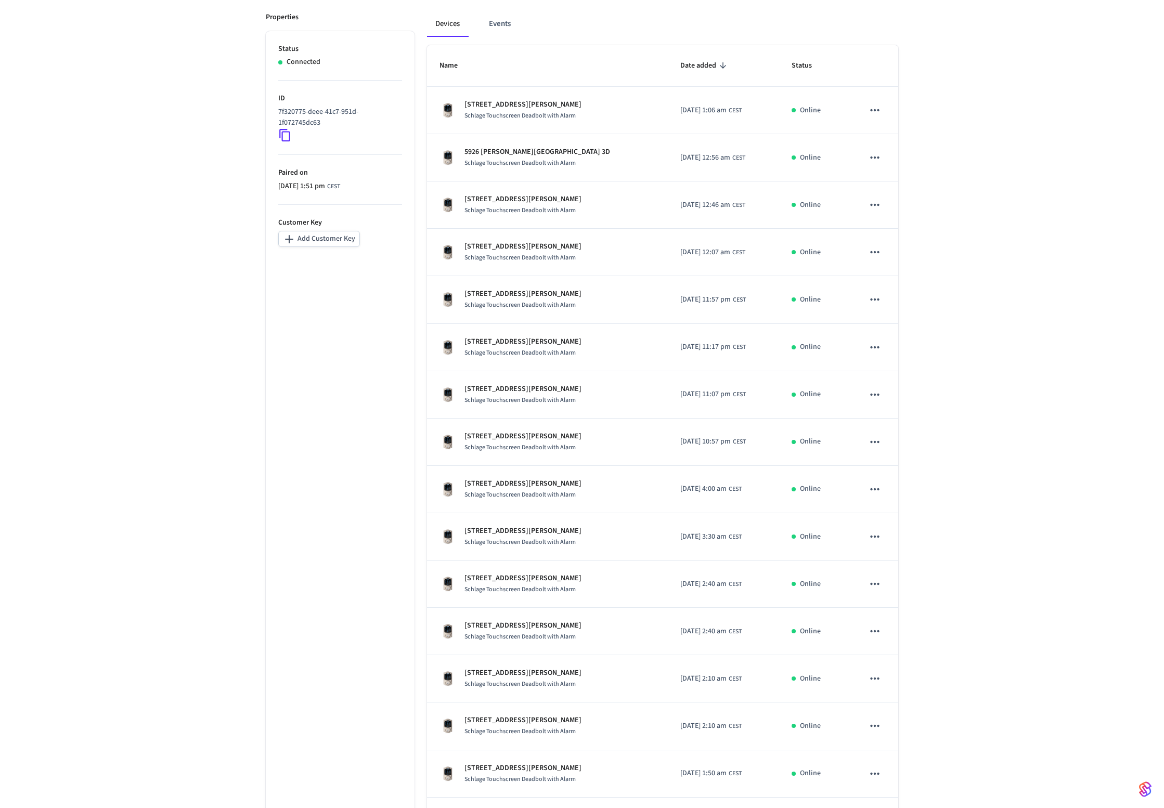
scroll to position [0, 0]
